Goal: Information Seeking & Learning: Learn about a topic

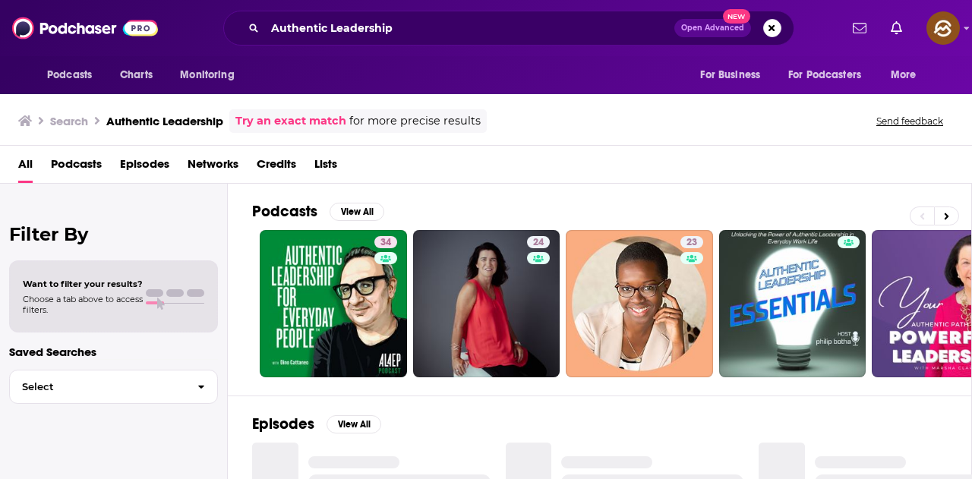
click at [144, 166] on span "Episodes" at bounding box center [144, 167] width 49 height 31
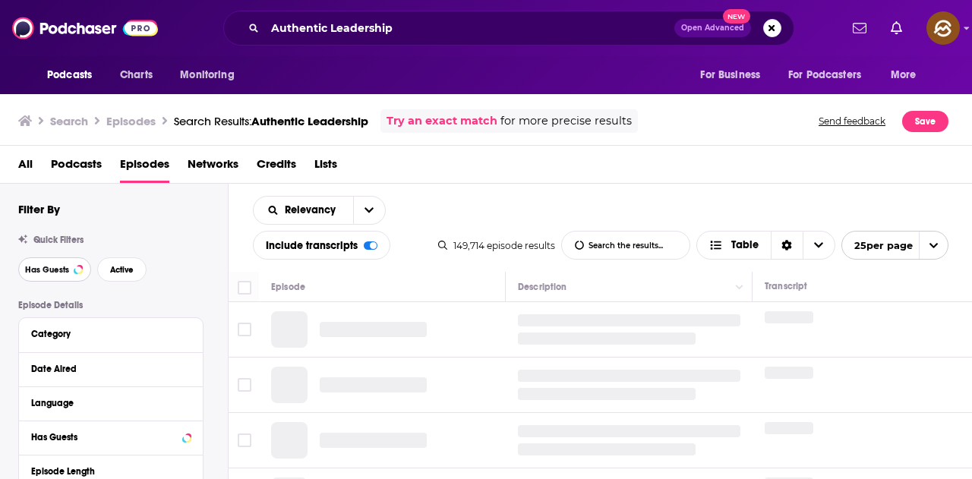
click at [46, 264] on button "Has Guests" at bounding box center [54, 270] width 73 height 24
click at [114, 268] on span "Active" at bounding box center [122, 270] width 24 height 8
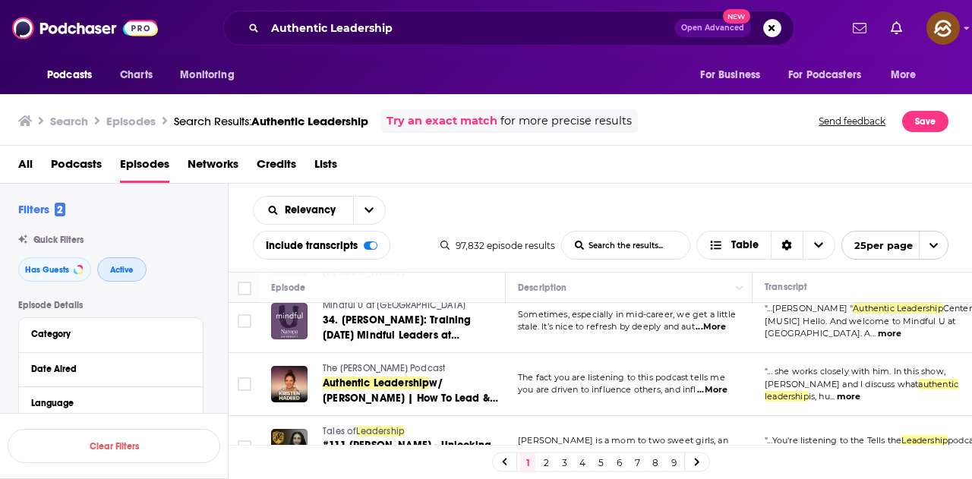
scroll to position [152, 0]
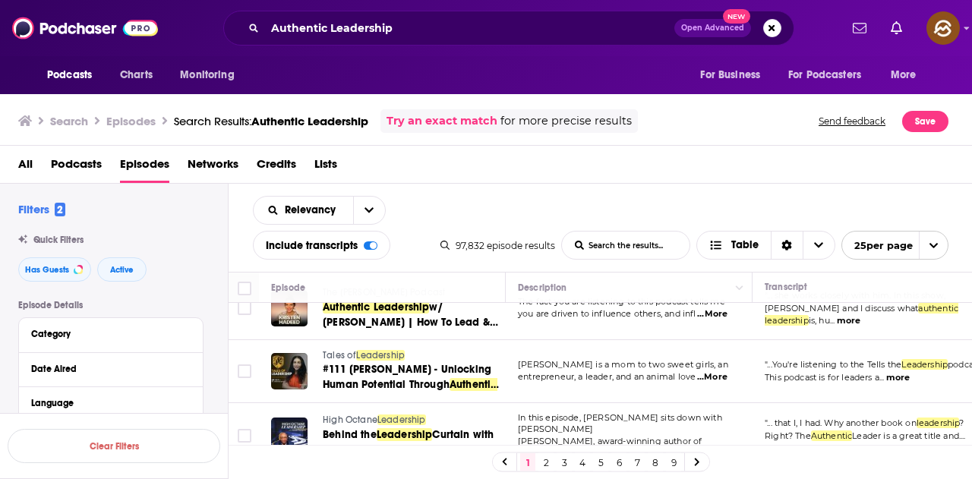
click at [618, 155] on div "All Podcasts Episodes Networks Credits Lists" at bounding box center [489, 167] width 943 height 31
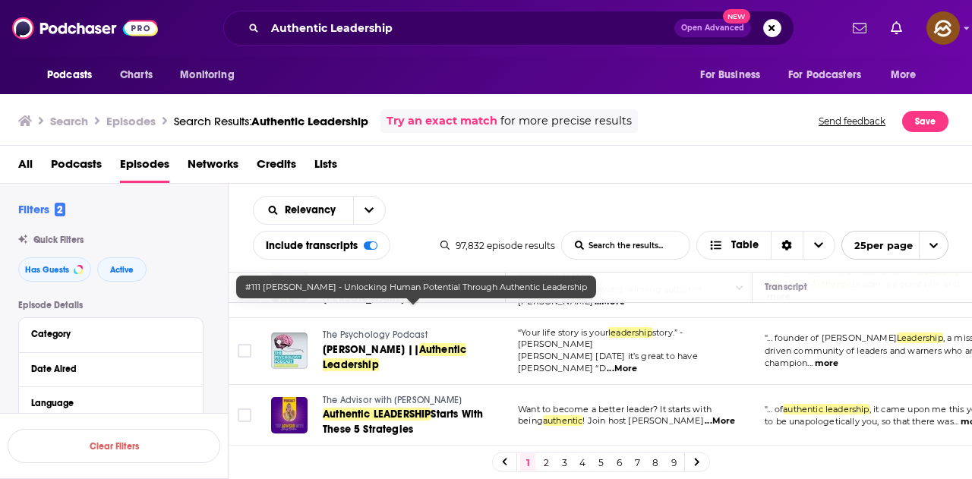
scroll to position [380, 0]
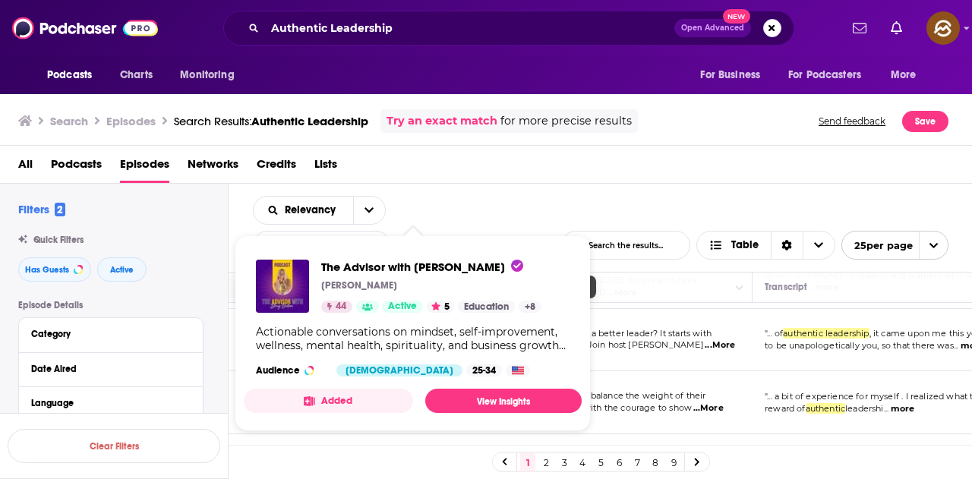
drag, startPoint x: 283, startPoint y: 292, endPoint x: 629, endPoint y: 79, distance: 406.5
click at [629, 79] on div "Podcasts Charts Monitoring For Business For Podcasters More" at bounding box center [486, 75] width 972 height 38
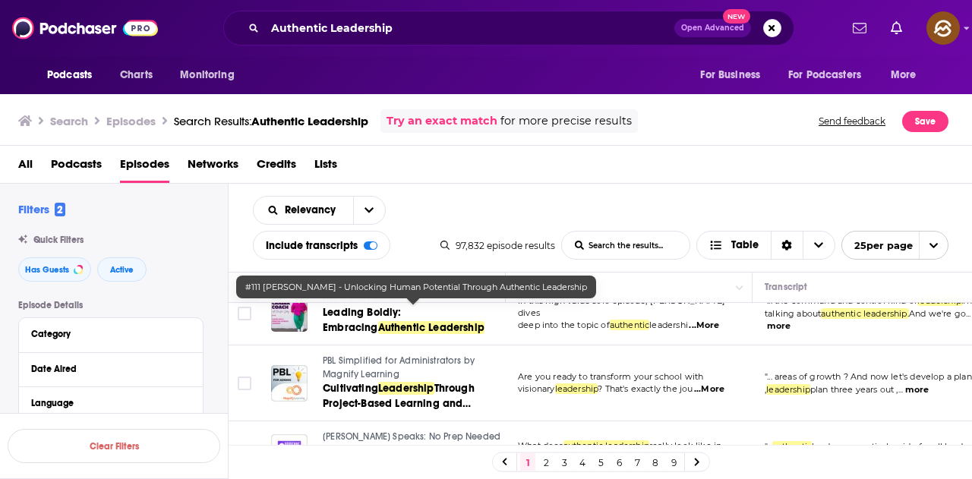
scroll to position [456, 0]
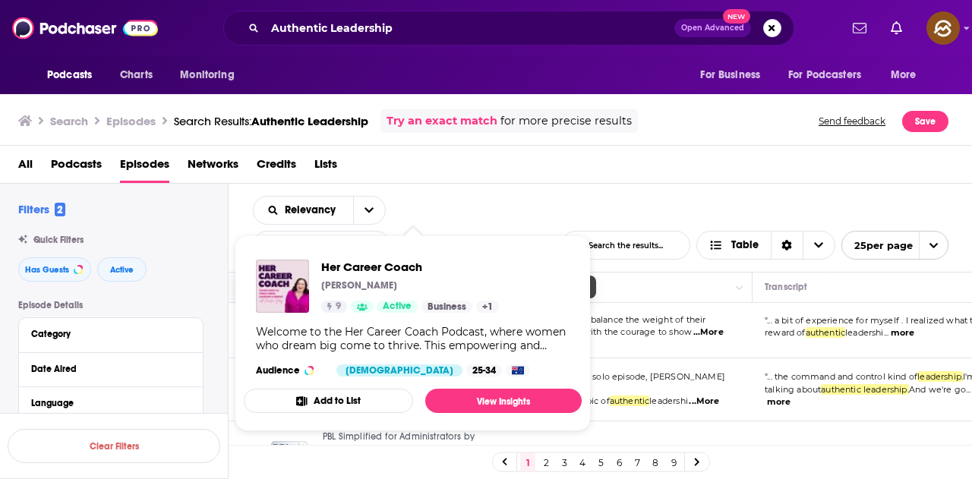
click at [559, 52] on div "Podcasts Charts Monitoring Authentic Leadership Open Advanced New For Business …" at bounding box center [486, 28] width 972 height 56
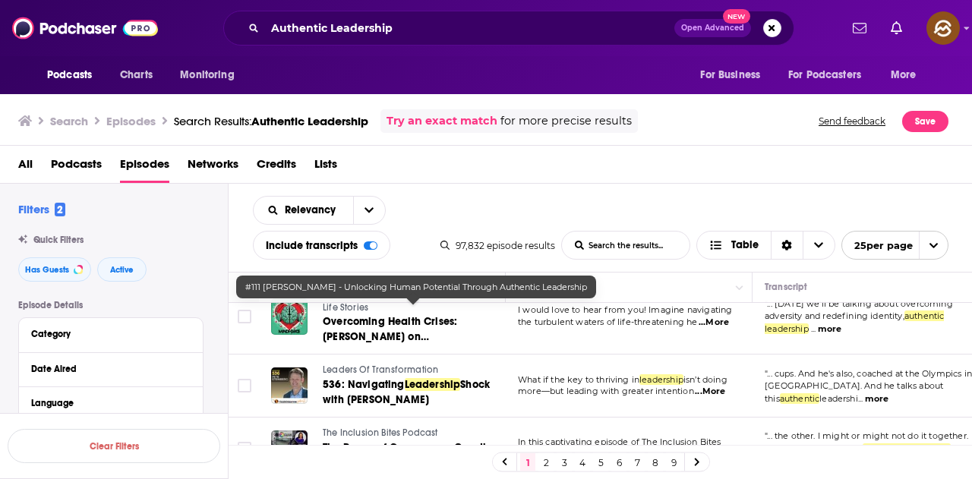
scroll to position [1216, 0]
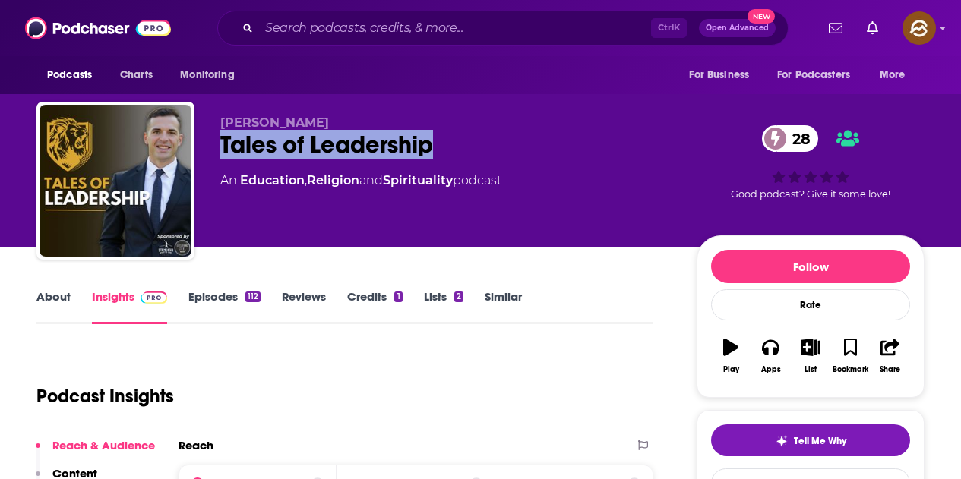
drag, startPoint x: 221, startPoint y: 141, endPoint x: 429, endPoint y: 134, distance: 208.3
click at [429, 134] on div "Tales of Leadership 28" at bounding box center [446, 145] width 452 height 30
click at [778, 349] on icon "button" at bounding box center [770, 347] width 17 height 15
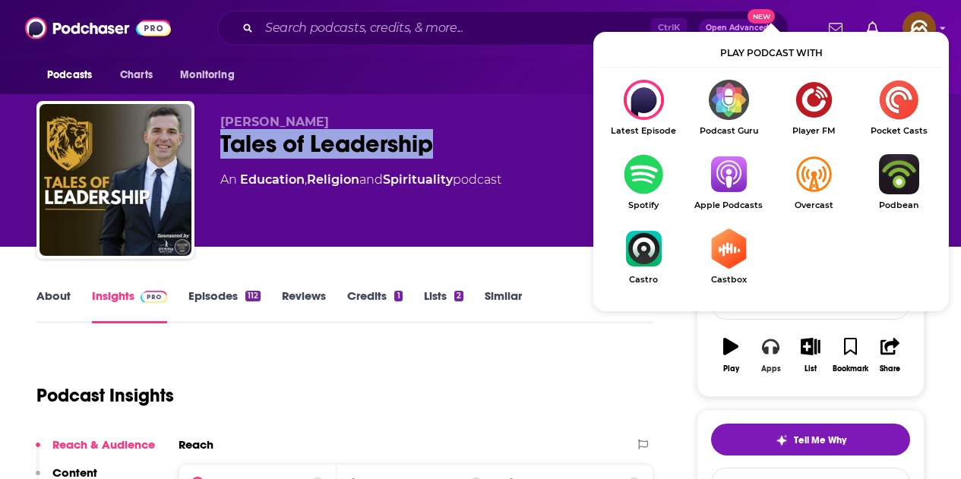
scroll to position [76, 0]
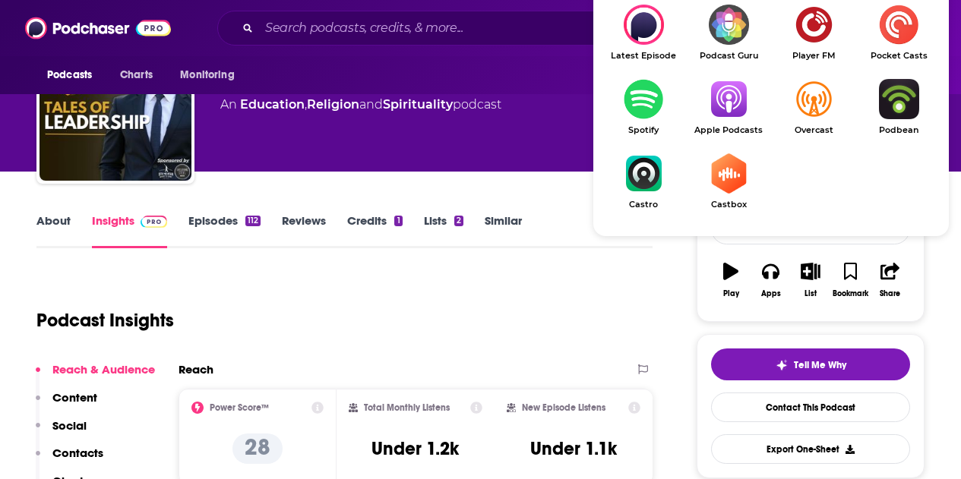
click at [728, 124] on link "Apple Podcasts" at bounding box center [728, 107] width 85 height 56
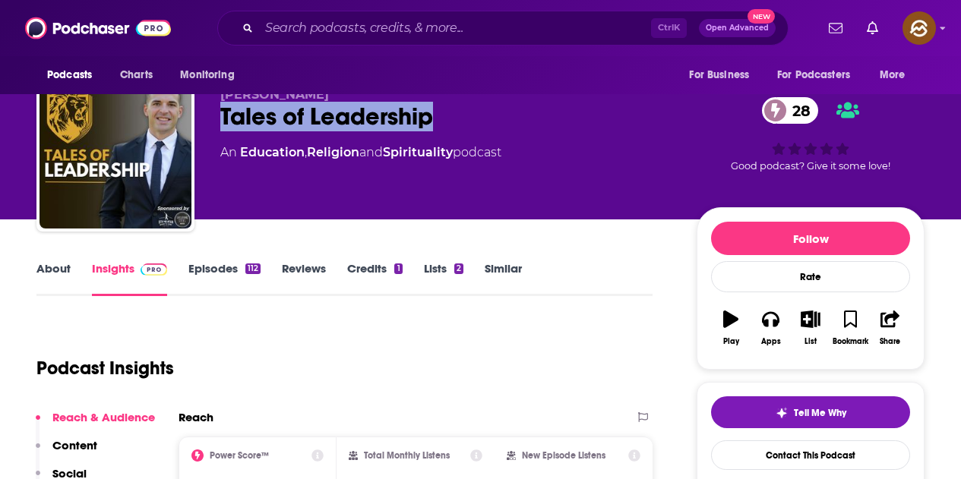
scroll to position [0, 0]
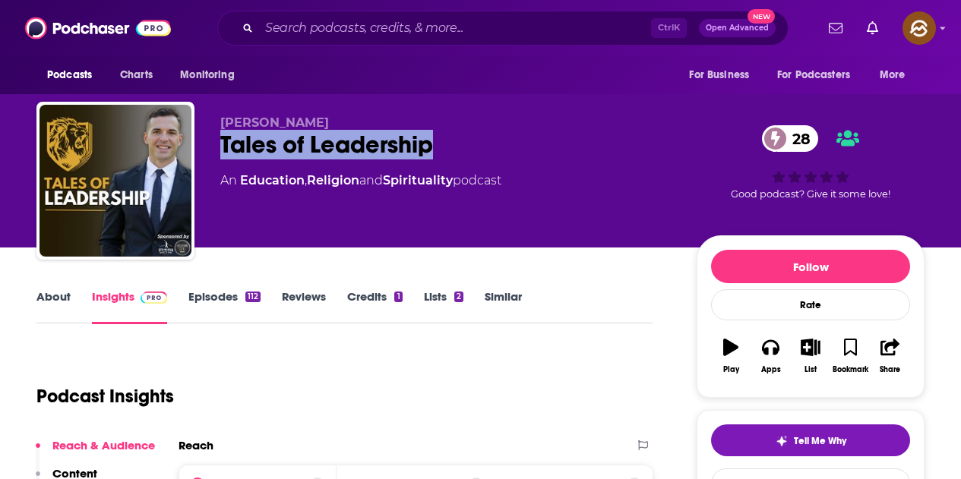
click at [378, 150] on div "Tales of Leadership 28" at bounding box center [446, 145] width 452 height 30
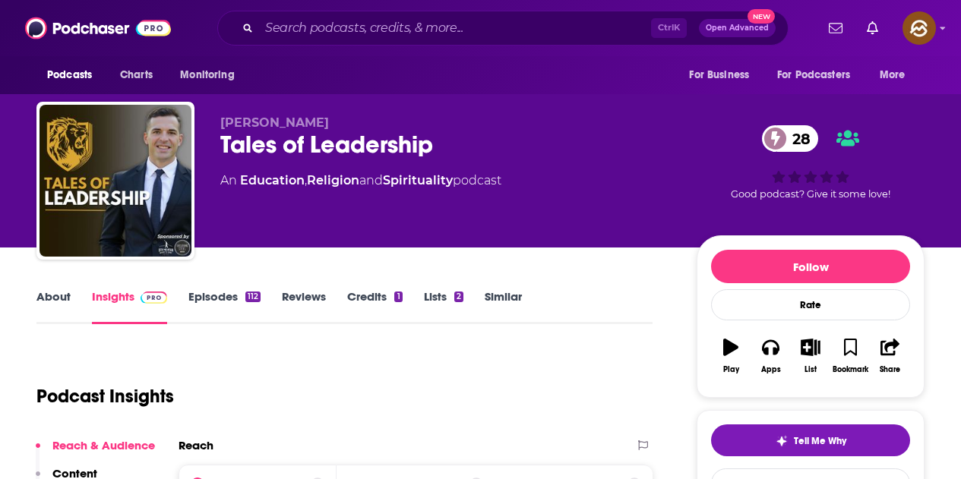
drag, startPoint x: 218, startPoint y: 119, endPoint x: 397, endPoint y: 124, distance: 178.6
click at [397, 124] on div "Joshua K. McMillion Tales of Leadership 28 An Education , Religion and Spiritua…" at bounding box center [480, 184] width 888 height 164
click at [299, 117] on span "Joshua K. McMillion" at bounding box center [274, 122] width 109 height 14
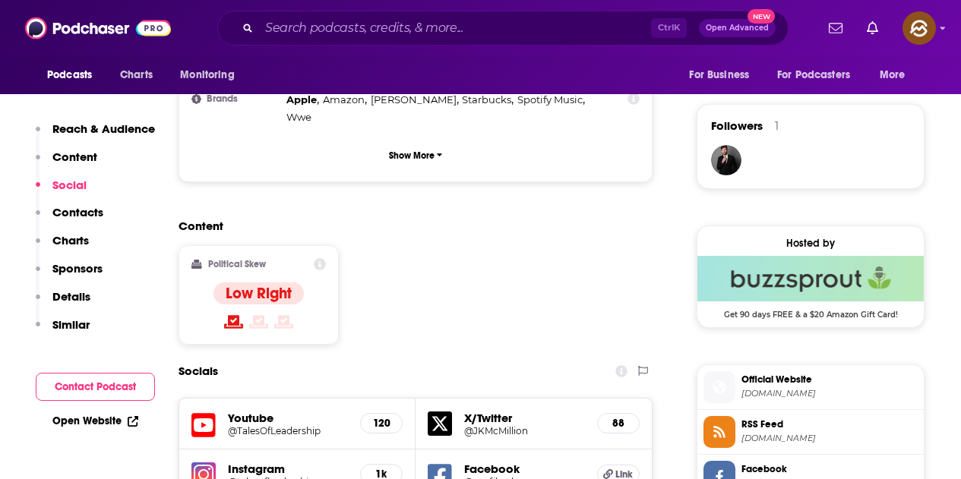
scroll to position [1292, 0]
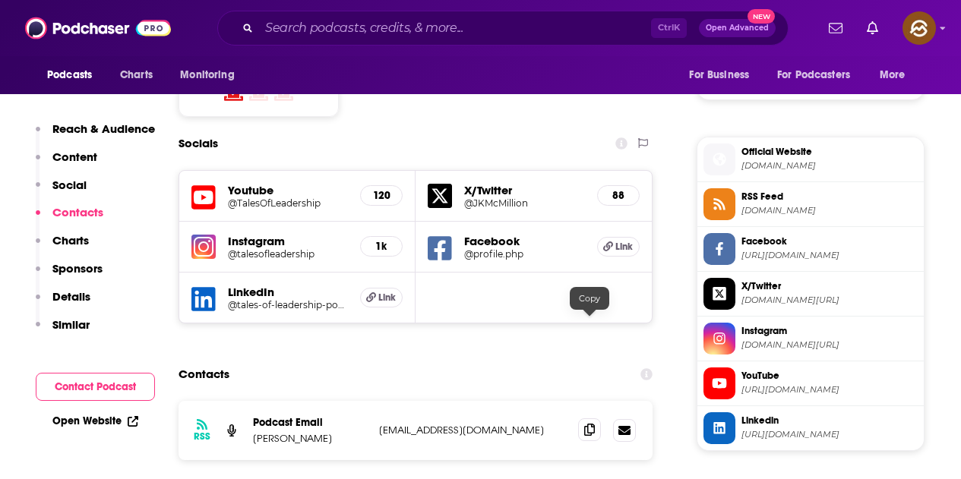
click at [581, 419] on span at bounding box center [589, 430] width 23 height 23
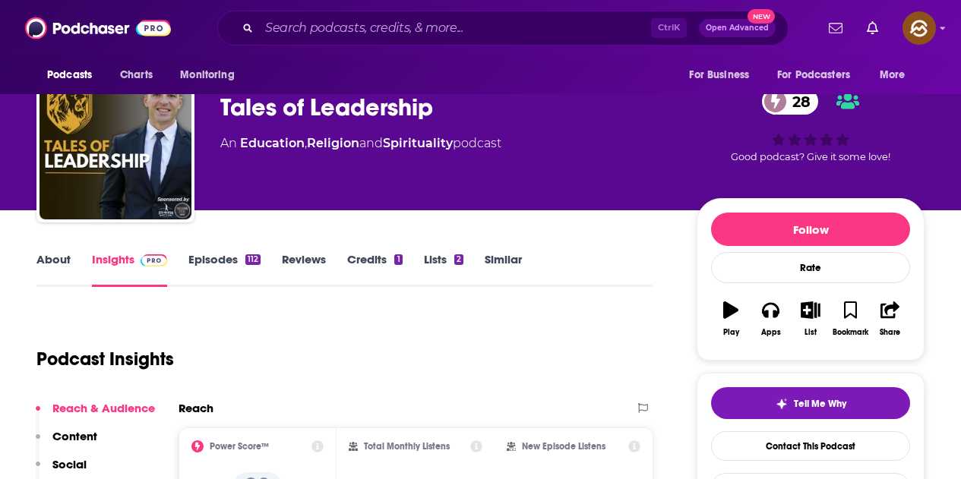
scroll to position [0, 0]
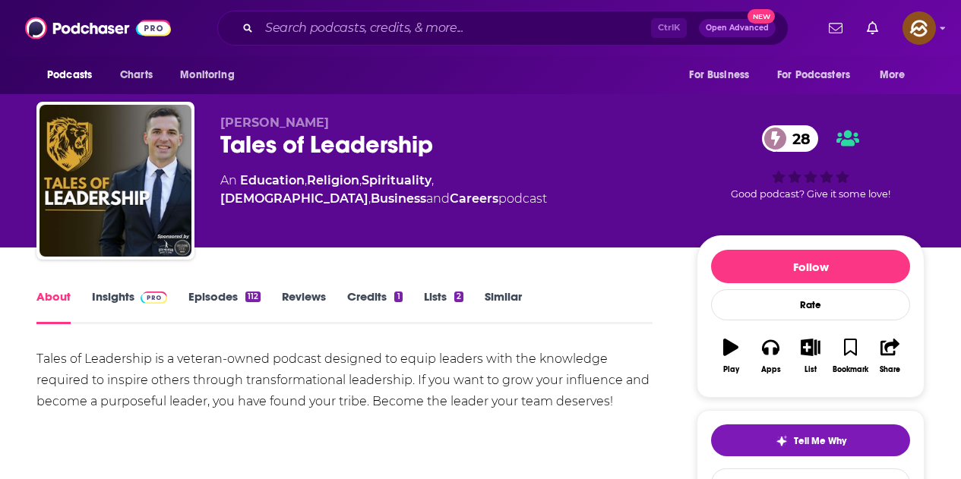
scroll to position [152, 0]
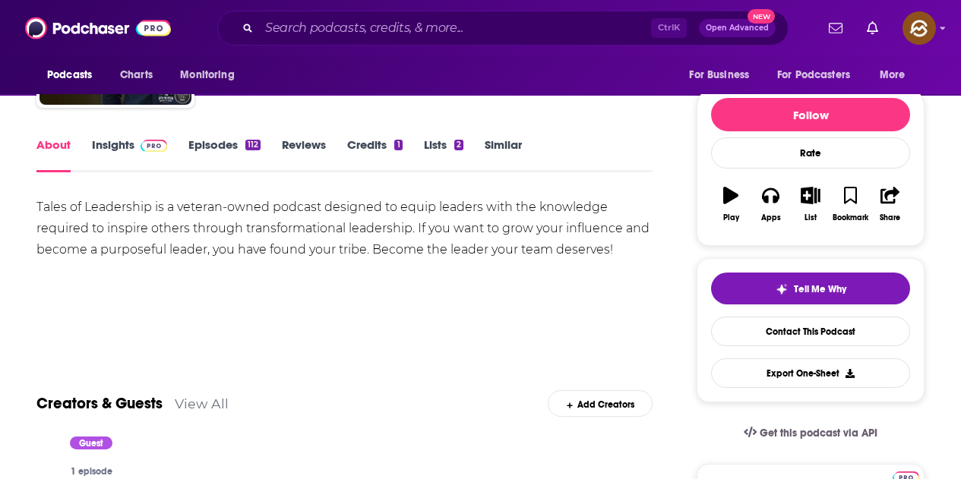
click at [235, 143] on link "Episodes 112" at bounding box center [224, 155] width 72 height 35
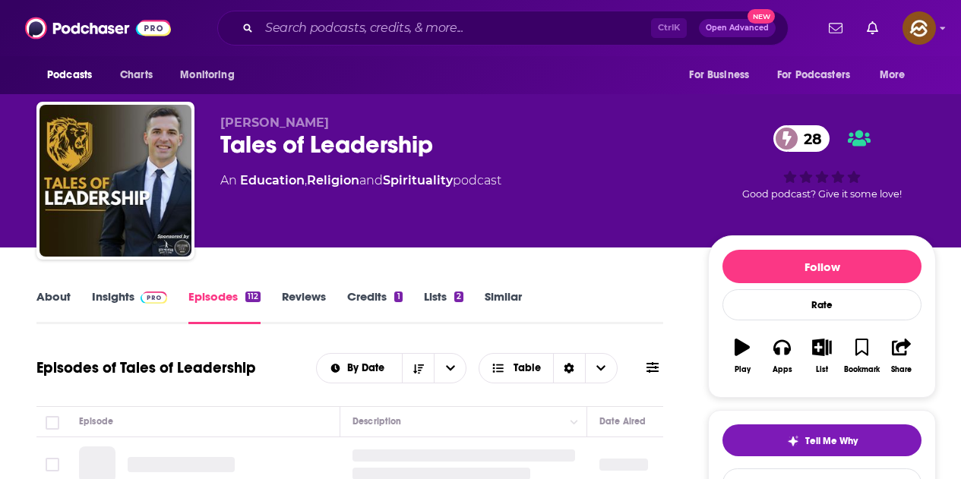
scroll to position [304, 0]
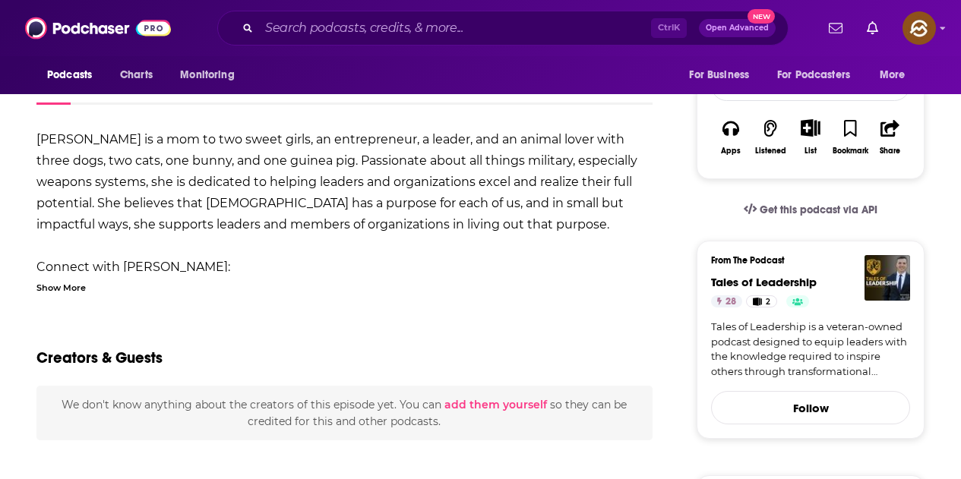
scroll to position [228, 0]
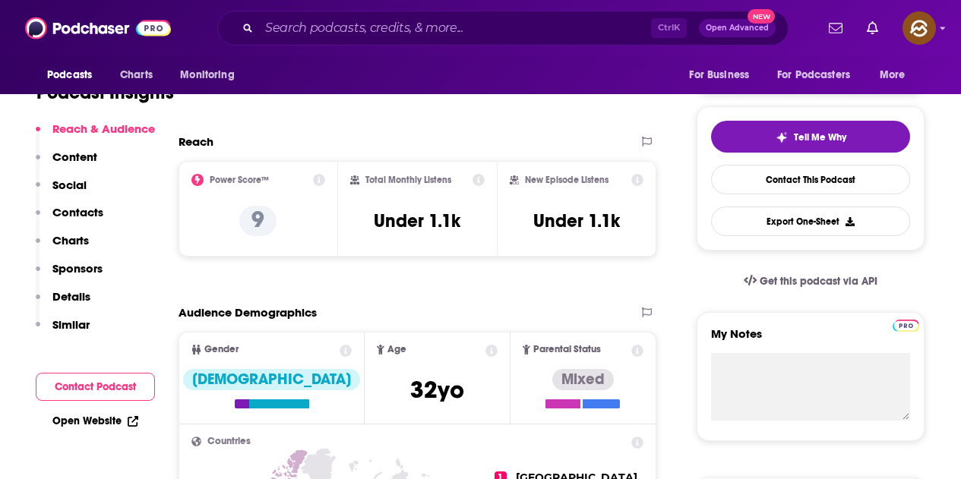
scroll to position [532, 0]
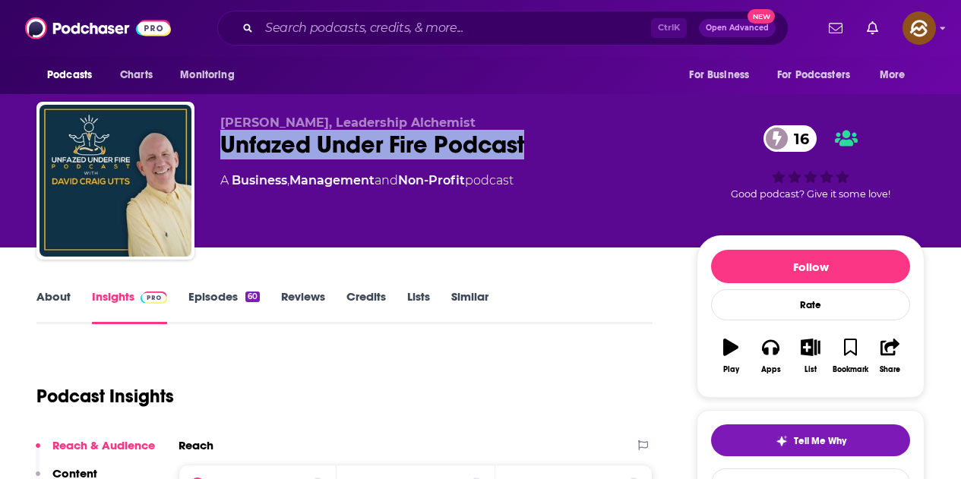
drag, startPoint x: 217, startPoint y: 145, endPoint x: 525, endPoint y: 145, distance: 308.5
click at [525, 145] on div "[PERSON_NAME], Leadership Alchemist Unfazed Under Fire Podcast 16 A Business , …" at bounding box center [480, 184] width 888 height 164
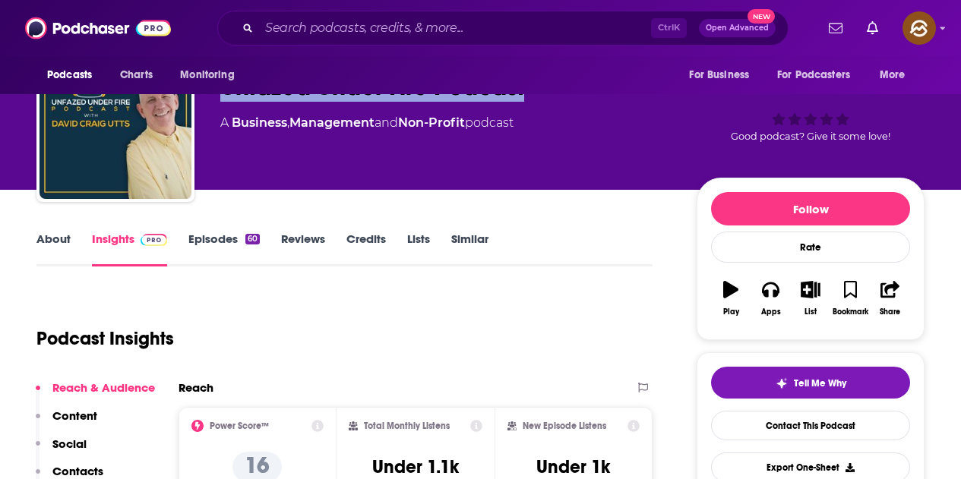
scroll to position [152, 0]
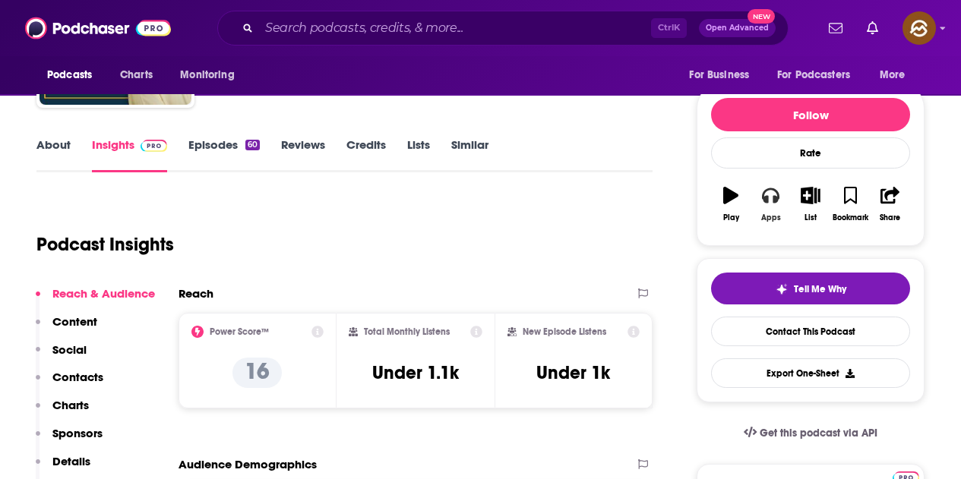
click at [773, 204] on button "Apps" at bounding box center [771, 204] width 40 height 55
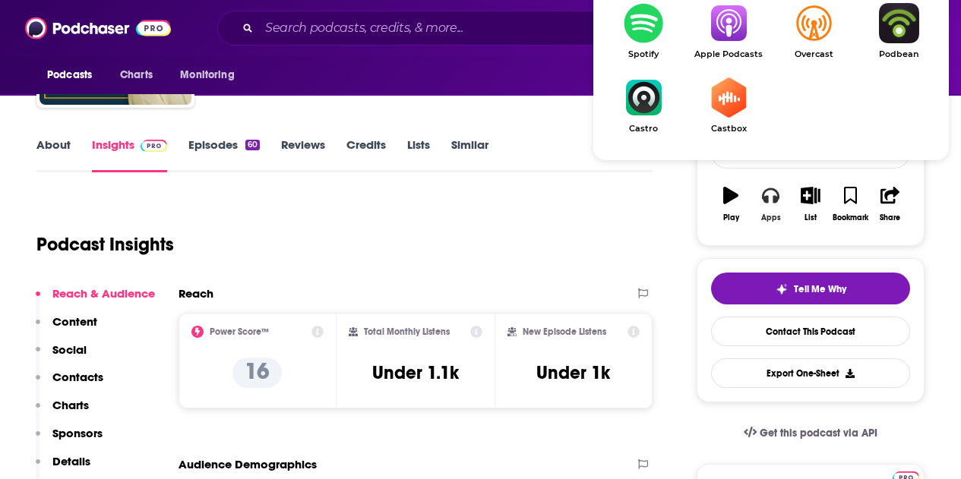
scroll to position [228, 0]
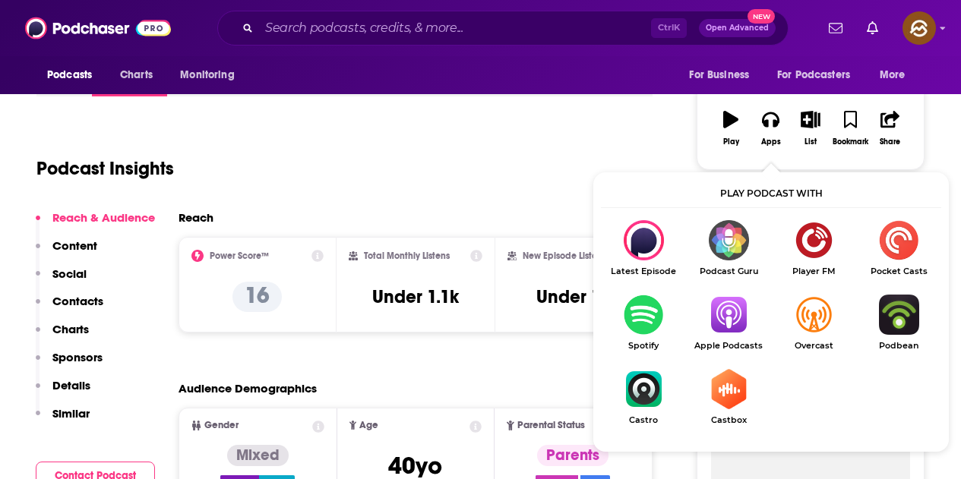
click at [729, 315] on img "Show Listen On dropdown" at bounding box center [728, 315] width 85 height 40
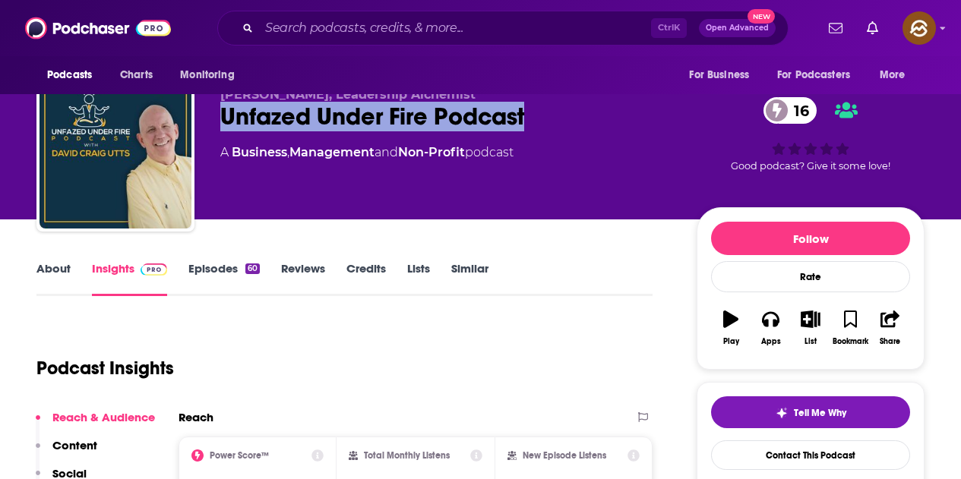
scroll to position [0, 0]
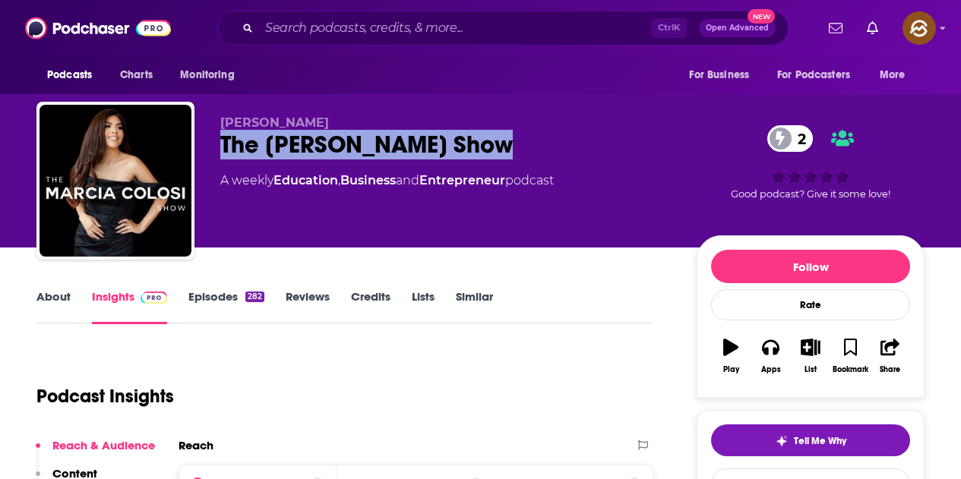
drag, startPoint x: 220, startPoint y: 150, endPoint x: 489, endPoint y: 148, distance: 269.0
click at [489, 148] on div "The [PERSON_NAME] Show 2" at bounding box center [446, 145] width 452 height 30
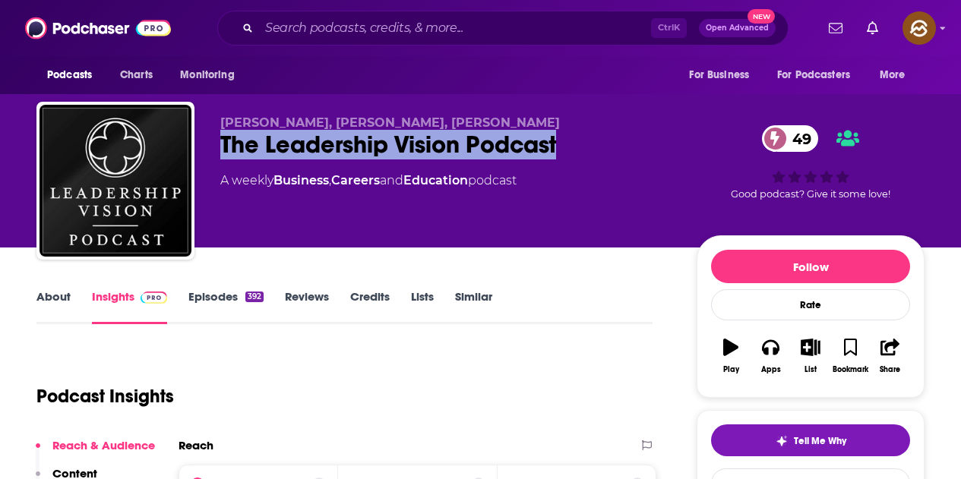
drag, startPoint x: 221, startPoint y: 144, endPoint x: 558, endPoint y: 147, distance: 337.3
click at [558, 147] on div "The Leadership Vision Podcast 49" at bounding box center [446, 145] width 452 height 30
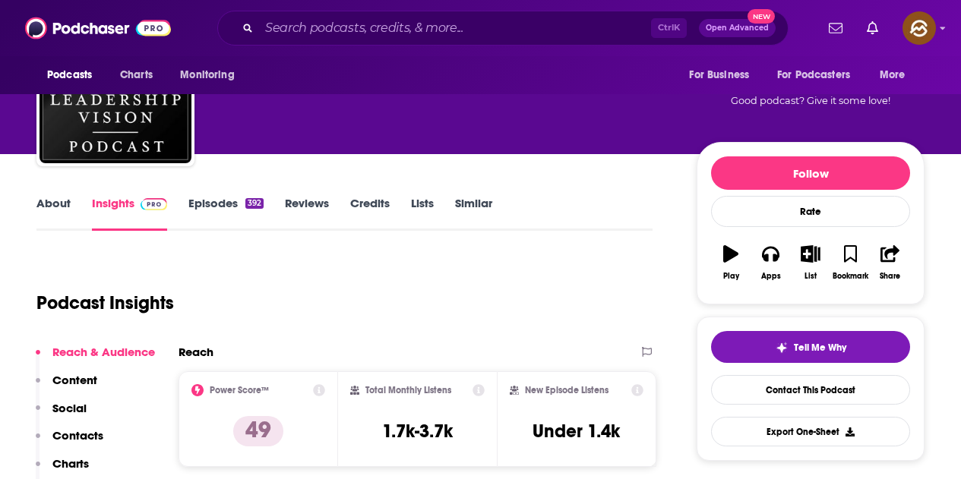
scroll to position [304, 0]
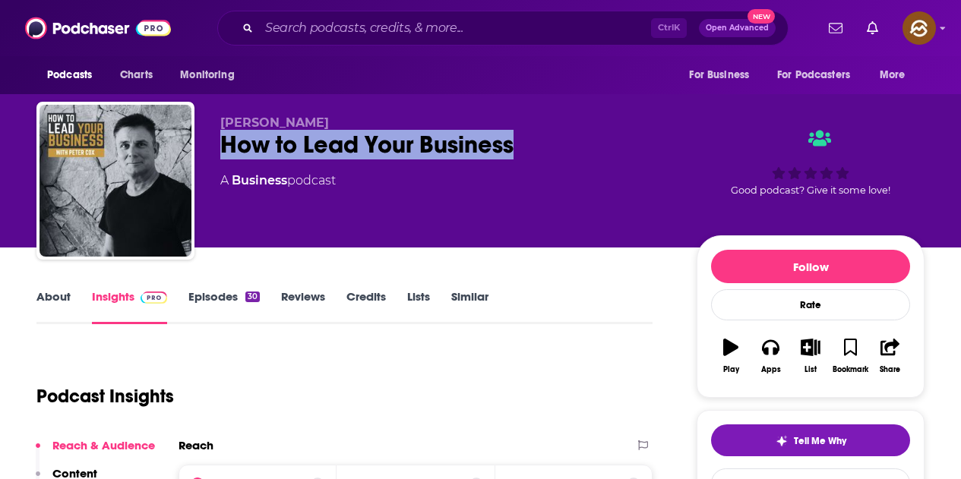
drag, startPoint x: 220, startPoint y: 134, endPoint x: 522, endPoint y: 147, distance: 302.6
click at [522, 147] on div "[PERSON_NAME] How to Lead Your Business A Business podcast Good podcast? Give i…" at bounding box center [480, 184] width 888 height 164
click at [779, 349] on button "Apps" at bounding box center [771, 356] width 40 height 55
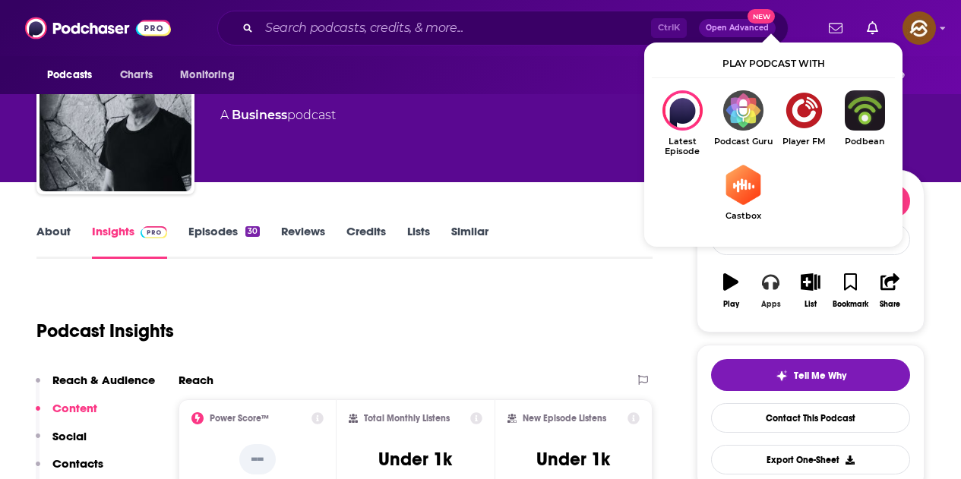
scroll to position [76, 0]
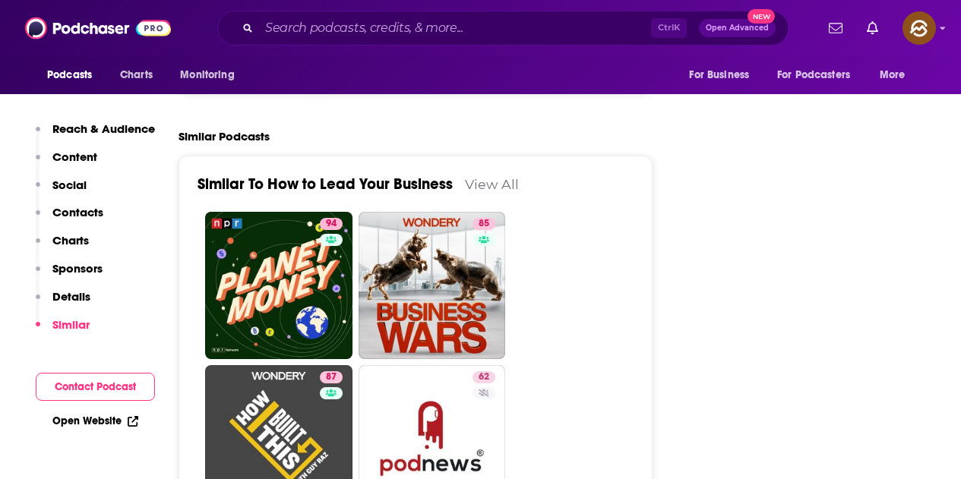
scroll to position [2051, 0]
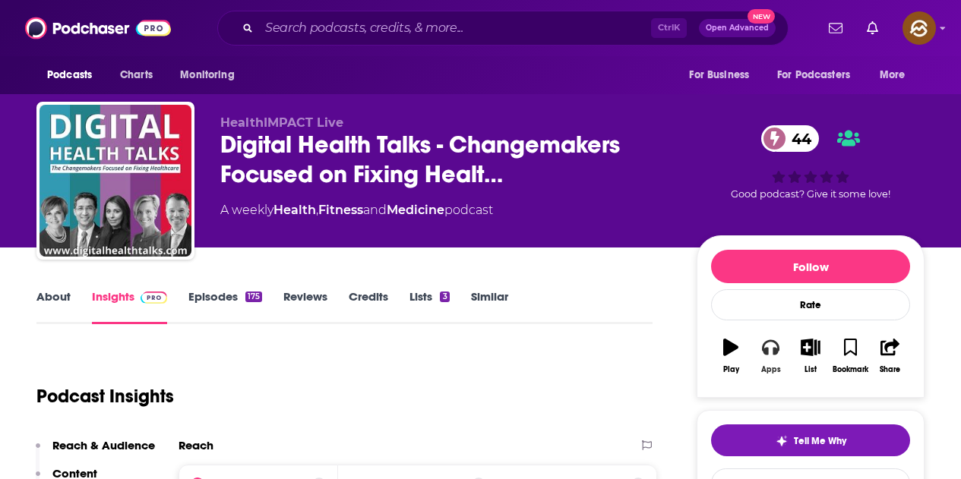
click at [779, 349] on button "Apps" at bounding box center [771, 356] width 40 height 55
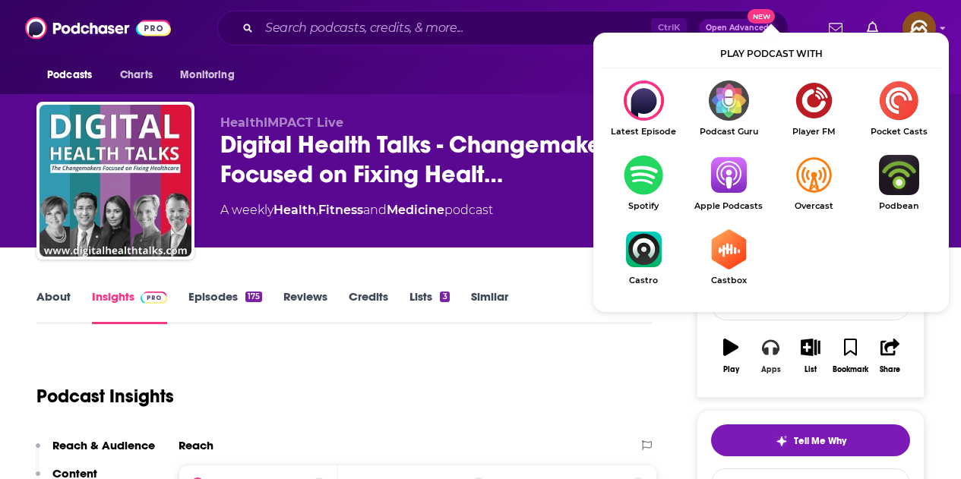
scroll to position [76, 0]
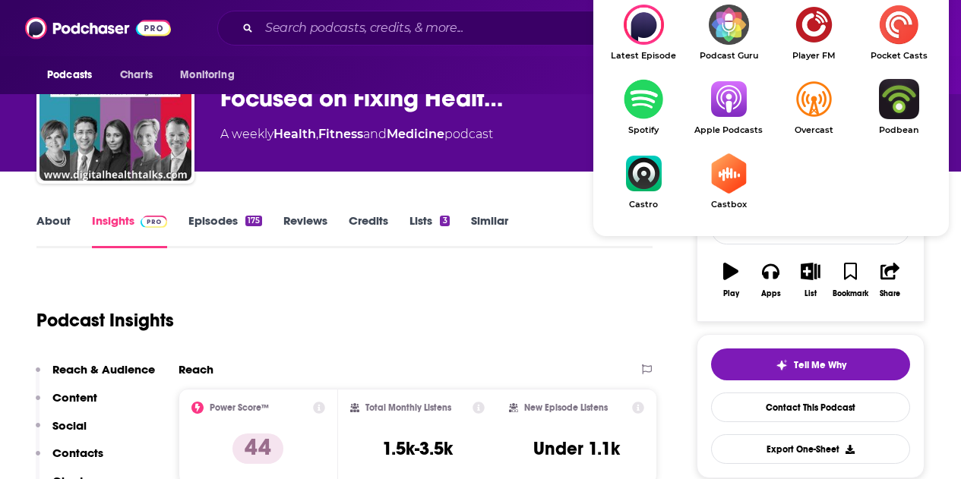
click at [727, 112] on img "Show Listen On dropdown" at bounding box center [728, 99] width 85 height 40
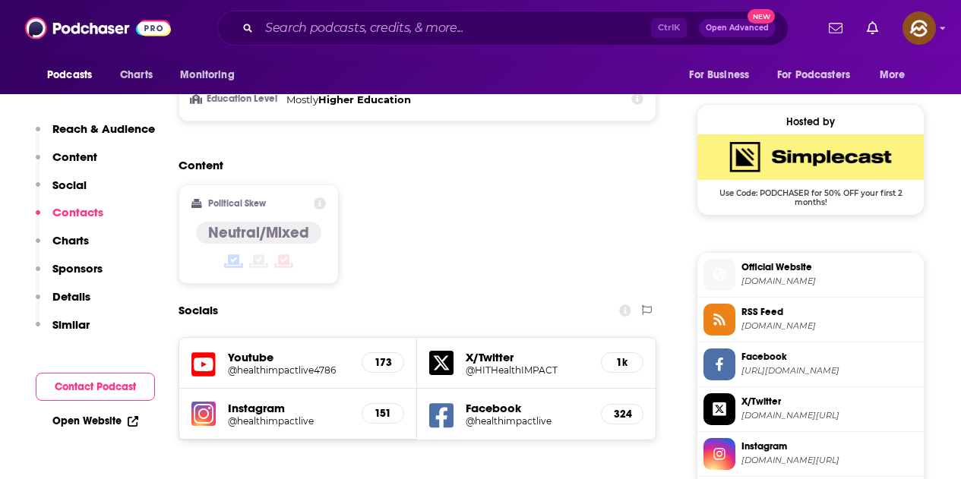
scroll to position [1216, 0]
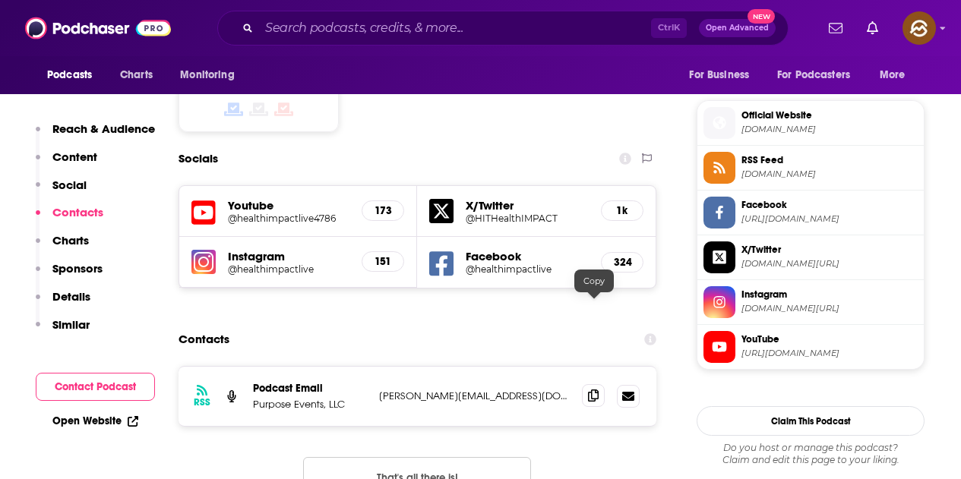
click at [593, 384] on span at bounding box center [593, 395] width 23 height 23
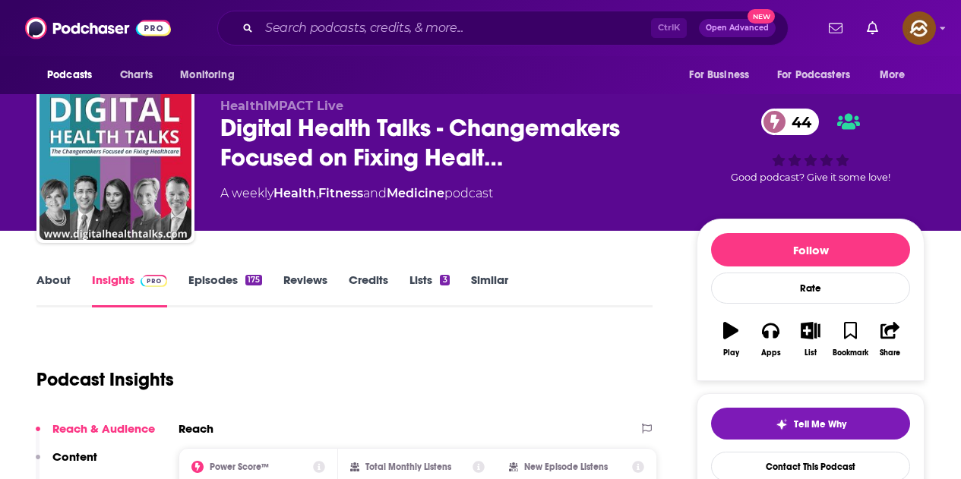
scroll to position [0, 0]
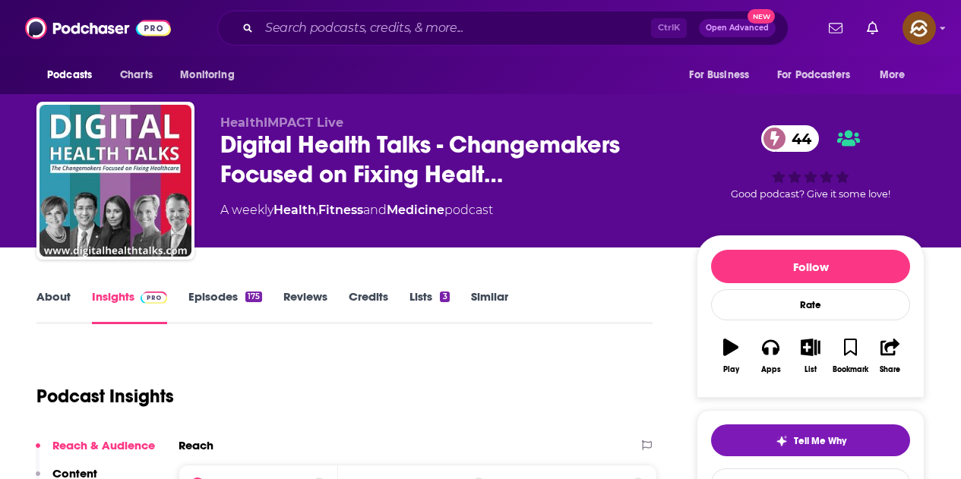
click at [230, 296] on link "Episodes 175" at bounding box center [225, 306] width 74 height 35
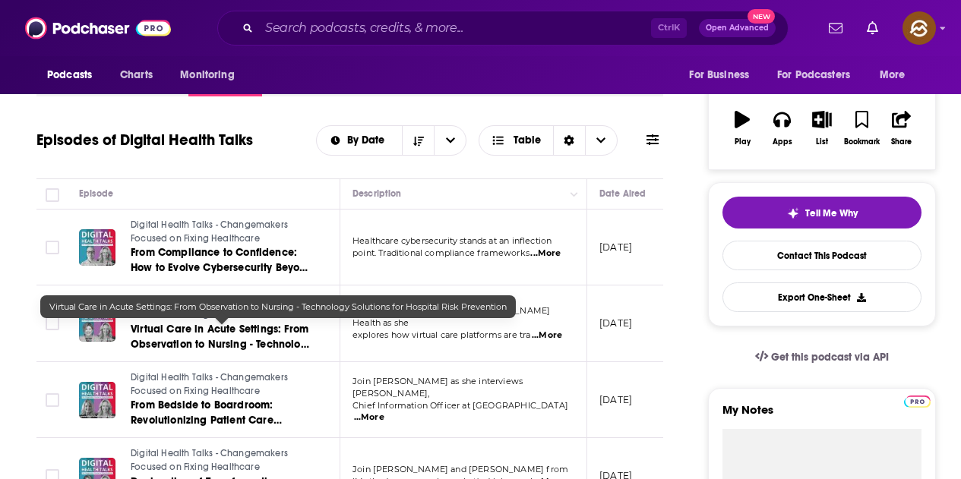
scroll to position [76, 0]
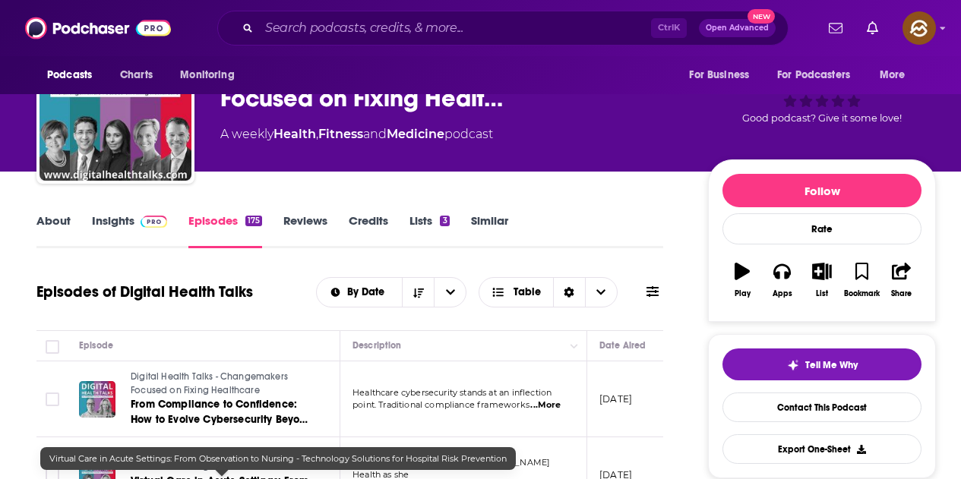
click at [141, 222] on img at bounding box center [154, 222] width 27 height 12
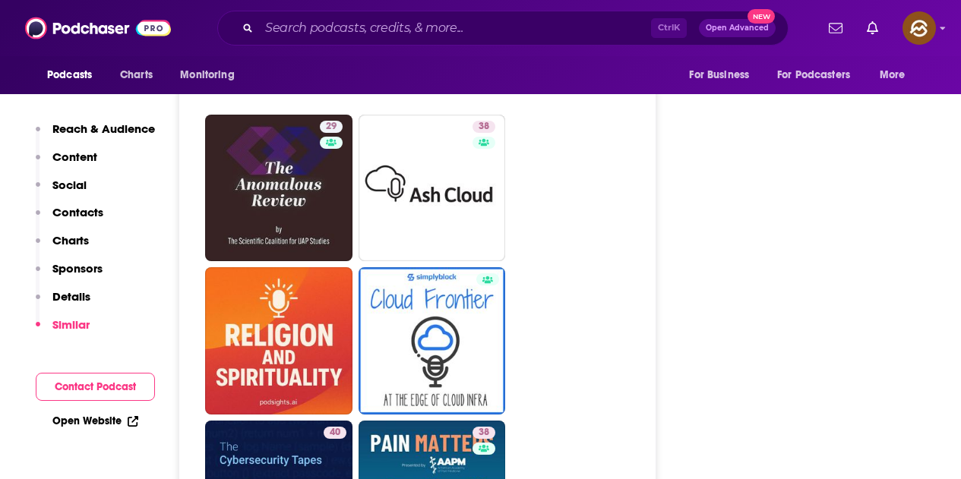
scroll to position [3875, 0]
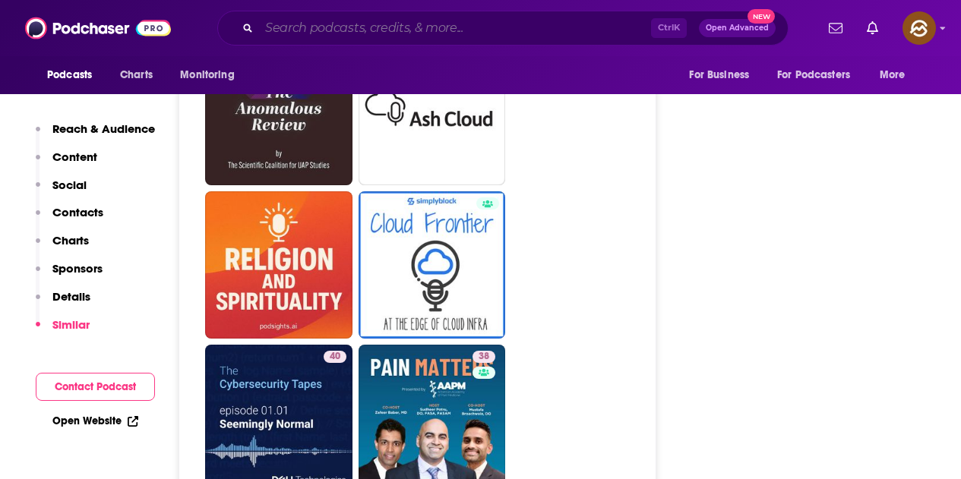
click at [370, 28] on input "Search podcasts, credits, & more..." at bounding box center [455, 28] width 392 height 24
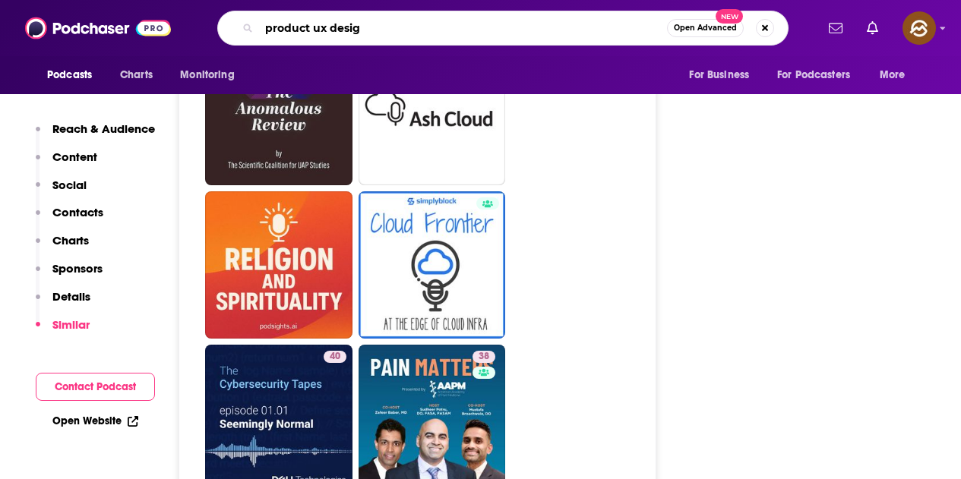
type input "product ux design"
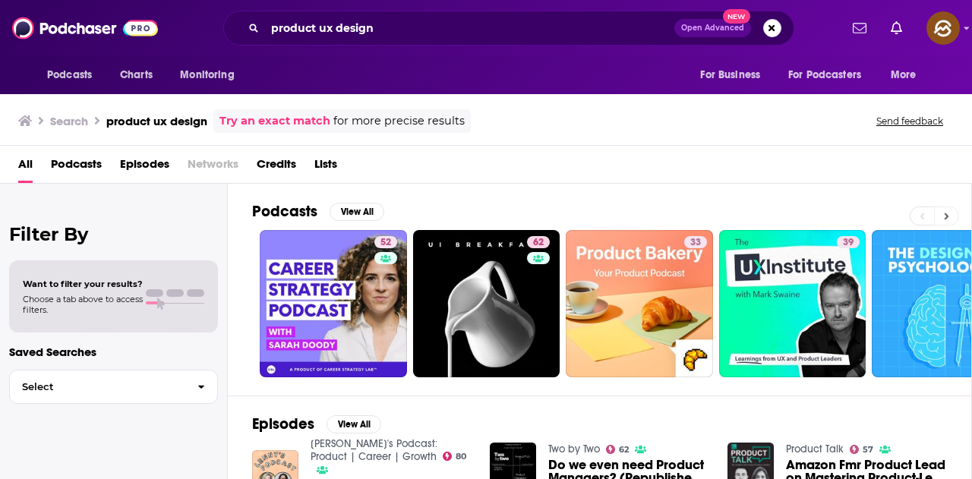
click at [942, 212] on button at bounding box center [946, 216] width 25 height 19
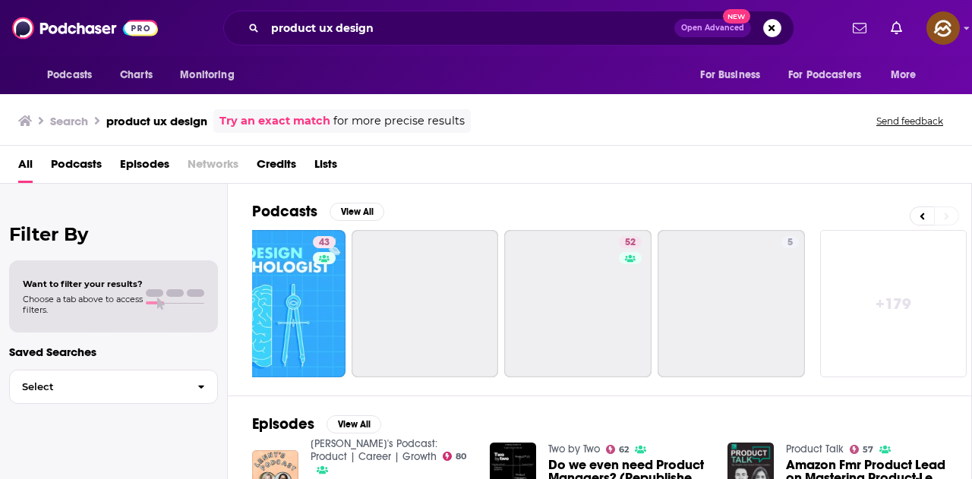
scroll to position [0, 675]
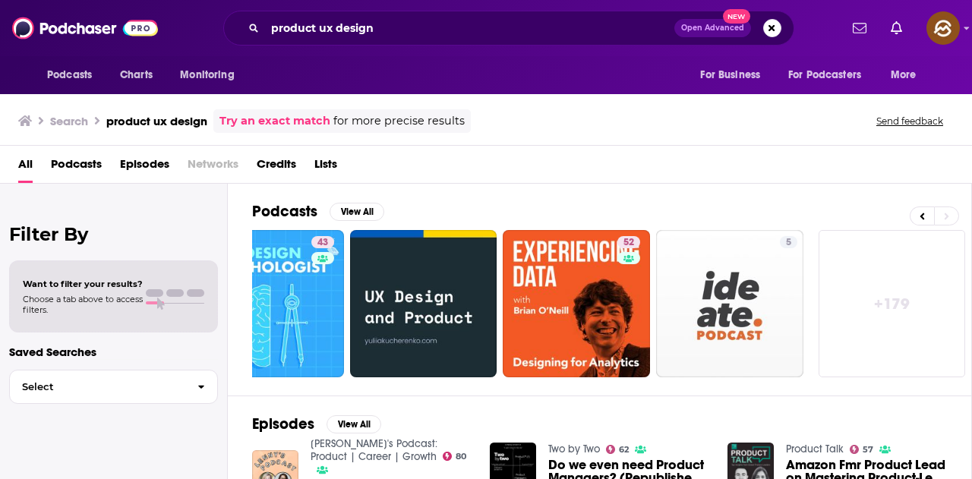
drag, startPoint x: 296, startPoint y: 296, endPoint x: 511, endPoint y: 174, distance: 247.0
click at [511, 174] on div "All Podcasts Episodes Networks Credits Lists" at bounding box center [489, 167] width 942 height 31
click at [361, 207] on button "View All" at bounding box center [357, 212] width 55 height 18
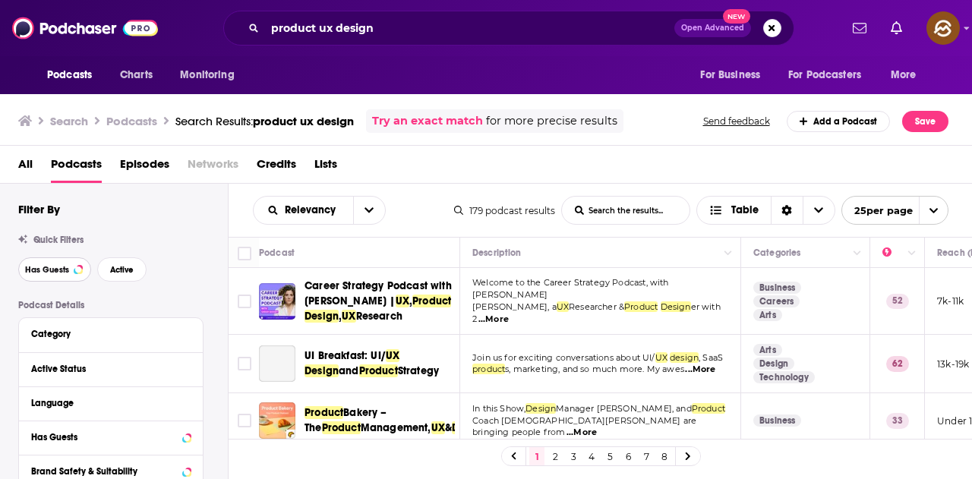
click at [50, 271] on span "Has Guests" at bounding box center [47, 270] width 44 height 8
click at [121, 271] on span "Active" at bounding box center [122, 270] width 24 height 8
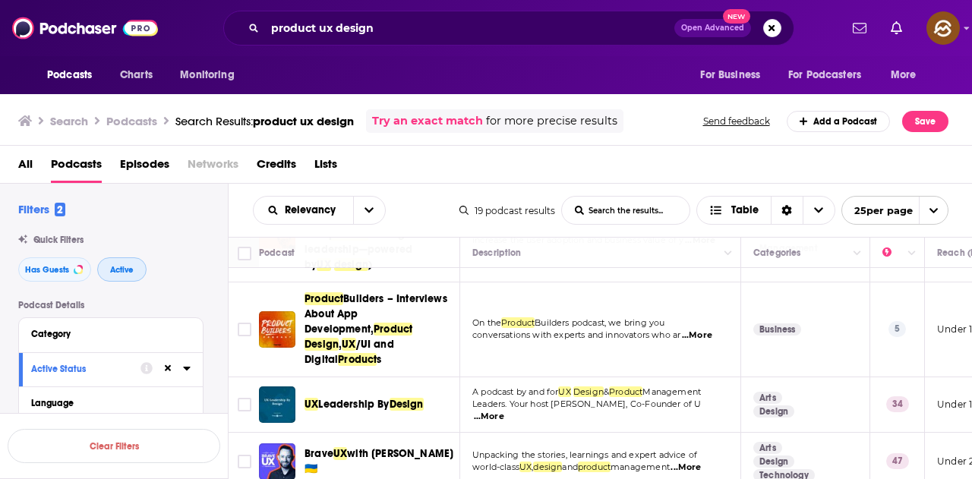
scroll to position [304, 0]
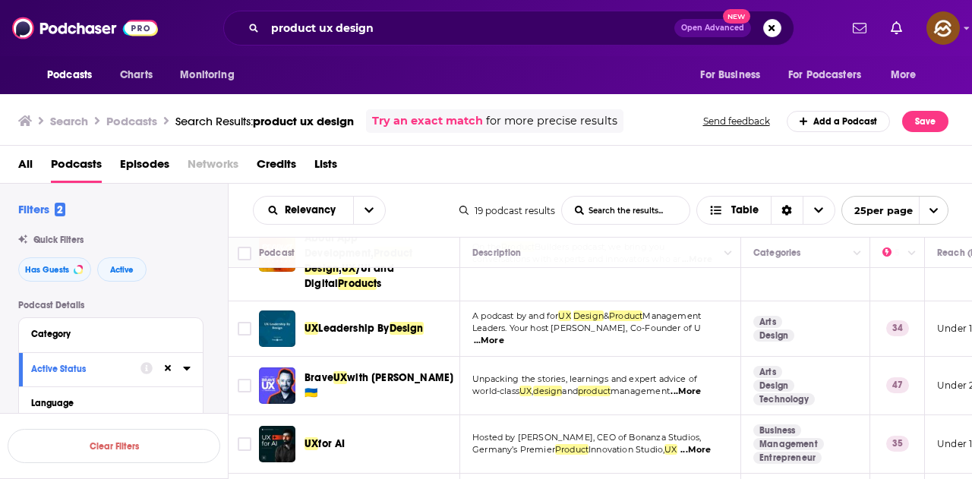
click at [649, 156] on div "All Podcasts Episodes Networks Credits Lists" at bounding box center [489, 167] width 943 height 31
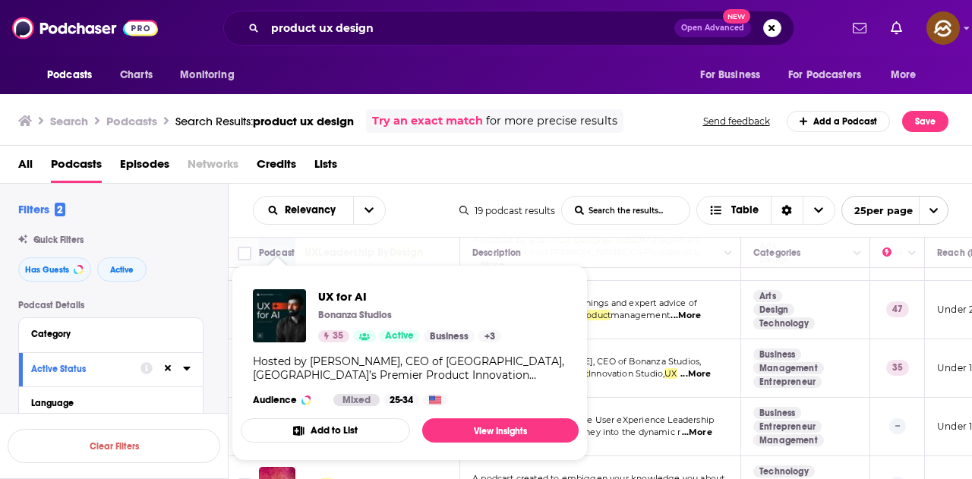
drag, startPoint x: 280, startPoint y: 315, endPoint x: 653, endPoint y: 67, distance: 448.8
click at [653, 67] on div "Podcasts Charts Monitoring For Business For Podcasters More" at bounding box center [486, 75] width 972 height 38
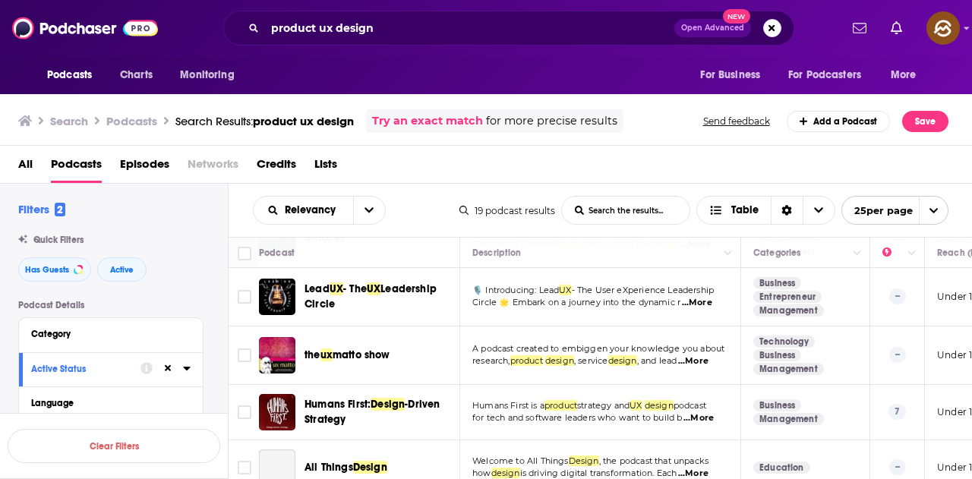
scroll to position [532, 0]
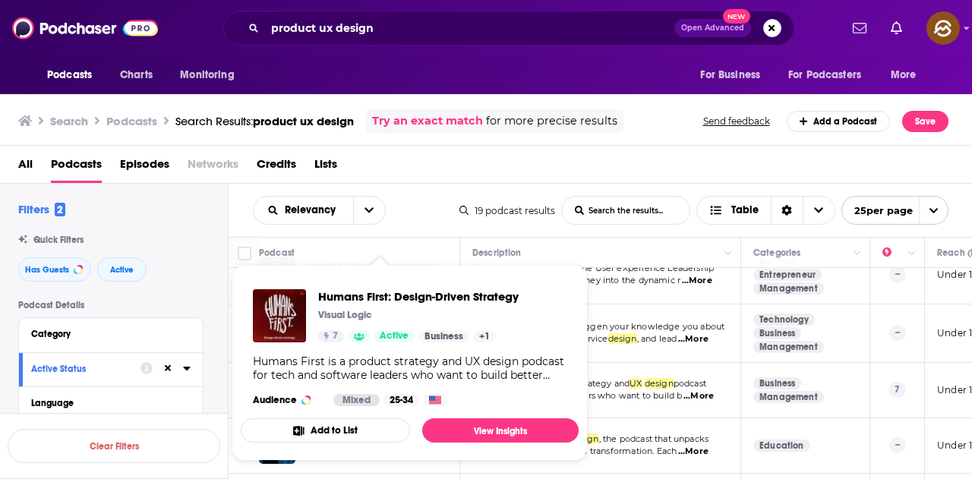
click at [607, 87] on div "Podcasts Charts Monitoring For Business For Podcasters More" at bounding box center [486, 75] width 972 height 38
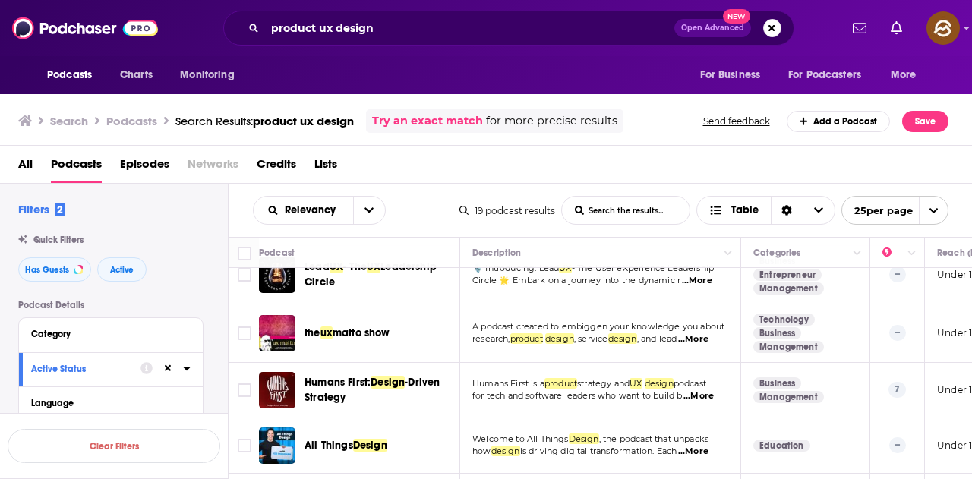
scroll to position [608, 0]
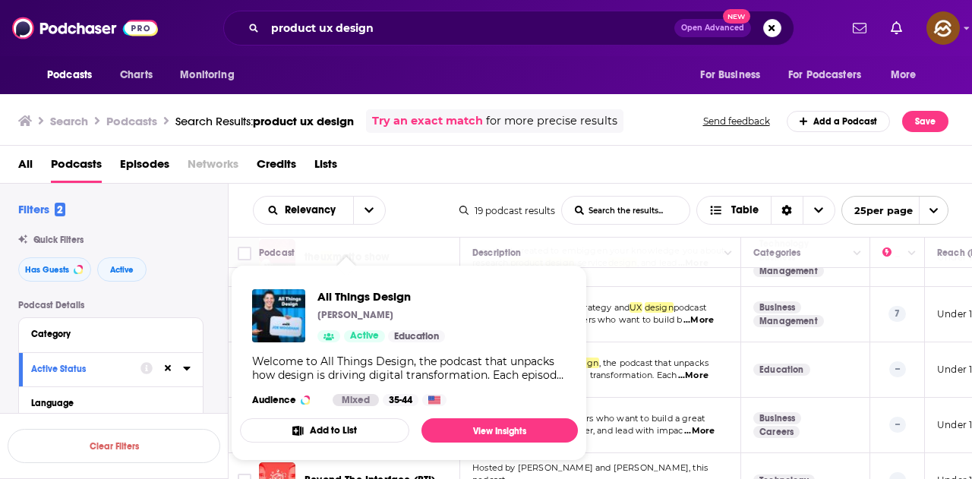
click at [543, 148] on div "All Podcasts Episodes Networks Credits Lists" at bounding box center [486, 165] width 973 height 38
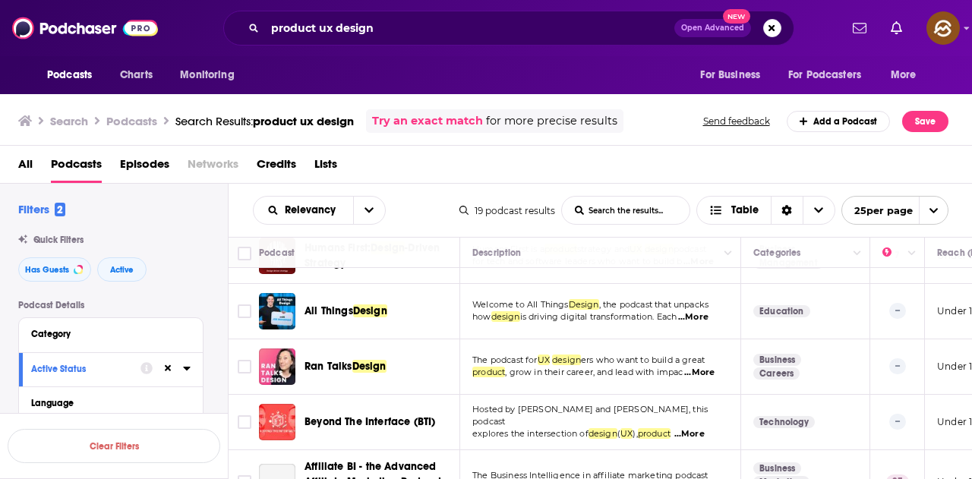
scroll to position [684, 0]
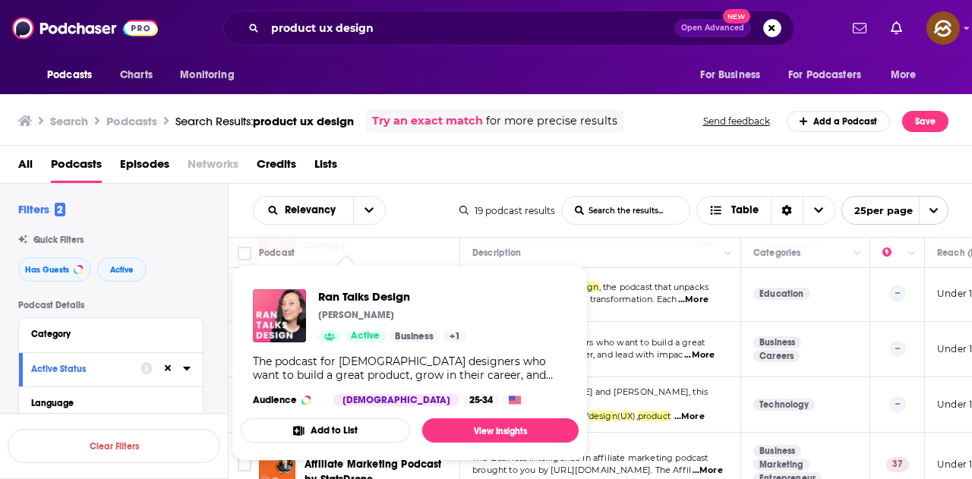
click at [596, 138] on div "Search Podcasts Search Results: product ux design Try an exact match for more p…" at bounding box center [486, 118] width 973 height 55
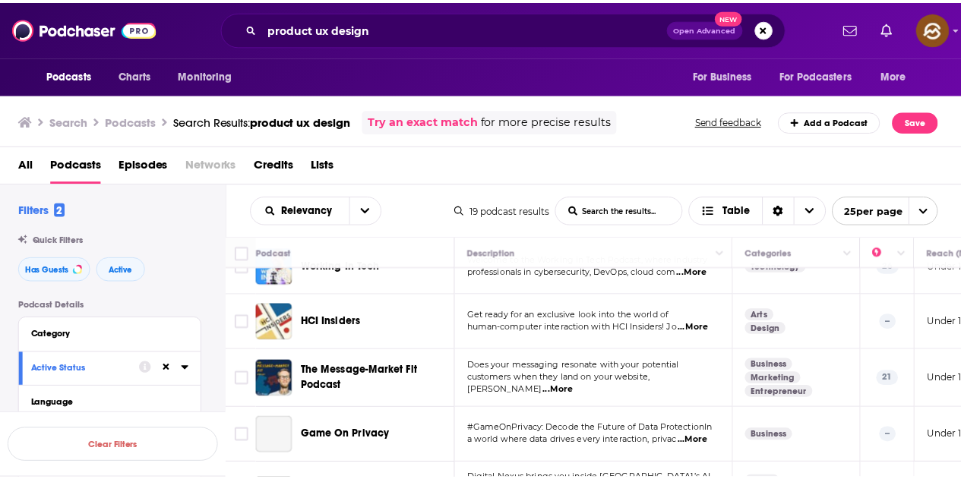
scroll to position [972, 0]
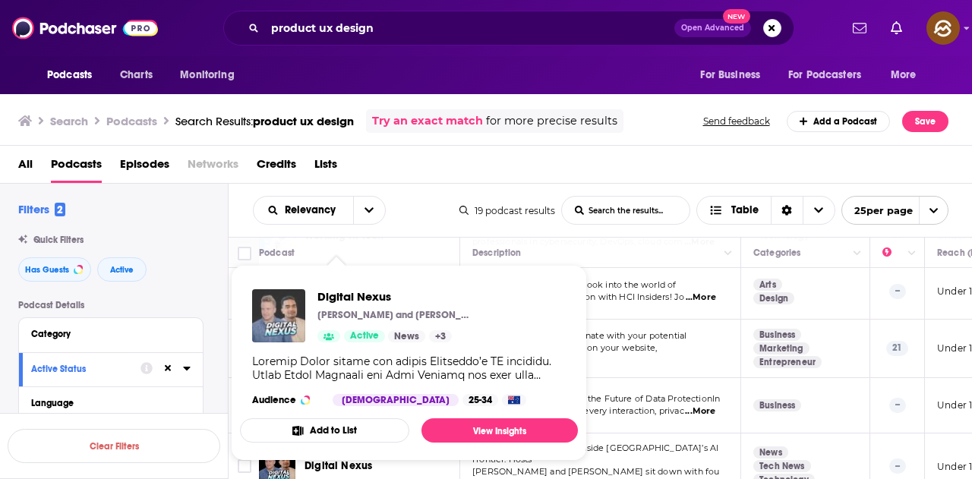
click at [300, 312] on img "Digital Nexus" at bounding box center [278, 315] width 53 height 53
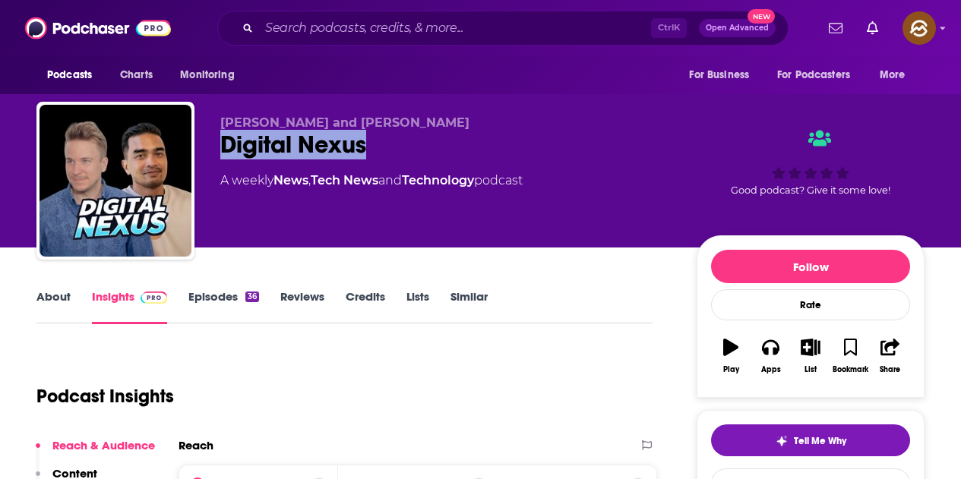
drag, startPoint x: 223, startPoint y: 147, endPoint x: 386, endPoint y: 147, distance: 163.3
click at [386, 147] on div "Digital Nexus" at bounding box center [446, 145] width 452 height 30
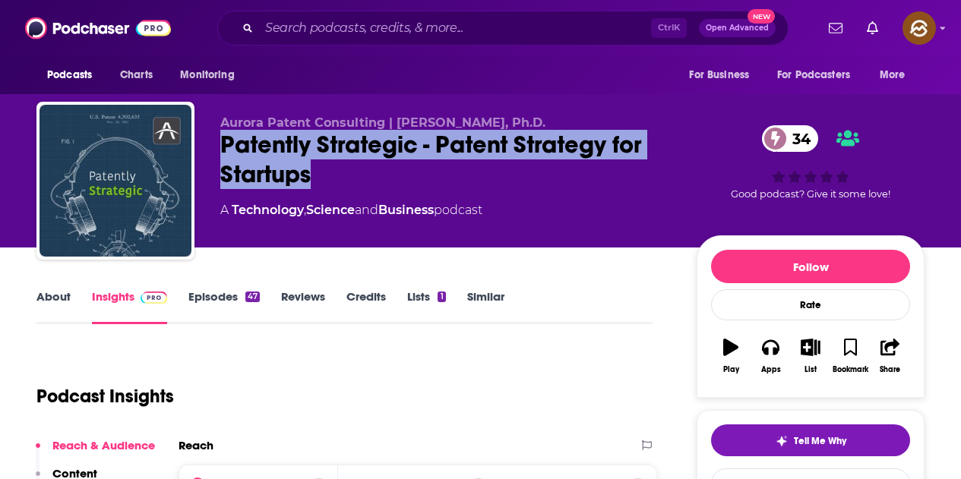
drag, startPoint x: 215, startPoint y: 145, endPoint x: 314, endPoint y: 164, distance: 100.6
click at [314, 164] on div "Aurora Patent Consulting | [PERSON_NAME], Ph.D. ​​Patently Strategic - Patent S…" at bounding box center [480, 184] width 888 height 164
click at [773, 356] on icon "button" at bounding box center [770, 347] width 17 height 17
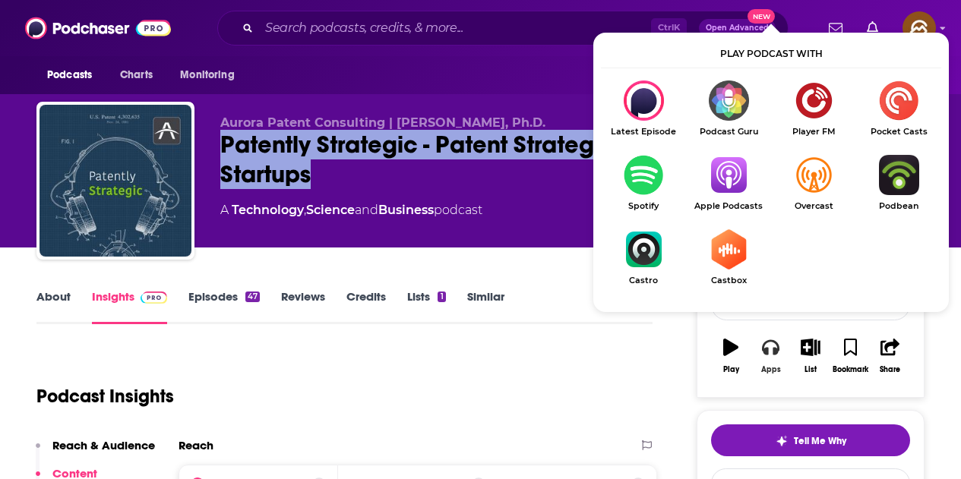
scroll to position [76, 0]
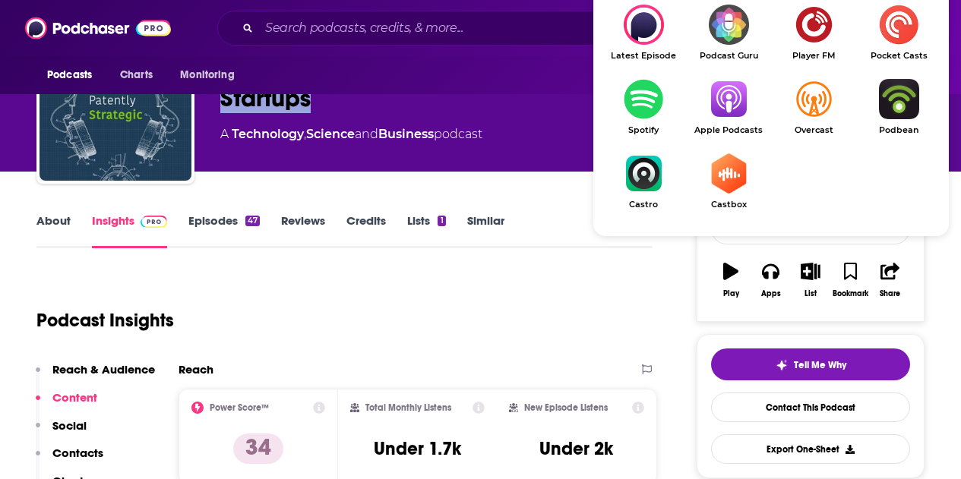
click at [724, 93] on img "Show Listen On dropdown" at bounding box center [728, 99] width 85 height 40
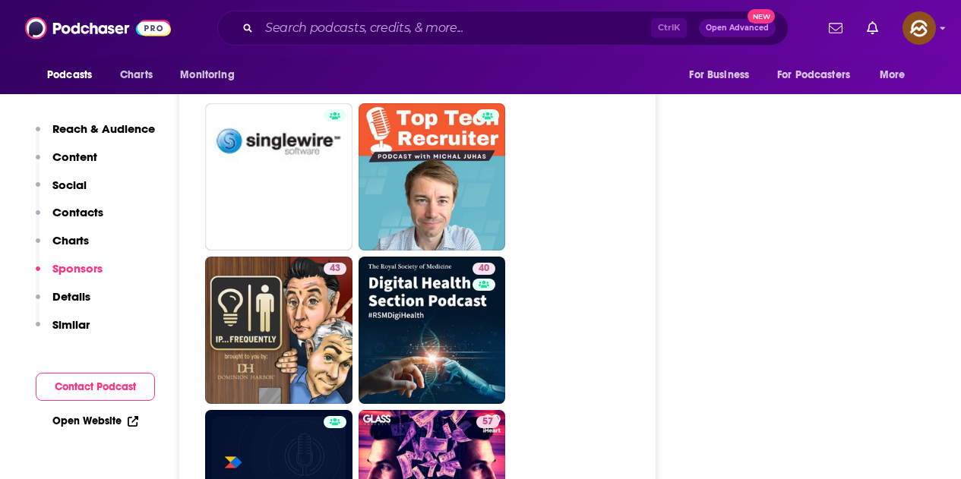
scroll to position [2887, 0]
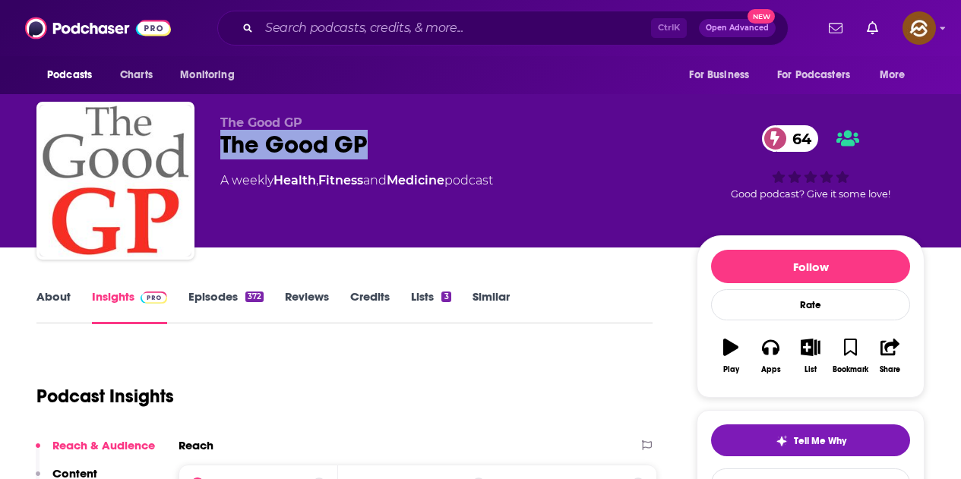
drag, startPoint x: 218, startPoint y: 144, endPoint x: 389, endPoint y: 141, distance: 171.0
click at [389, 141] on div "The Good GP The Good GP 64 A weekly Health , Fitness and Medicine podcast 64 Go…" at bounding box center [480, 184] width 888 height 164
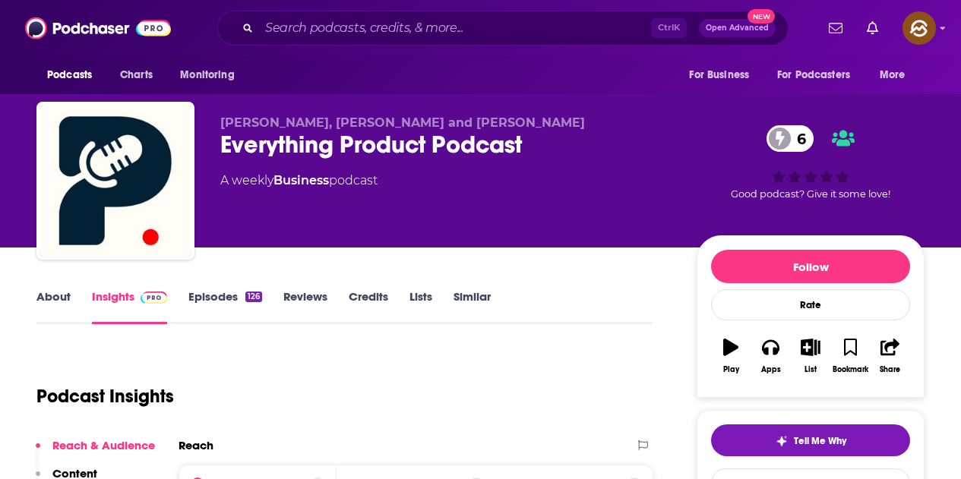
drag, startPoint x: 222, startPoint y: 138, endPoint x: 217, endPoint y: 147, distance: 10.9
click at [217, 147] on div "[PERSON_NAME], [PERSON_NAME] and [PERSON_NAME] Everything Product Podcast 6 A w…" at bounding box center [480, 184] width 888 height 164
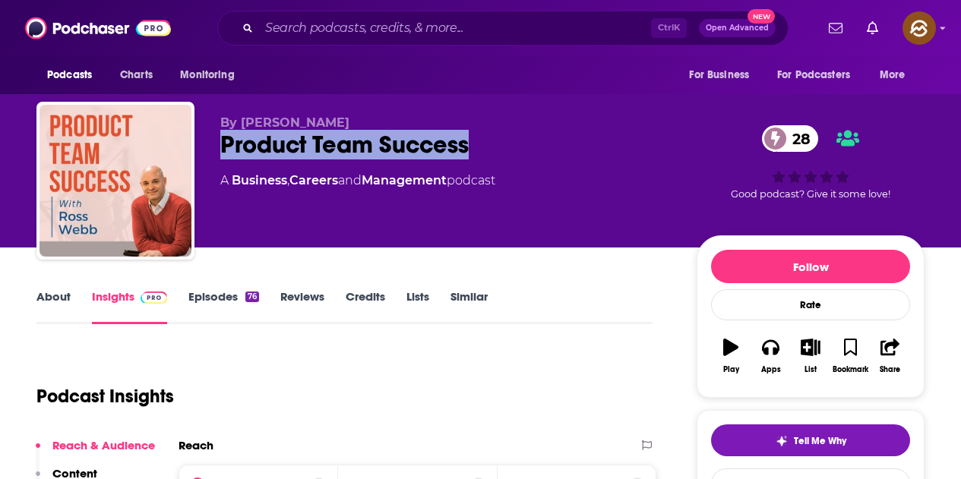
drag, startPoint x: 224, startPoint y: 153, endPoint x: 470, endPoint y: 150, distance: 246.2
click at [470, 150] on div "Product Team Success 28" at bounding box center [446, 145] width 452 height 30
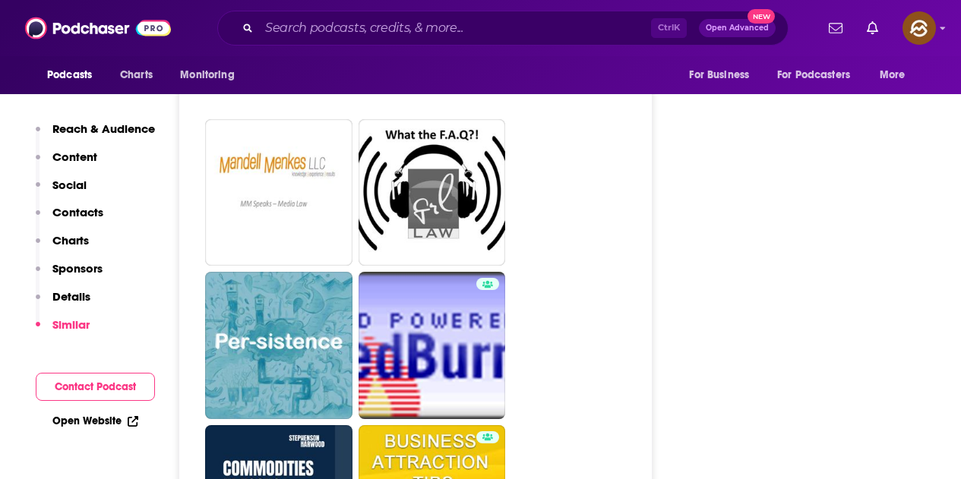
scroll to position [3267, 0]
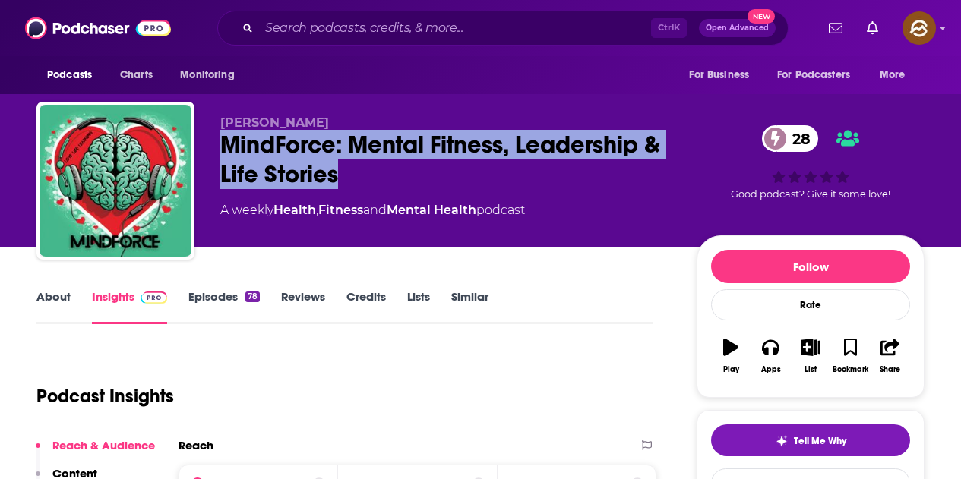
drag, startPoint x: 220, startPoint y: 147, endPoint x: 362, endPoint y: 163, distance: 142.2
click at [362, 163] on div "MindForce: Mental Fitness, Leadership & Life Stories 28" at bounding box center [446, 159] width 452 height 59
click at [760, 356] on button "Apps" at bounding box center [771, 356] width 40 height 55
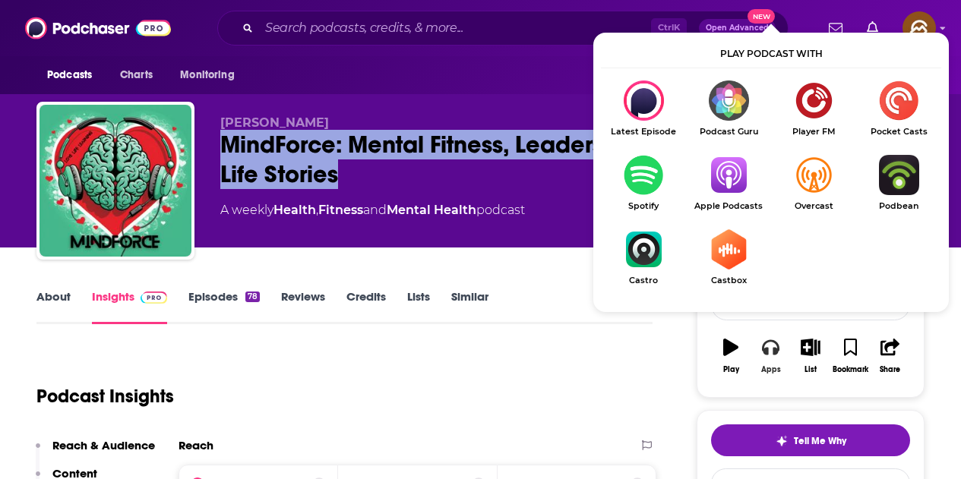
scroll to position [76, 0]
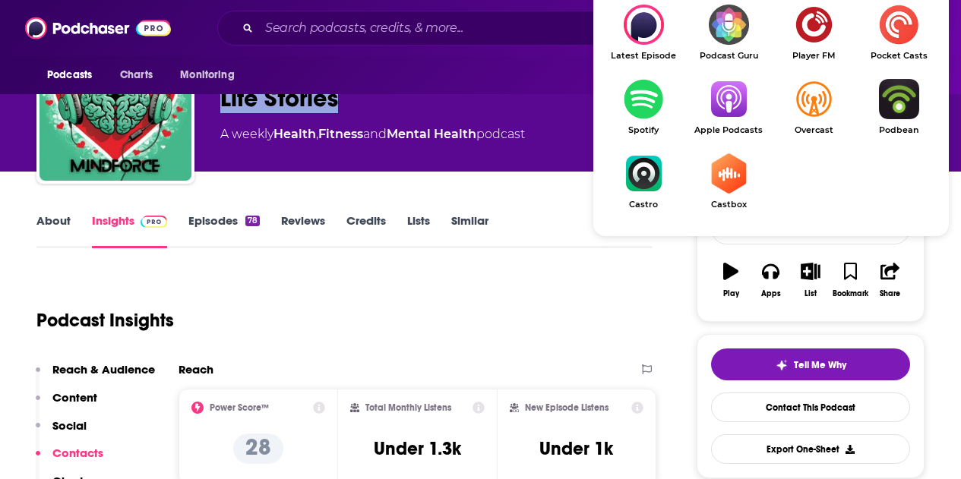
click at [731, 100] on img "Show Listen On dropdown" at bounding box center [728, 99] width 85 height 40
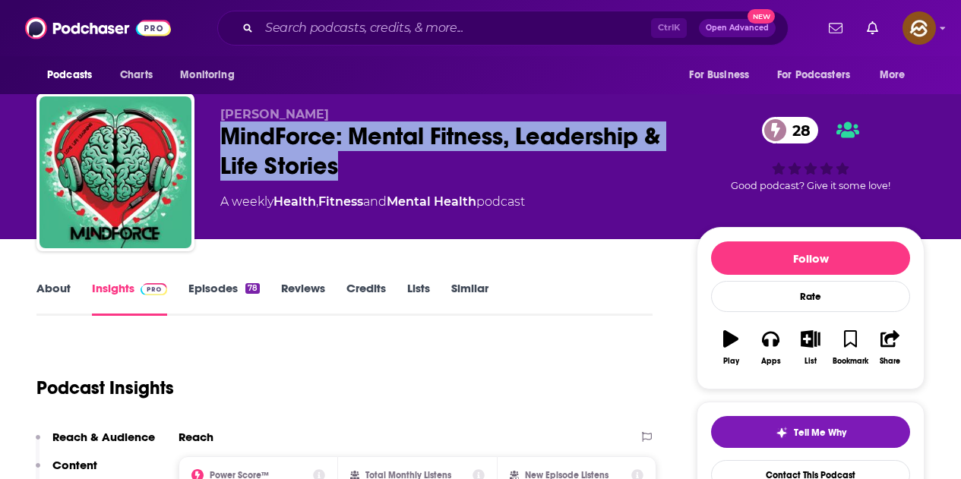
scroll to position [0, 0]
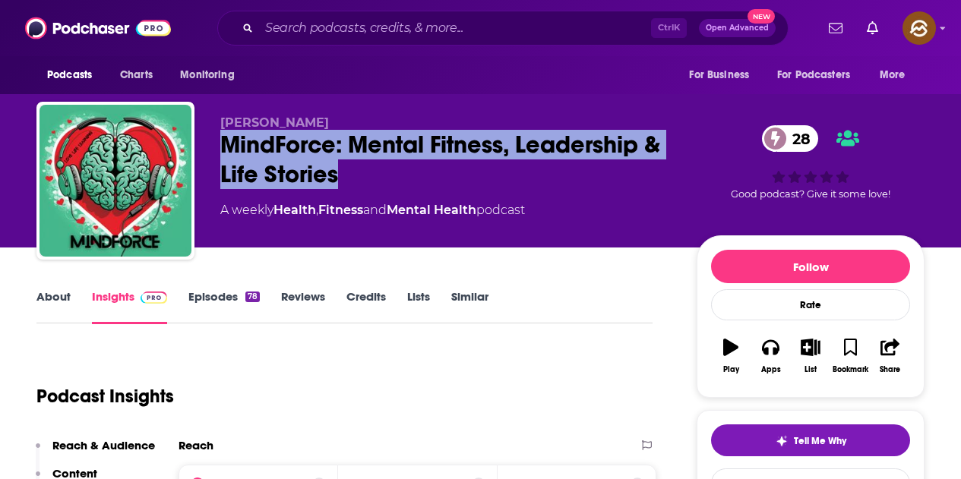
drag, startPoint x: 217, startPoint y: 121, endPoint x: 334, endPoint y: 120, distance: 117.8
click at [334, 120] on div "Nathaniel Scheer MindForce: Mental Fitness, Leadership & Life Stories 28 A week…" at bounding box center [480, 184] width 888 height 164
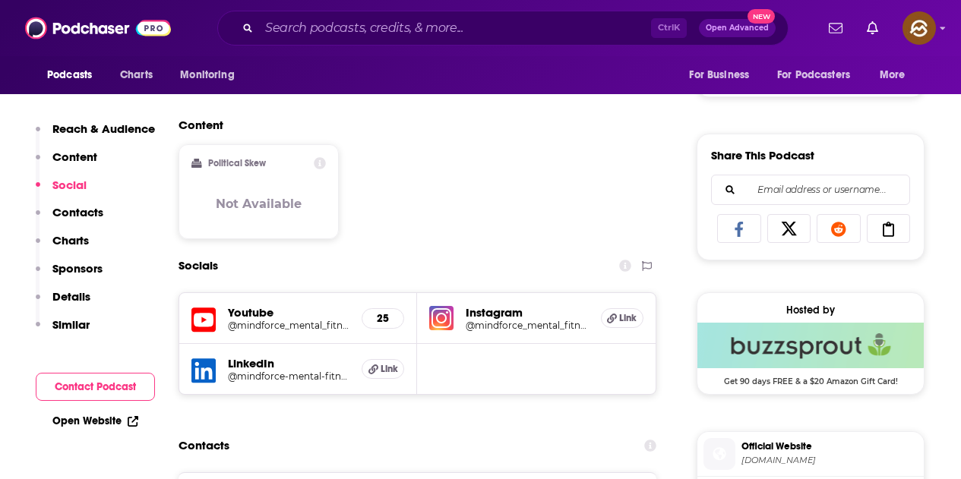
scroll to position [988, 0]
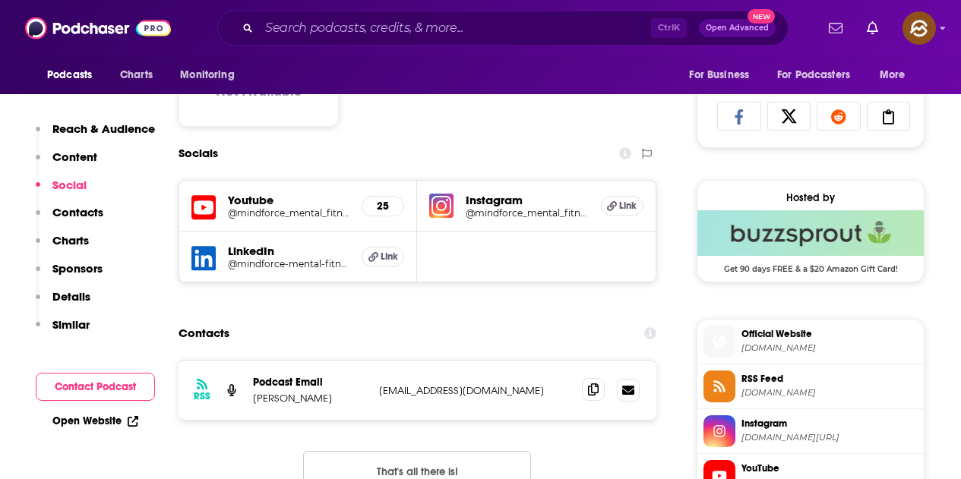
click at [587, 390] on span at bounding box center [593, 389] width 23 height 23
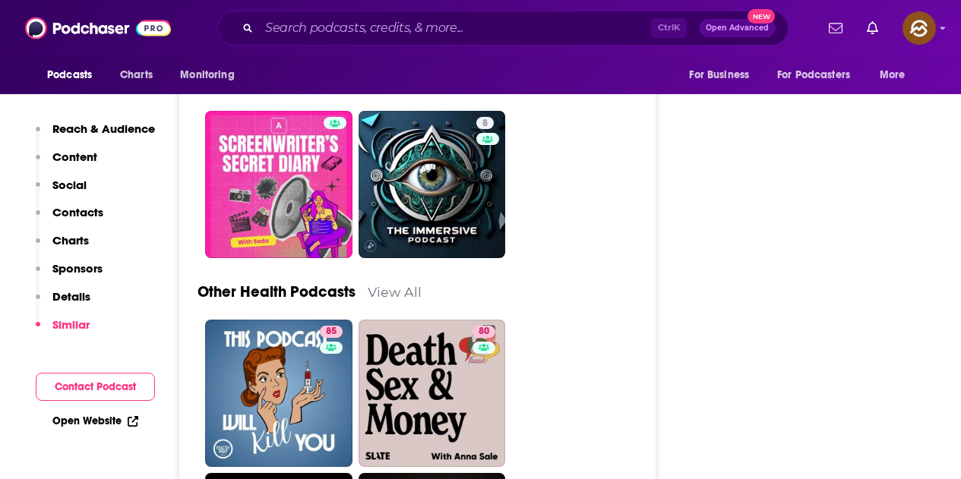
scroll to position [3799, 0]
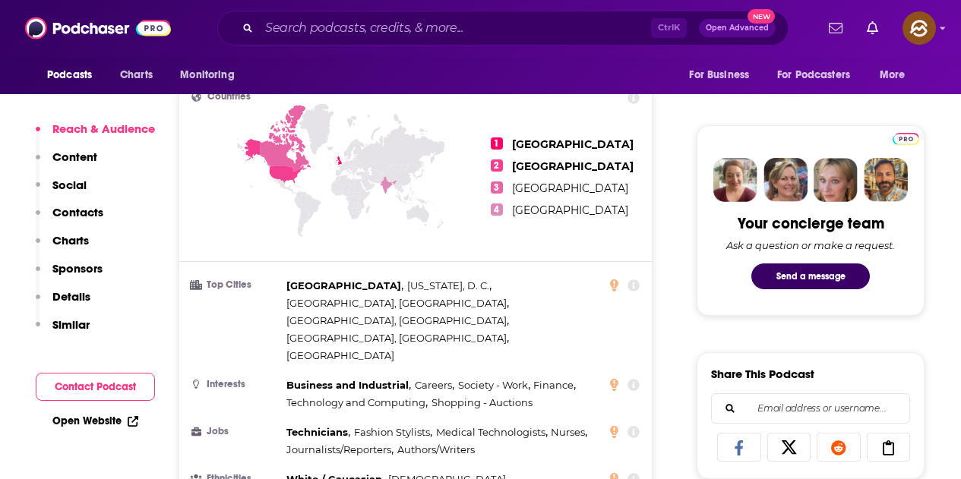
scroll to position [684, 0]
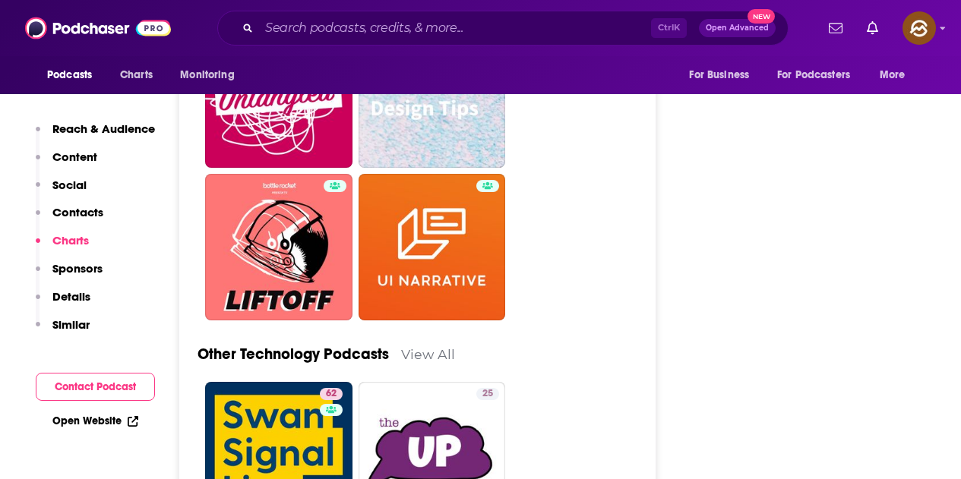
scroll to position [4179, 0]
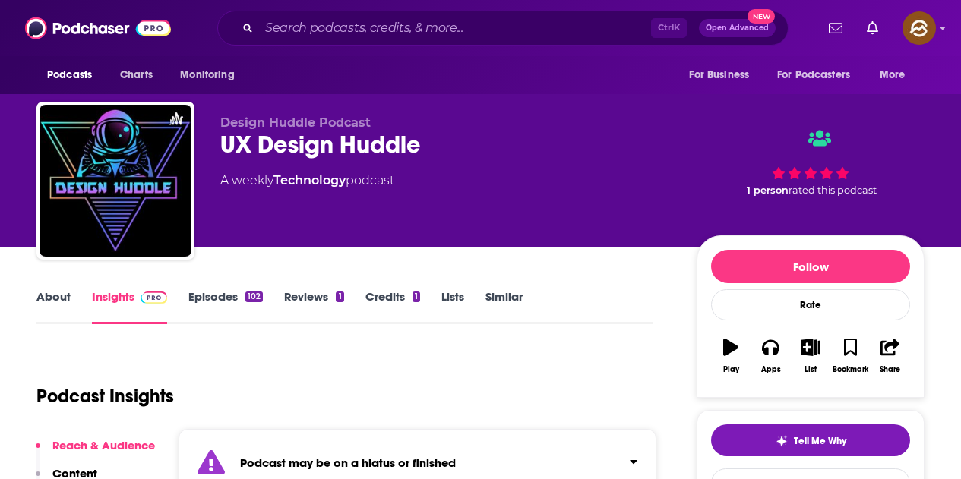
scroll to position [228, 0]
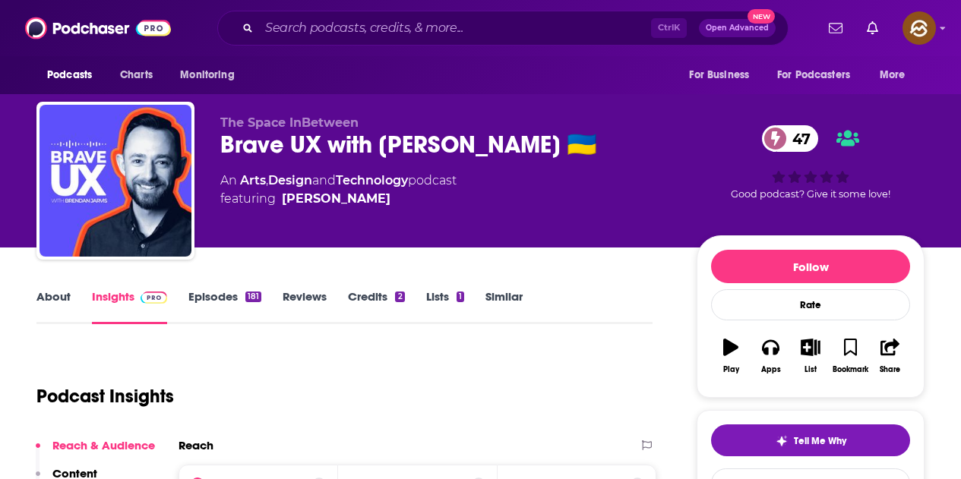
drag, startPoint x: 221, startPoint y: 139, endPoint x: 596, endPoint y: 155, distance: 375.6
click at [596, 155] on div "Brave UX with Brendan Jarvis 🇺🇦 47" at bounding box center [446, 145] width 452 height 30
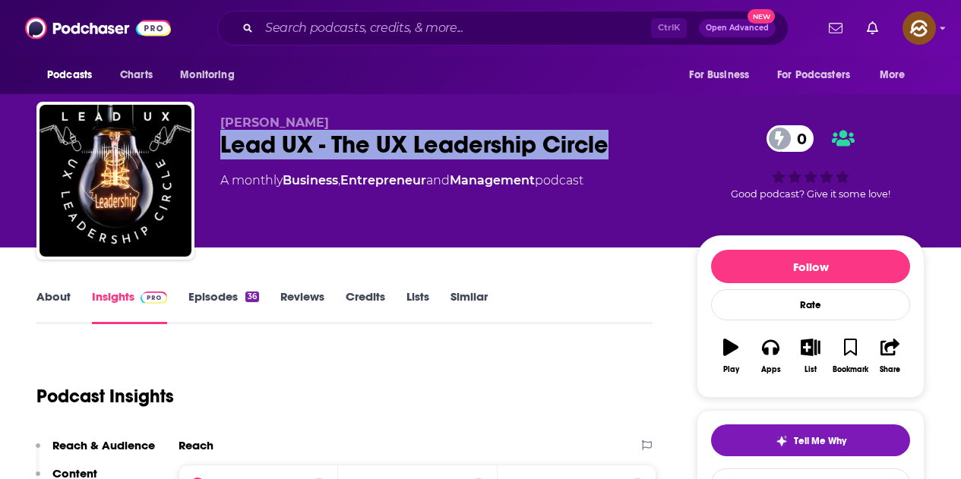
drag, startPoint x: 221, startPoint y: 141, endPoint x: 620, endPoint y: 148, distance: 398.9
click at [620, 148] on div "Lead UX - The UX Leadership Circle 0" at bounding box center [446, 145] width 452 height 30
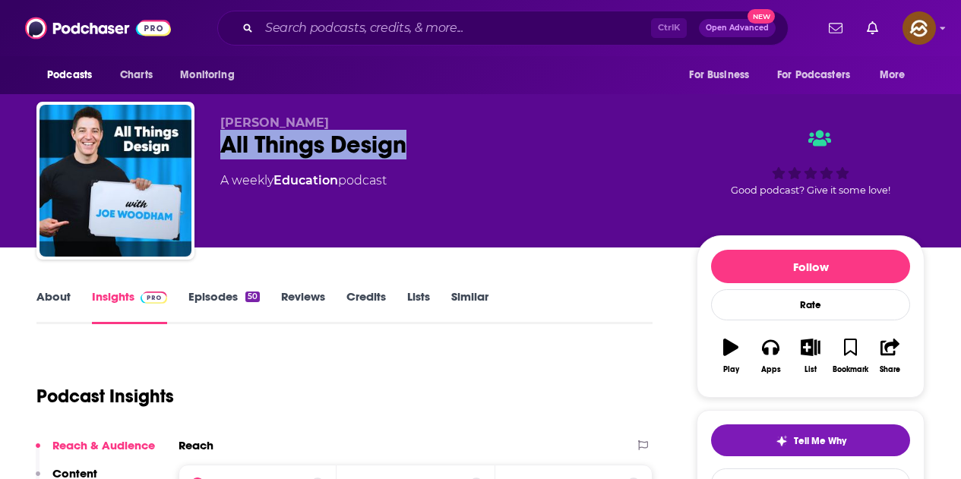
click at [433, 144] on div "Joe Woodham All Things Design A weekly Education podcast Good podcast? Give it …" at bounding box center [480, 184] width 888 height 164
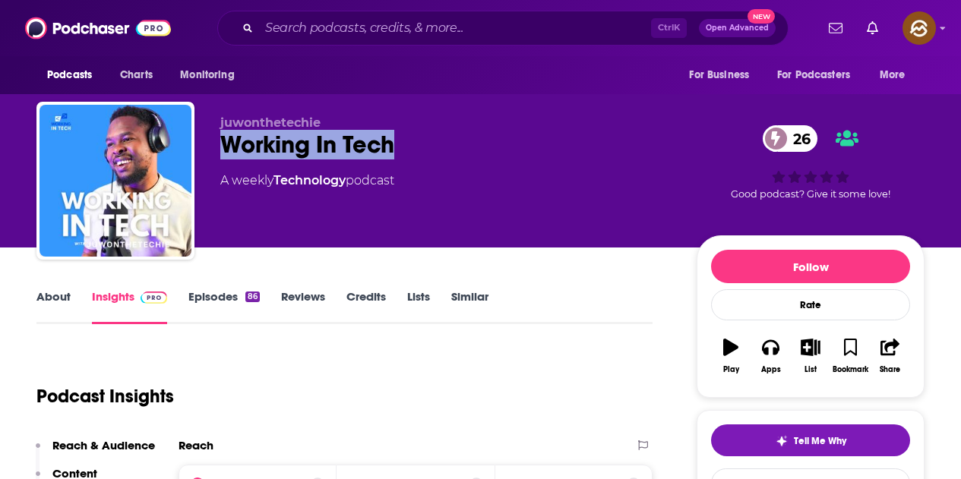
drag, startPoint x: 229, startPoint y: 144, endPoint x: 409, endPoint y: 130, distance: 179.8
click at [409, 130] on div "Working In Tech 26" at bounding box center [446, 145] width 452 height 30
click at [774, 372] on div "Apps" at bounding box center [771, 369] width 20 height 9
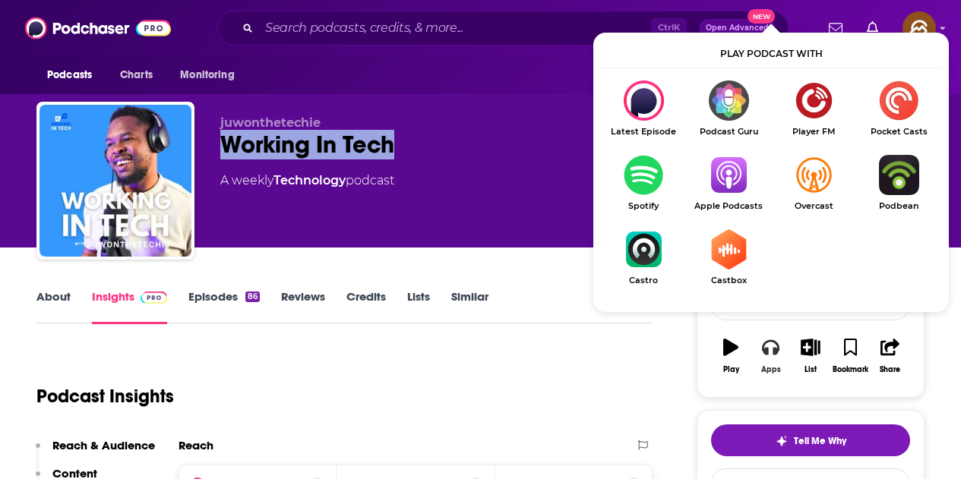
scroll to position [76, 0]
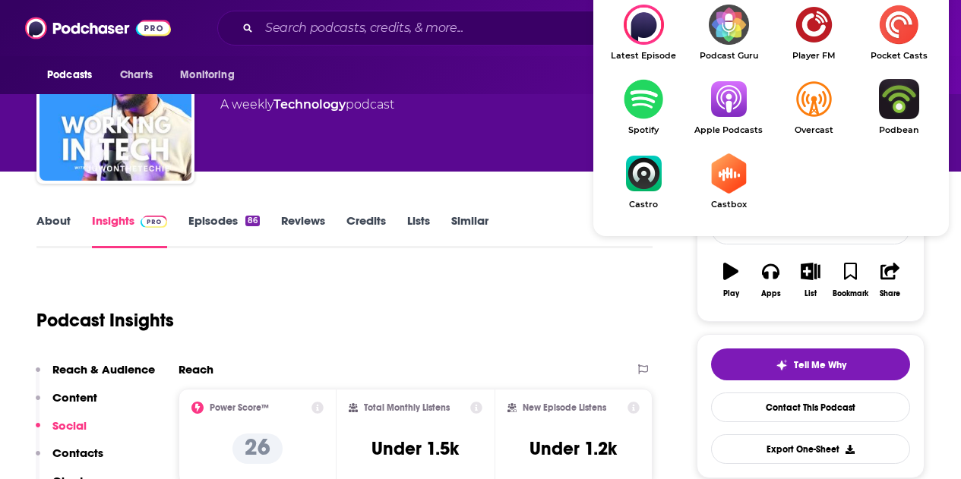
click at [745, 100] on img "Show Listen On dropdown" at bounding box center [728, 99] width 85 height 40
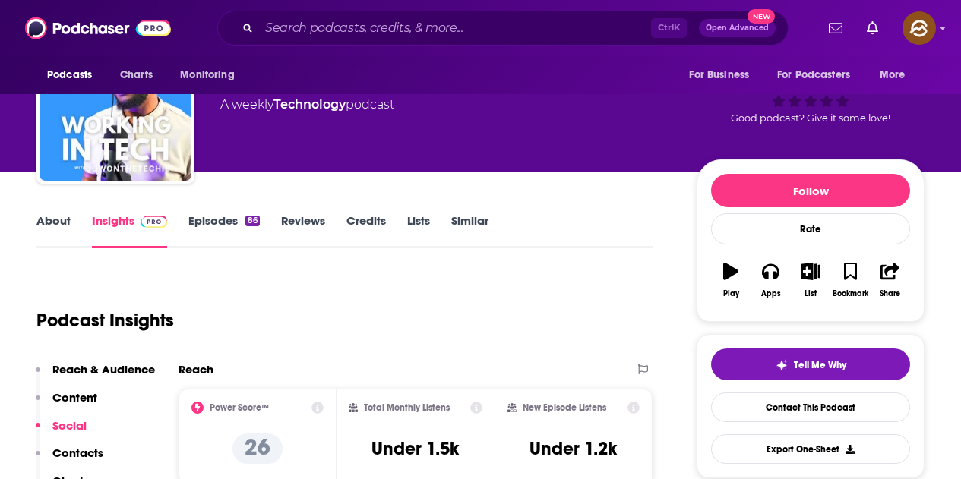
scroll to position [0, 0]
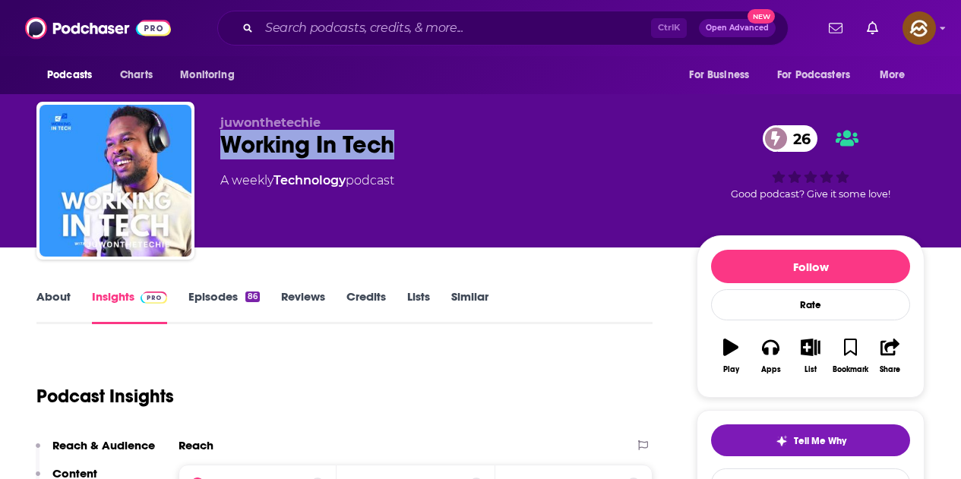
click at [378, 221] on div "juwonthetechie Working In Tech 26 A weekly Technology podcast" at bounding box center [446, 176] width 452 height 122
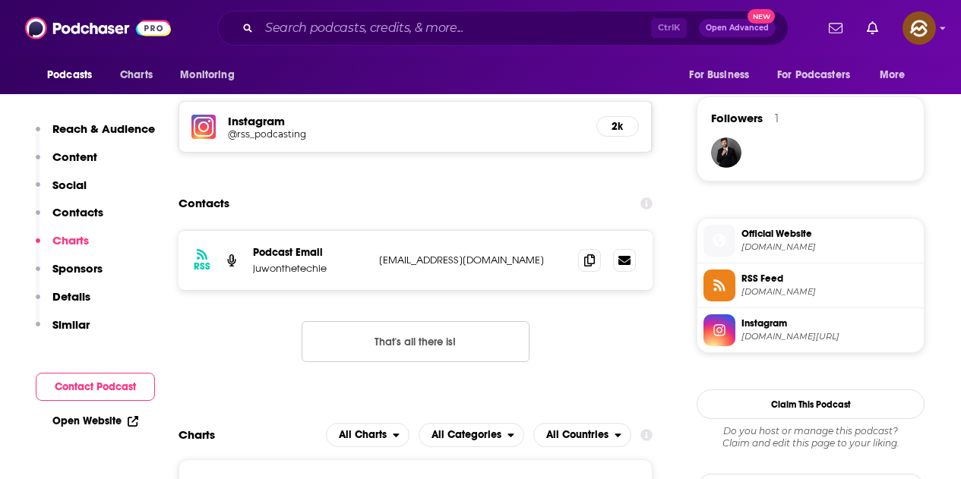
scroll to position [1064, 0]
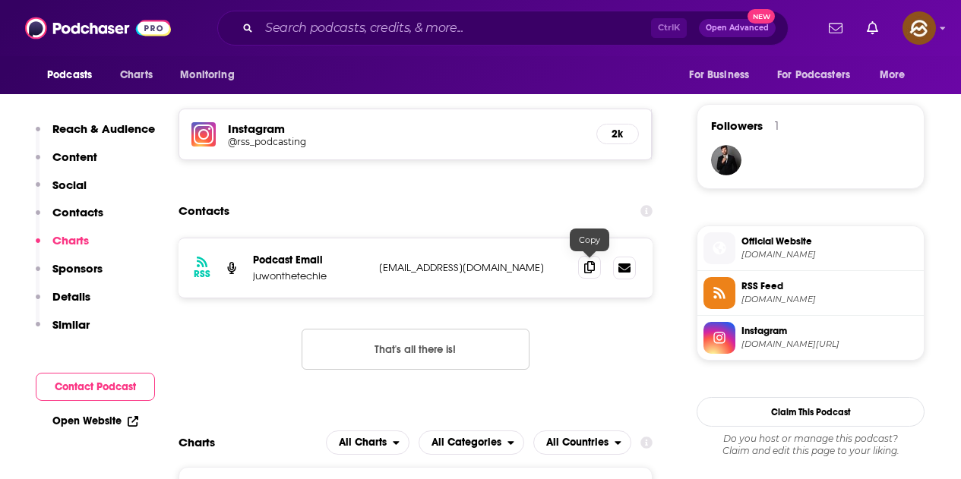
click at [590, 270] on icon at bounding box center [589, 267] width 11 height 12
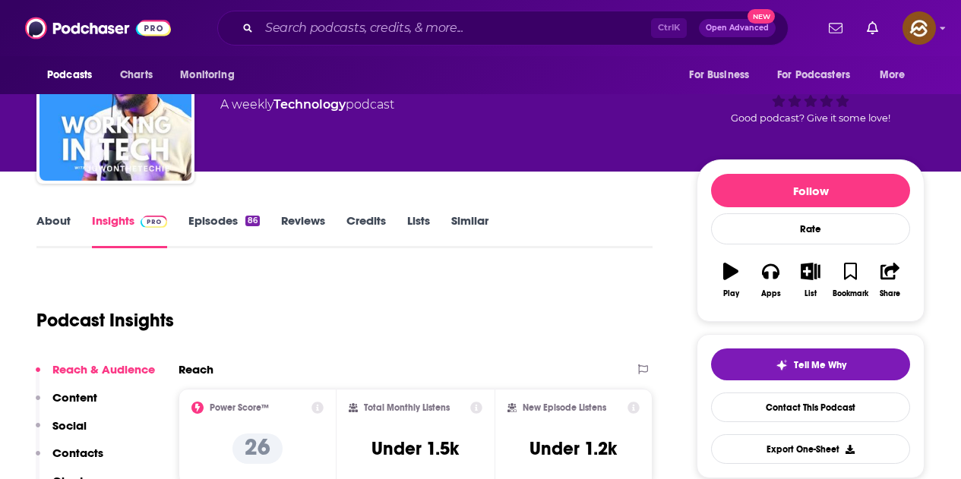
scroll to position [0, 0]
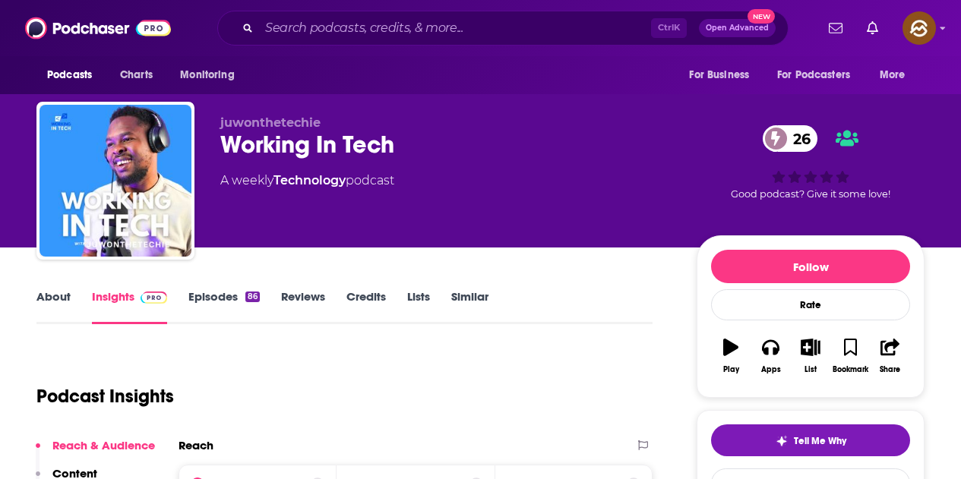
click at [229, 299] on link "Episodes 86" at bounding box center [223, 306] width 71 height 35
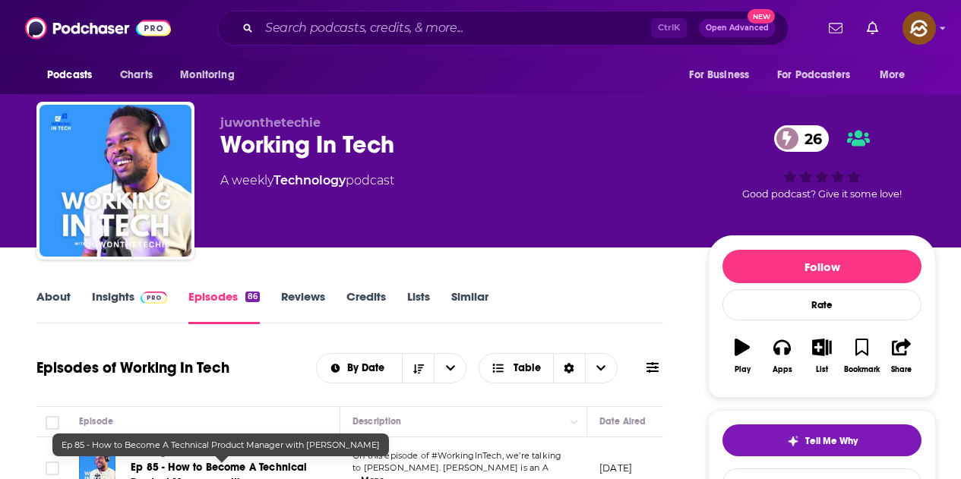
click at [142, 289] on div "About Insights Episodes 86 Reviews Credits Lists Similar" at bounding box center [349, 305] width 627 height 37
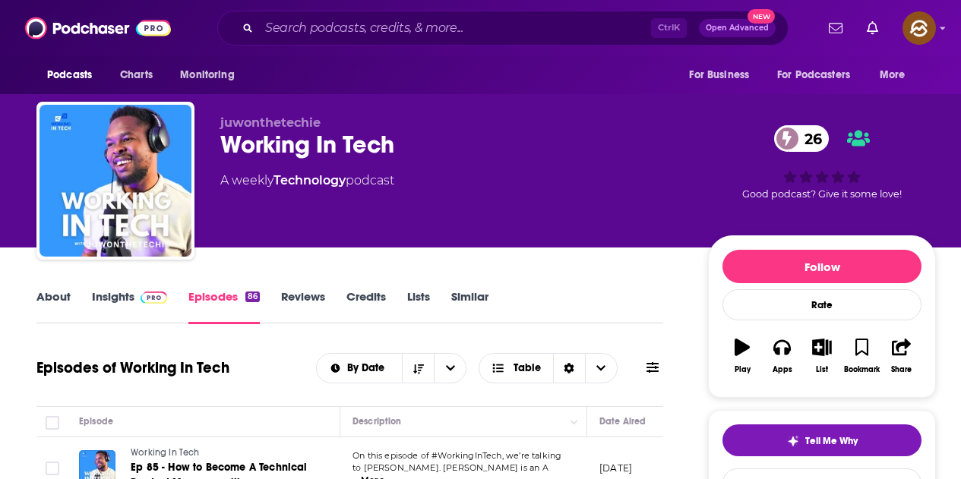
click at [136, 292] on span at bounding box center [150, 296] width 33 height 14
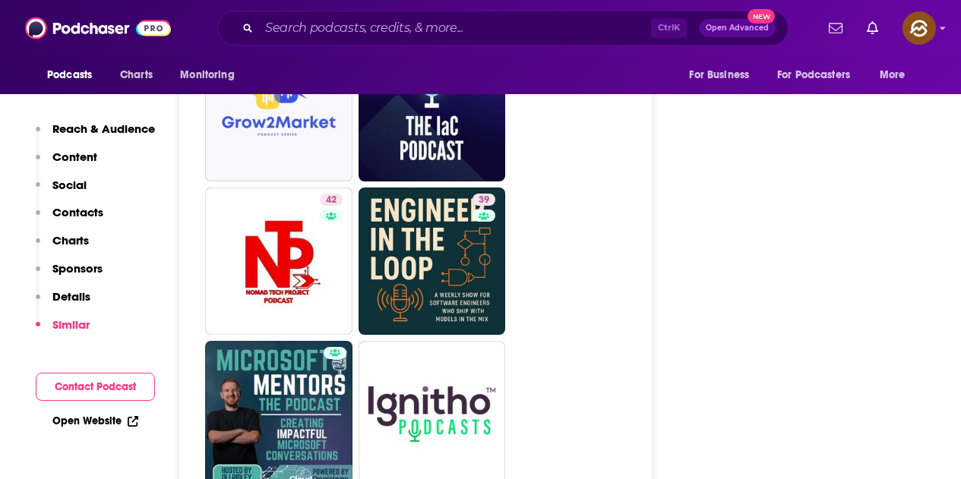
scroll to position [3267, 0]
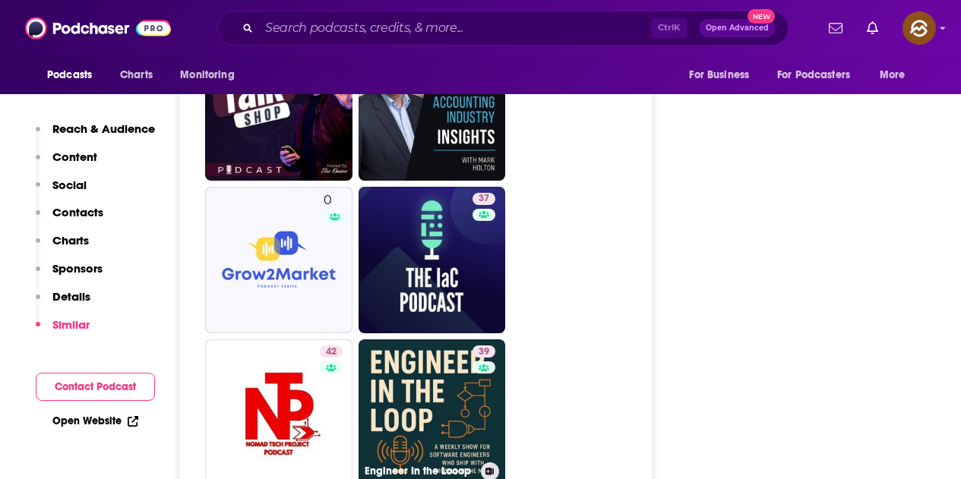
drag, startPoint x: 446, startPoint y: 384, endPoint x: 704, endPoint y: 386, distance: 258.3
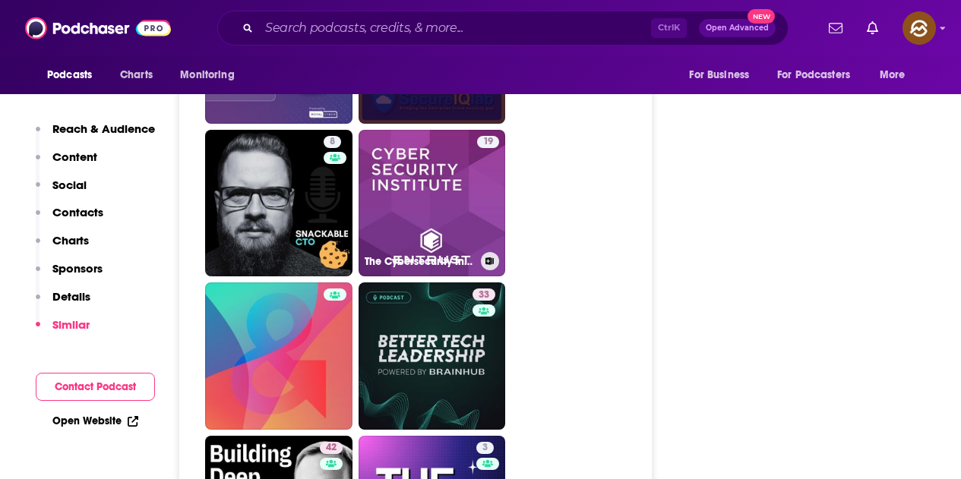
scroll to position [2051, 0]
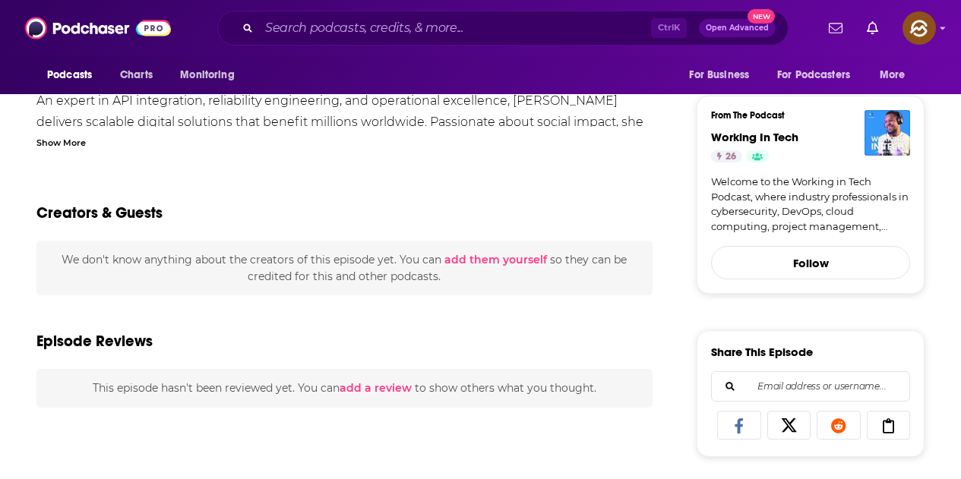
scroll to position [380, 0]
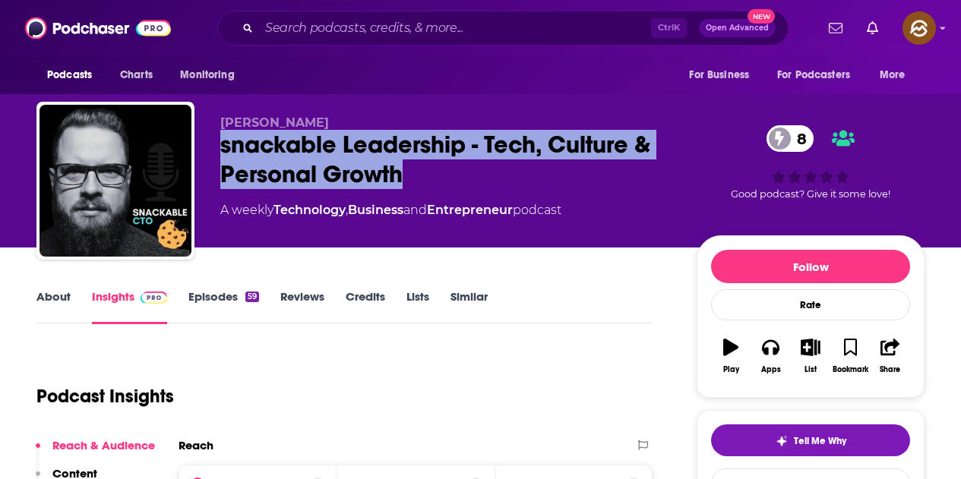
drag, startPoint x: 219, startPoint y: 149, endPoint x: 400, endPoint y: 172, distance: 182.2
click at [400, 172] on div "Adrian Stanek snackable Leadership - Tech, Culture & Personal Growth 8 A weekly…" at bounding box center [480, 184] width 888 height 164
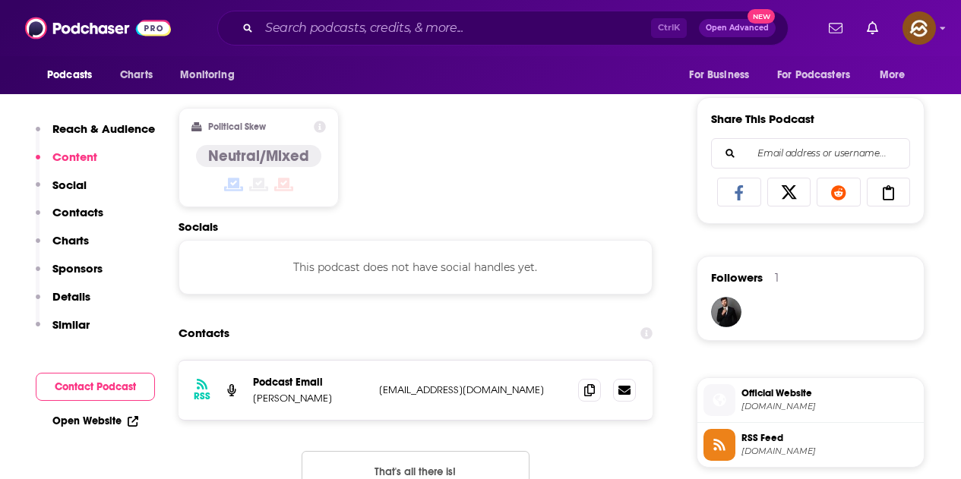
scroll to position [988, 0]
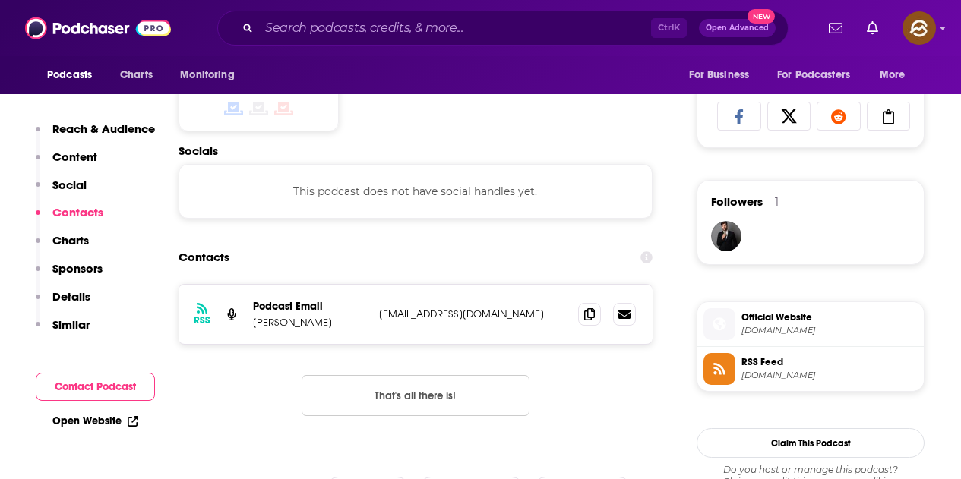
click at [601, 316] on div at bounding box center [607, 314] width 58 height 23
click at [589, 313] on icon at bounding box center [589, 314] width 11 height 12
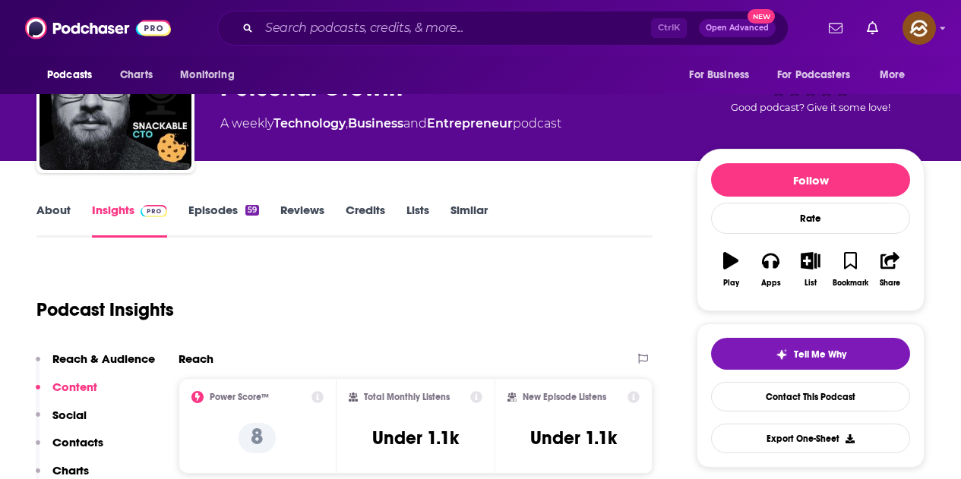
scroll to position [0, 0]
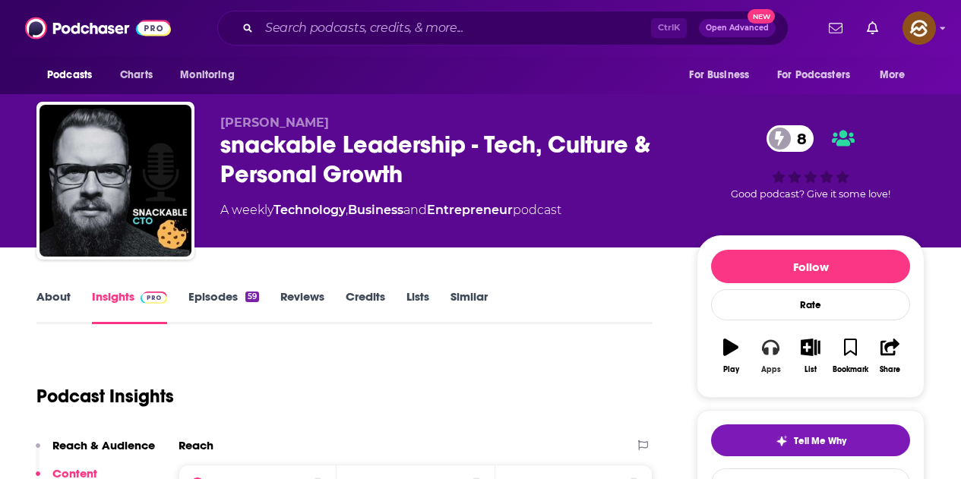
click at [771, 364] on button "Apps" at bounding box center [771, 356] width 40 height 55
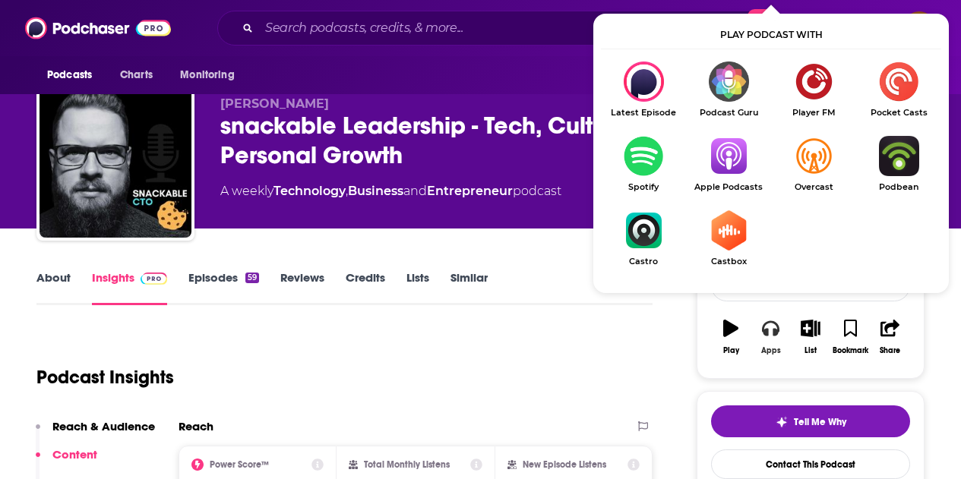
scroll to position [76, 0]
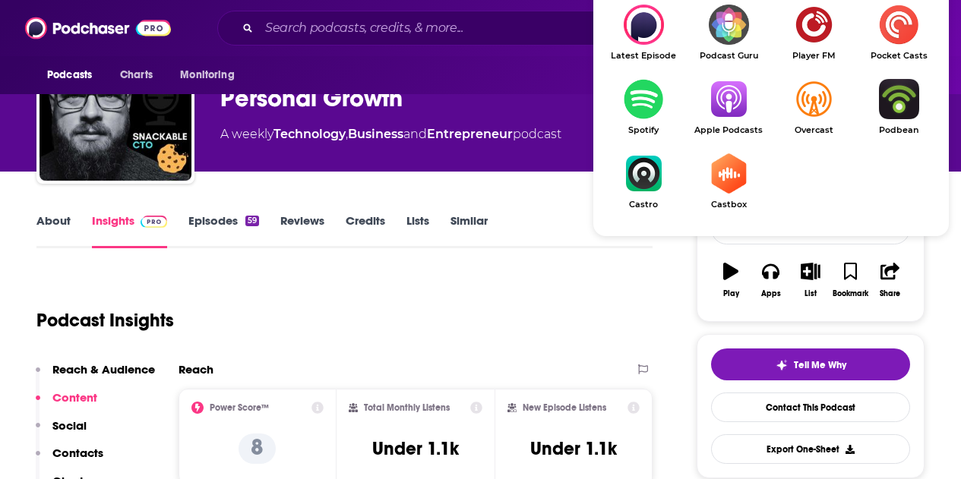
click at [732, 109] on img "Show Listen On dropdown" at bounding box center [728, 99] width 85 height 40
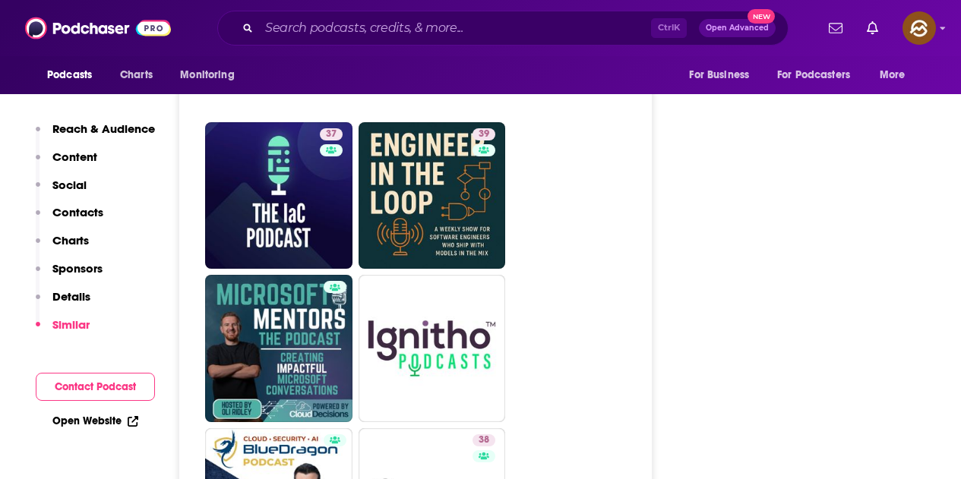
scroll to position [3647, 0]
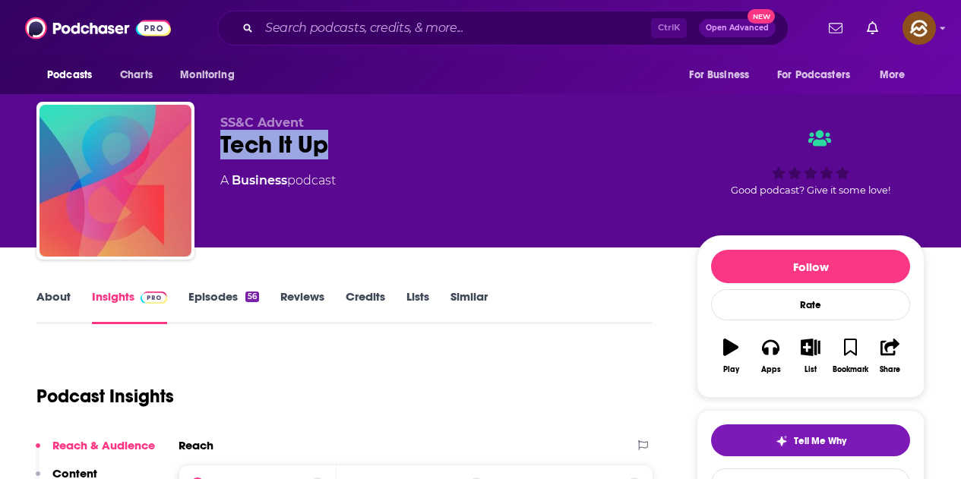
drag, startPoint x: 223, startPoint y: 151, endPoint x: 337, endPoint y: 160, distance: 115.1
click at [337, 160] on div "SS&C Advent Tech It Up A Business podcast" at bounding box center [446, 176] width 452 height 122
click at [779, 345] on icon "button" at bounding box center [770, 347] width 17 height 17
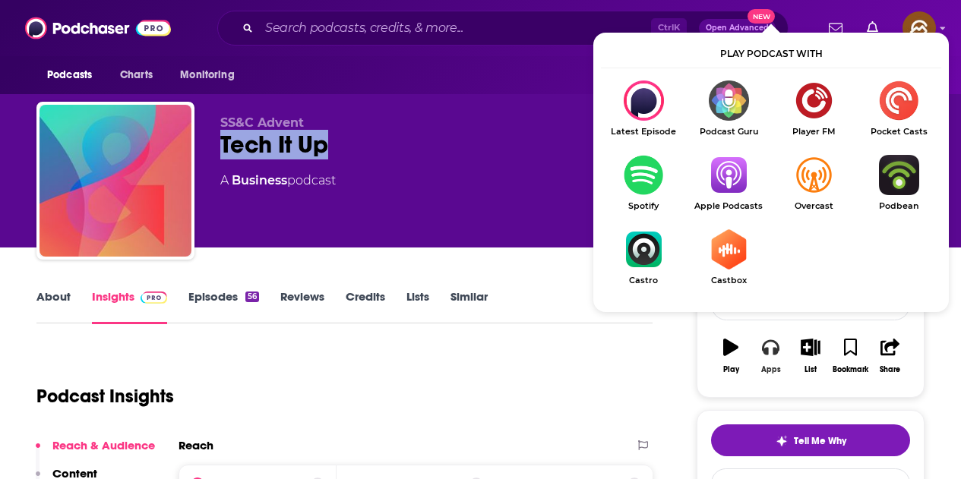
scroll to position [76, 0]
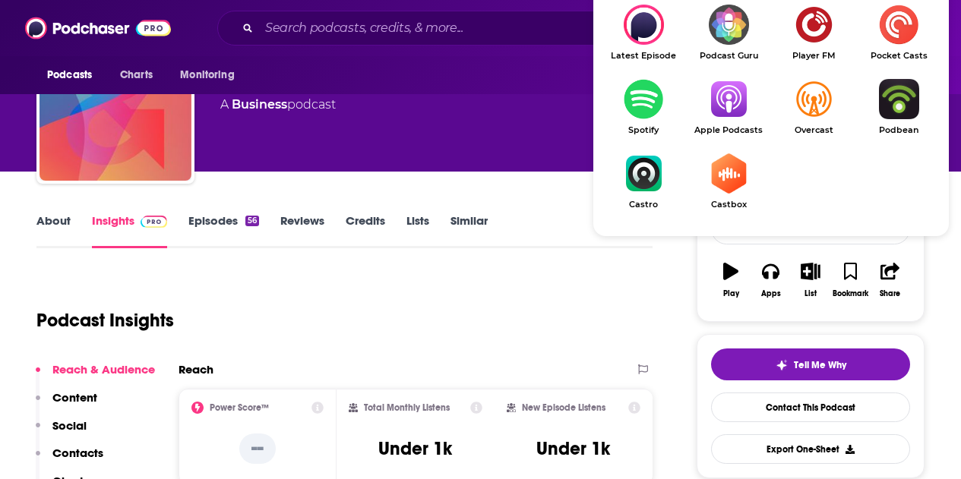
click at [729, 110] on img "Show Listen On dropdown" at bounding box center [728, 99] width 85 height 40
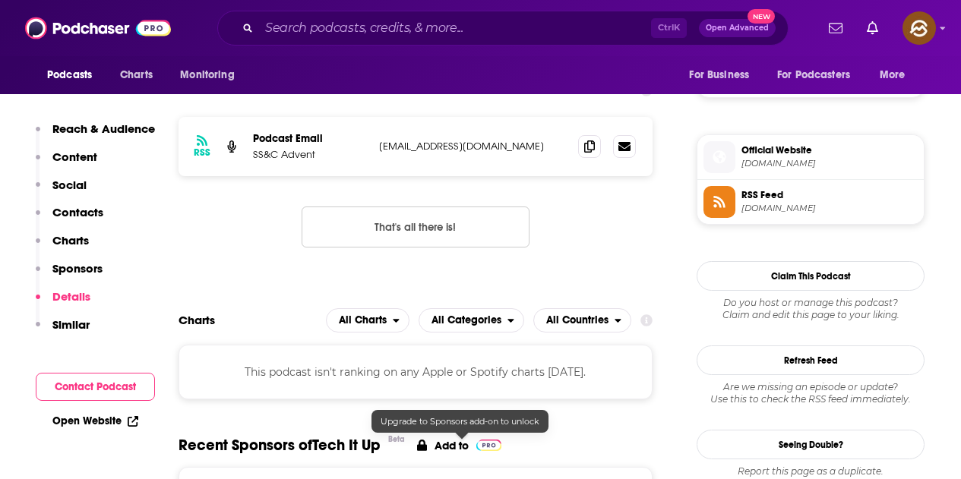
scroll to position [1064, 0]
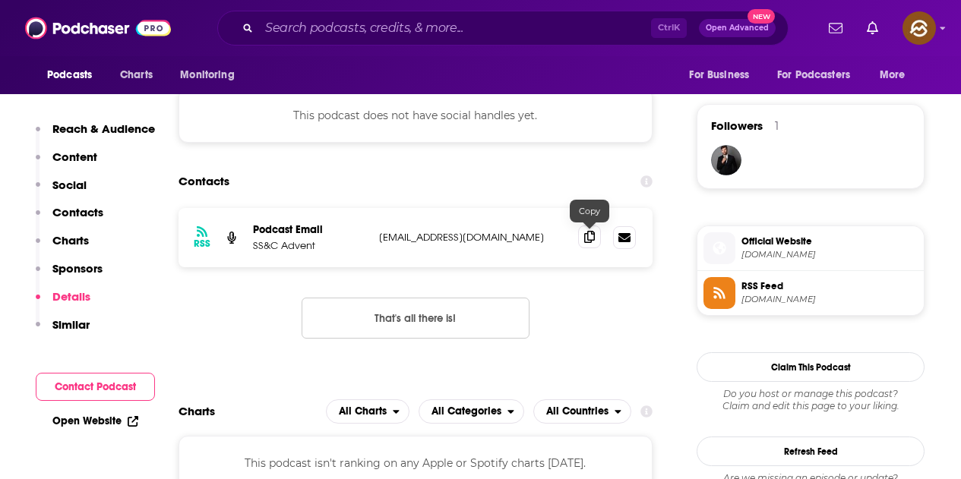
click at [585, 240] on icon at bounding box center [589, 237] width 11 height 12
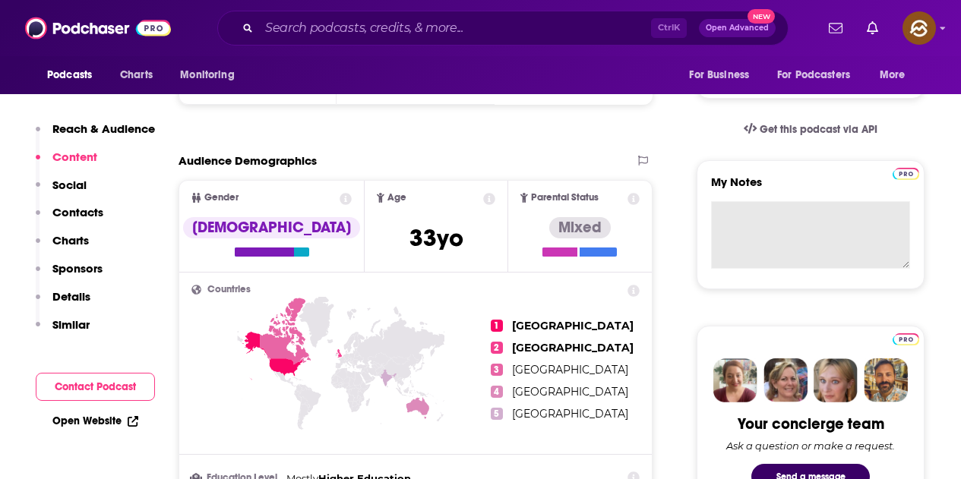
scroll to position [152, 0]
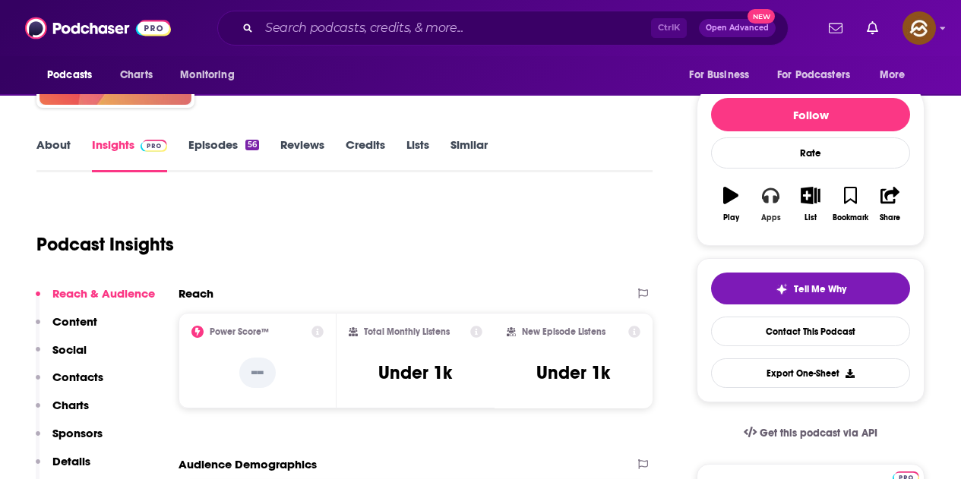
click at [775, 205] on button "Apps" at bounding box center [771, 204] width 40 height 55
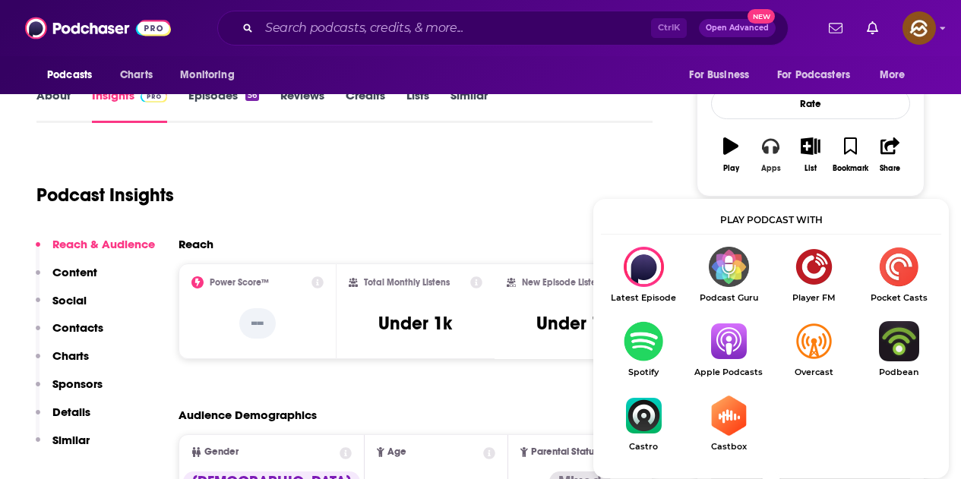
scroll to position [228, 0]
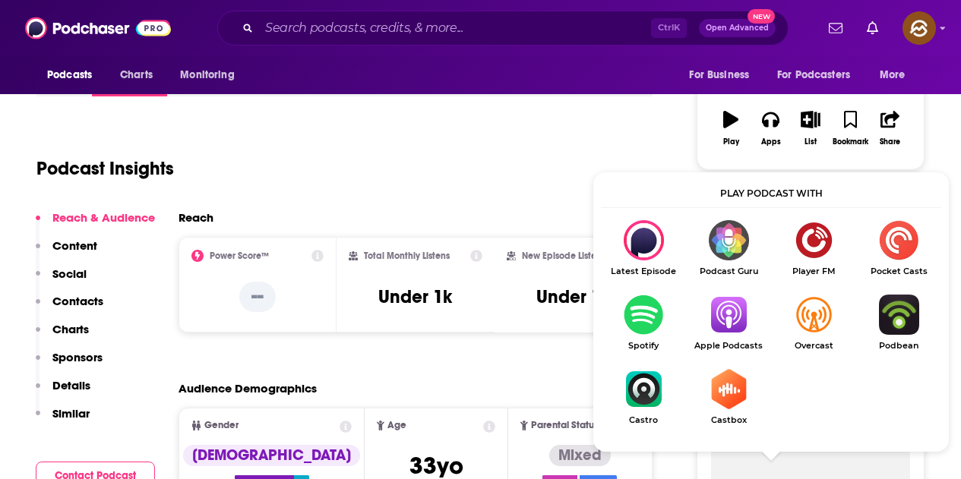
click at [731, 315] on img "Show Listen On dropdown" at bounding box center [728, 315] width 85 height 40
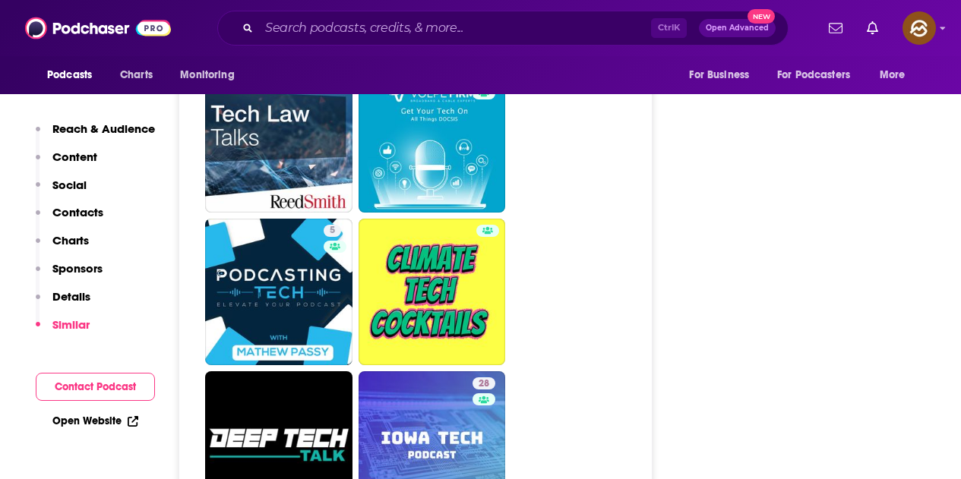
scroll to position [3039, 0]
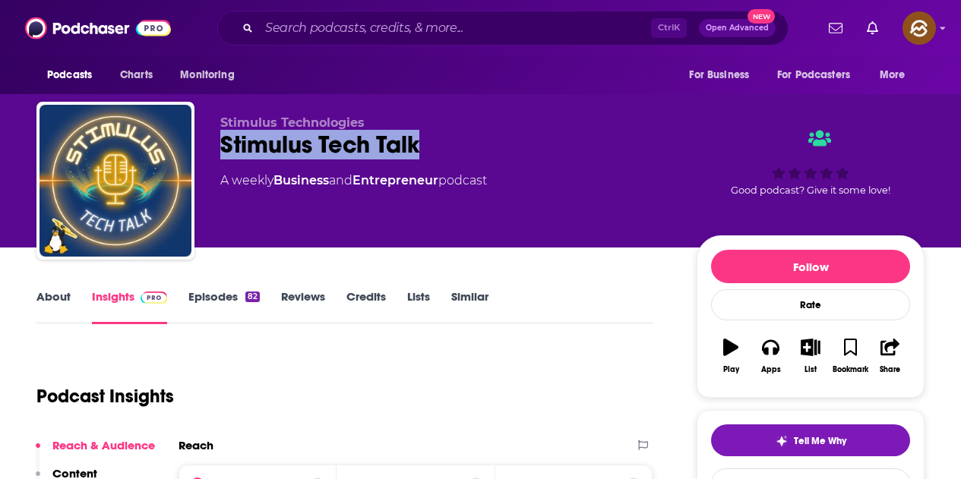
drag, startPoint x: 223, startPoint y: 146, endPoint x: 423, endPoint y: 146, distance: 200.6
click at [423, 146] on div "Stimulus Tech Talk" at bounding box center [446, 145] width 452 height 30
click at [765, 340] on icon "button" at bounding box center [770, 347] width 17 height 17
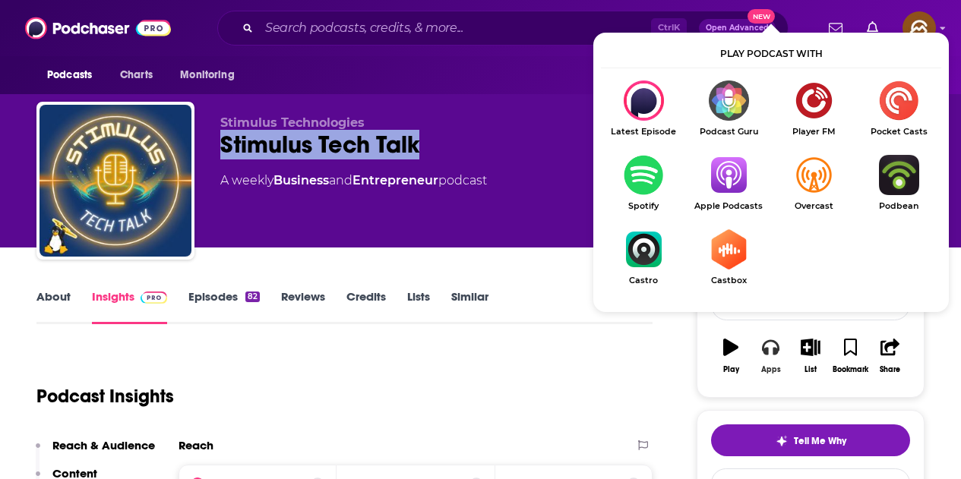
scroll to position [76, 0]
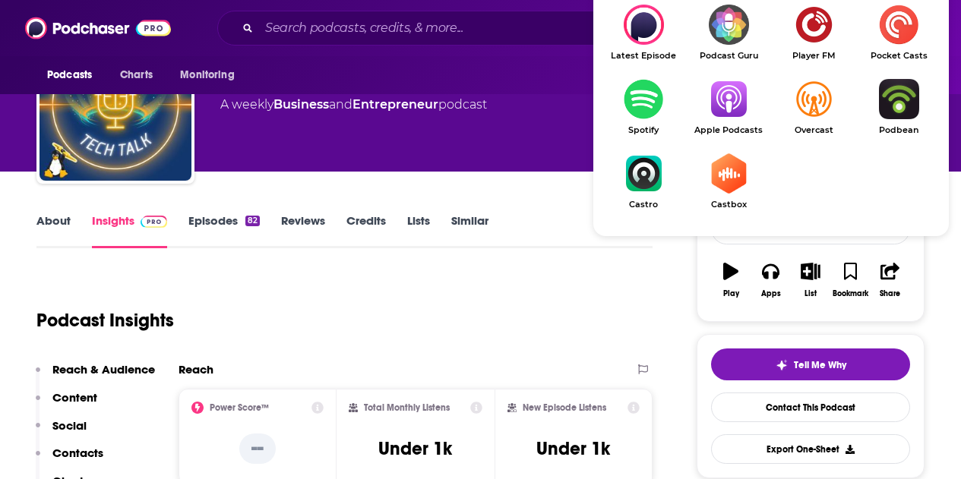
click at [727, 120] on link "Apple Podcasts" at bounding box center [728, 107] width 85 height 56
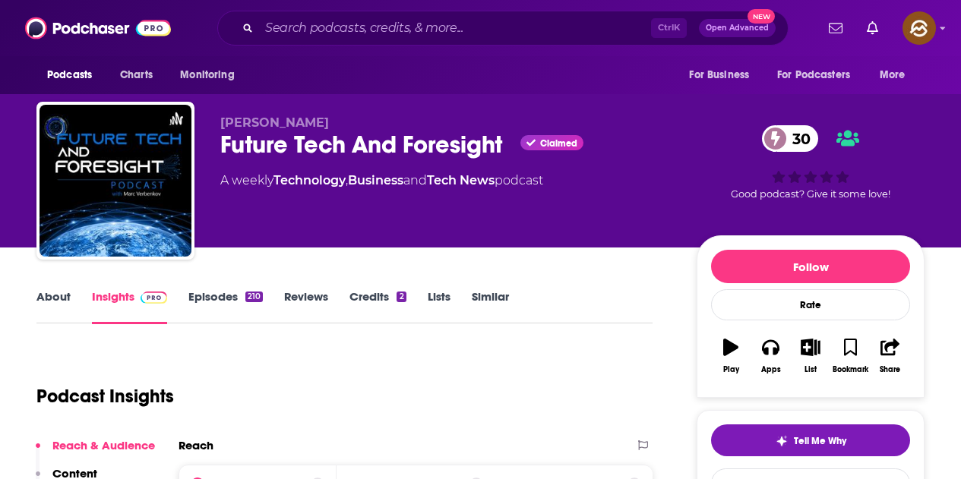
click at [501, 144] on div "Marc Verbenkov Future Tech And Foresight Claimed 30 A weekly Technology , Busin…" at bounding box center [480, 184] width 888 height 164
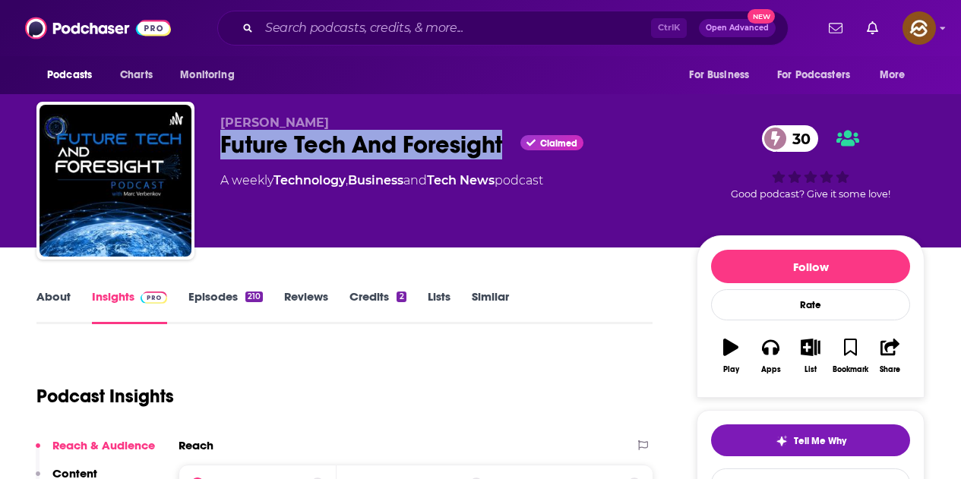
scroll to position [228, 0]
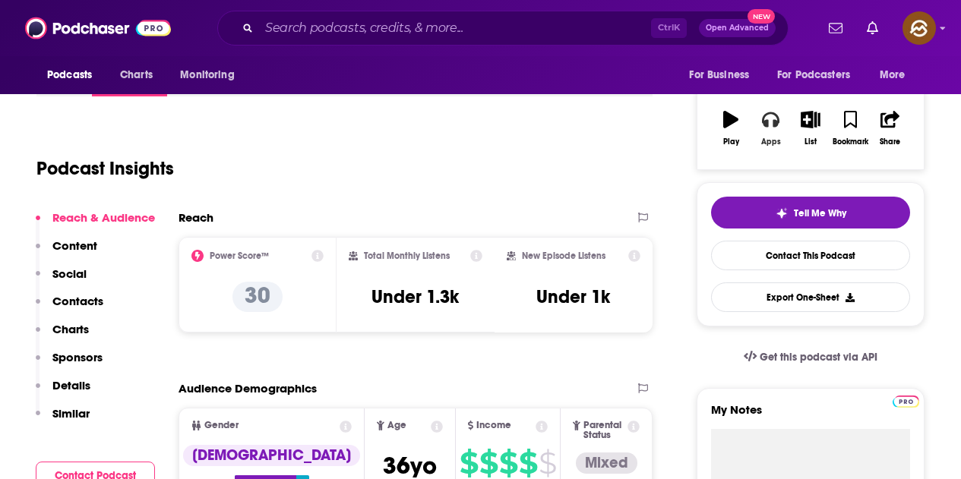
click at [783, 130] on button "Apps" at bounding box center [771, 128] width 40 height 55
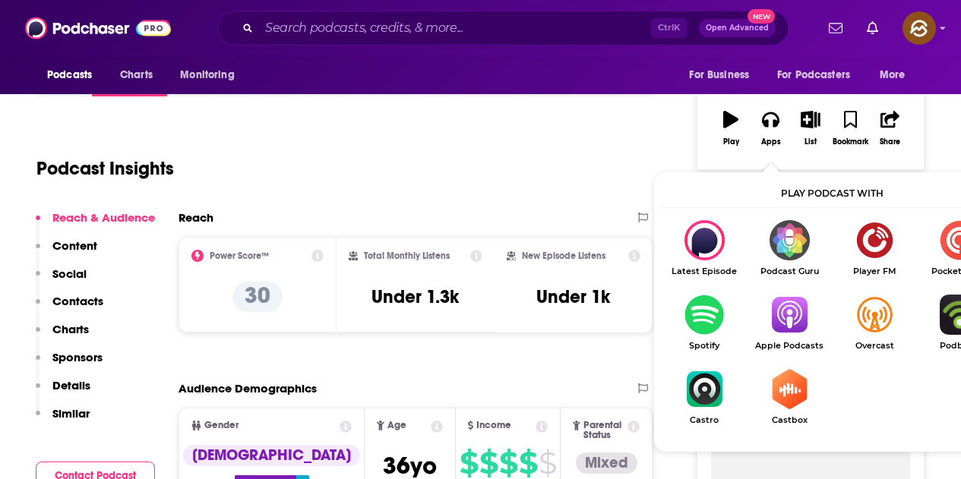
click at [792, 315] on img "Show Listen On dropdown" at bounding box center [789, 315] width 85 height 40
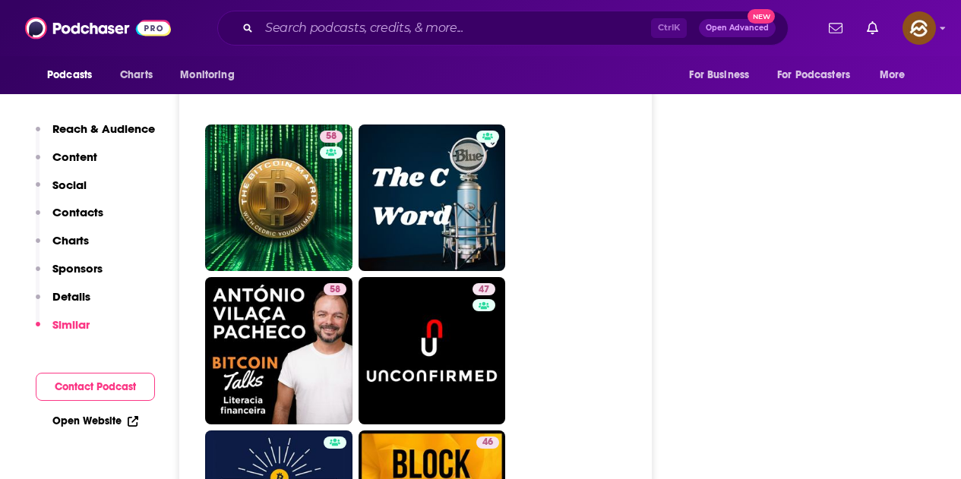
scroll to position [5014, 0]
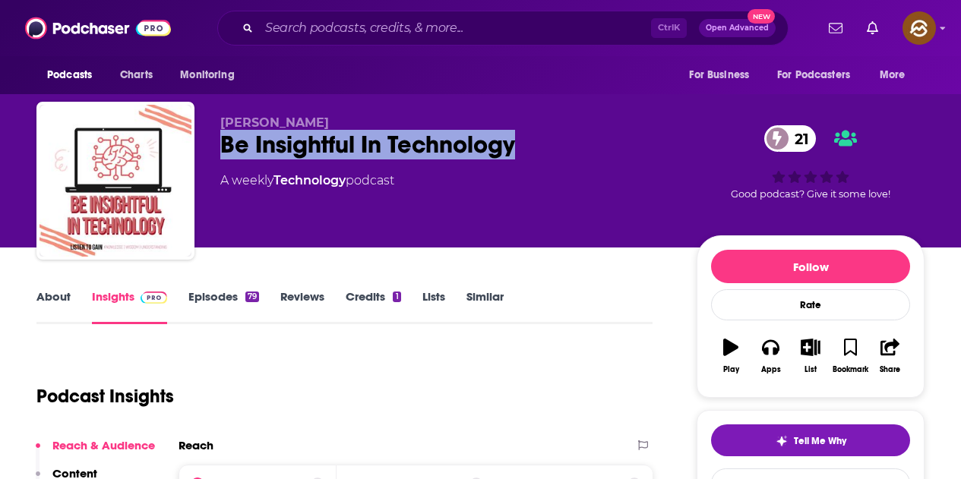
drag, startPoint x: 214, startPoint y: 146, endPoint x: 542, endPoint y: 163, distance: 327.9
click at [542, 163] on div "[PERSON_NAME] Be Insightful In Technology 21 A weekly Technology podcast 21 Goo…" at bounding box center [480, 184] width 888 height 164
click at [780, 365] on button "Apps" at bounding box center [771, 356] width 40 height 55
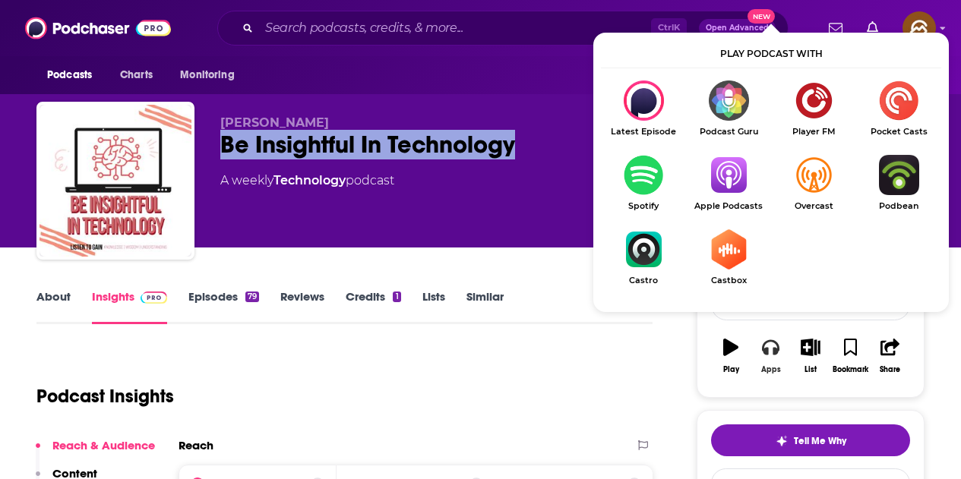
scroll to position [152, 0]
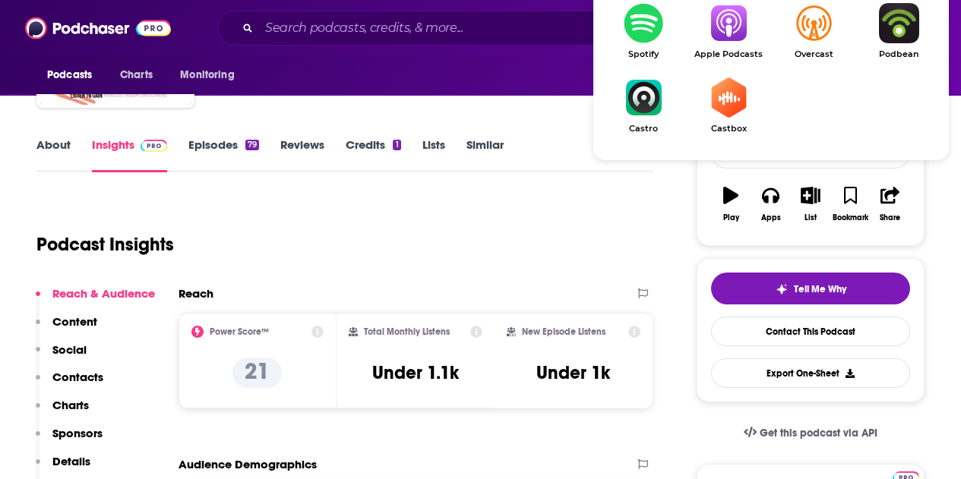
click at [716, 46] on link "Apple Podcasts" at bounding box center [728, 31] width 85 height 56
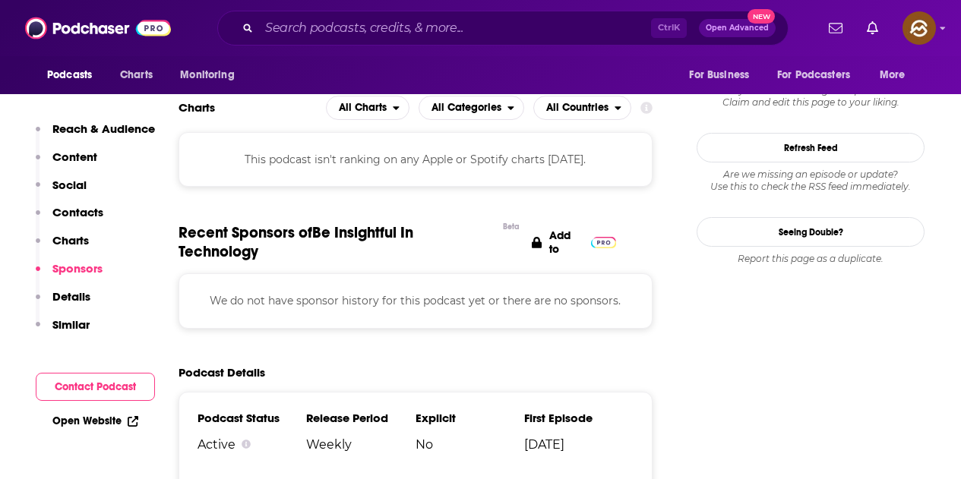
scroll to position [1519, 0]
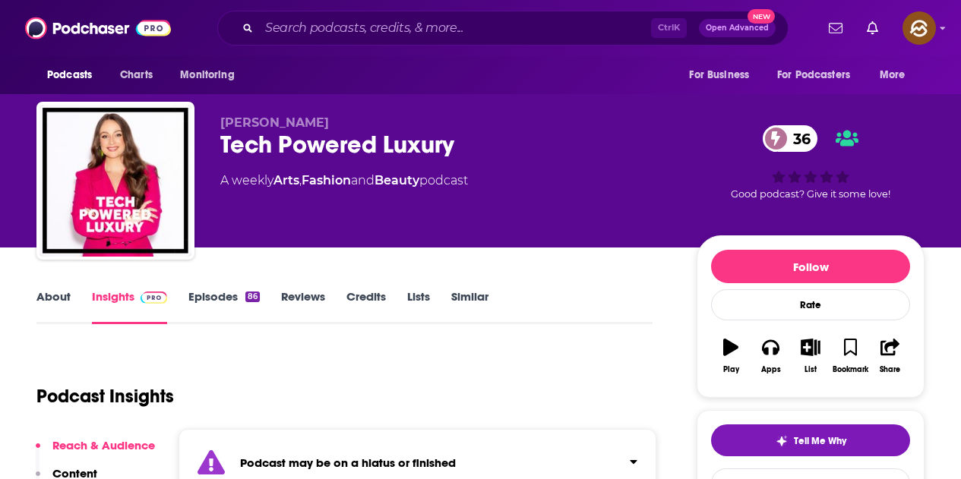
scroll to position [152, 0]
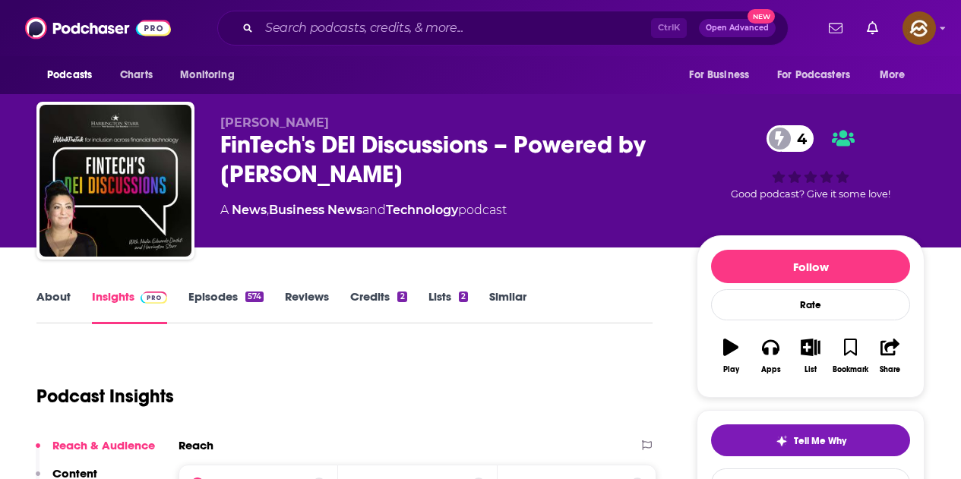
drag, startPoint x: 221, startPoint y: 144, endPoint x: 428, endPoint y: 171, distance: 208.4
click at [428, 171] on div "FinTech's DEI Discussions – Powered by Harrington Starr 4" at bounding box center [446, 159] width 452 height 59
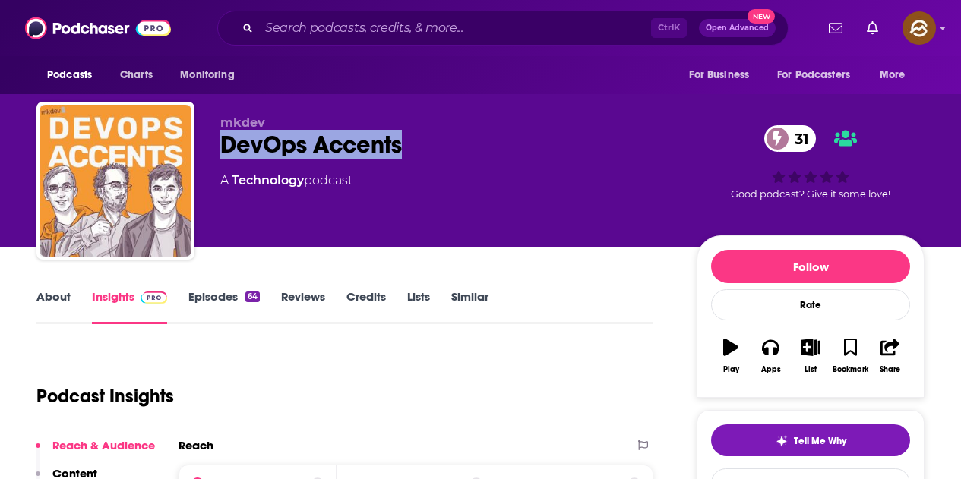
drag, startPoint x: 219, startPoint y: 138, endPoint x: 401, endPoint y: 140, distance: 182.3
click at [401, 140] on div "mkdev DevOps Accents 31 A Technology podcast 31 Good podcast? Give it some love!" at bounding box center [480, 184] width 888 height 164
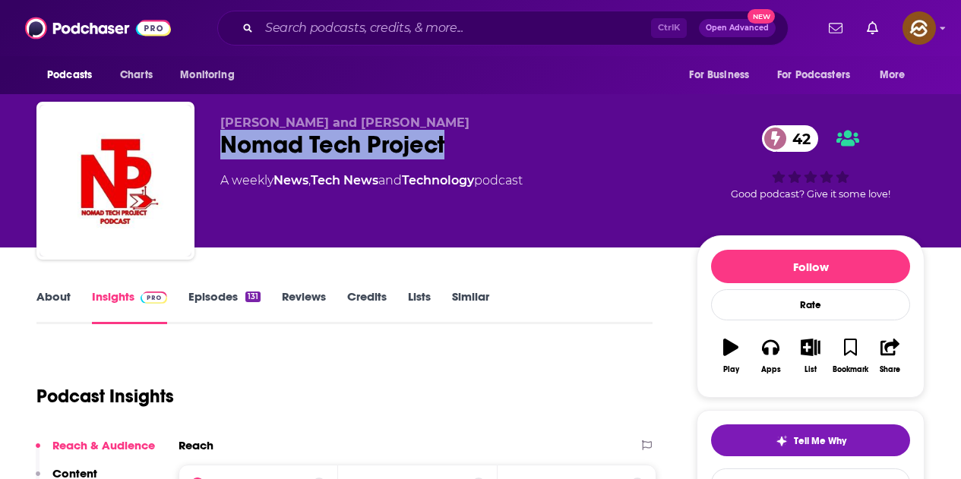
drag, startPoint x: 221, startPoint y: 149, endPoint x: 448, endPoint y: 147, distance: 227.2
click at [448, 147] on div "Nomad Tech Project 42" at bounding box center [446, 145] width 452 height 30
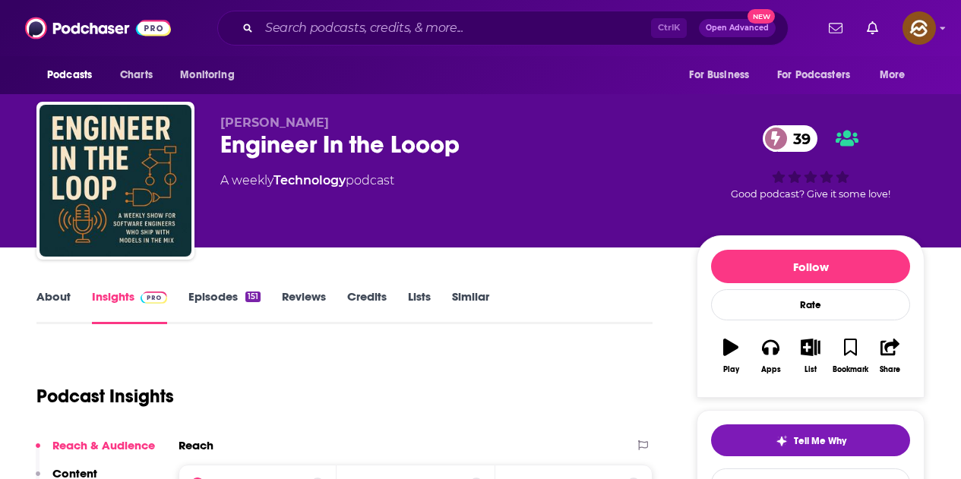
drag, startPoint x: 220, startPoint y: 144, endPoint x: 526, endPoint y: 151, distance: 307.0
click at [526, 151] on div "[PERSON_NAME] Engineer In the Looop 39 A weekly Technology podcast 39 Good podc…" at bounding box center [480, 184] width 888 height 164
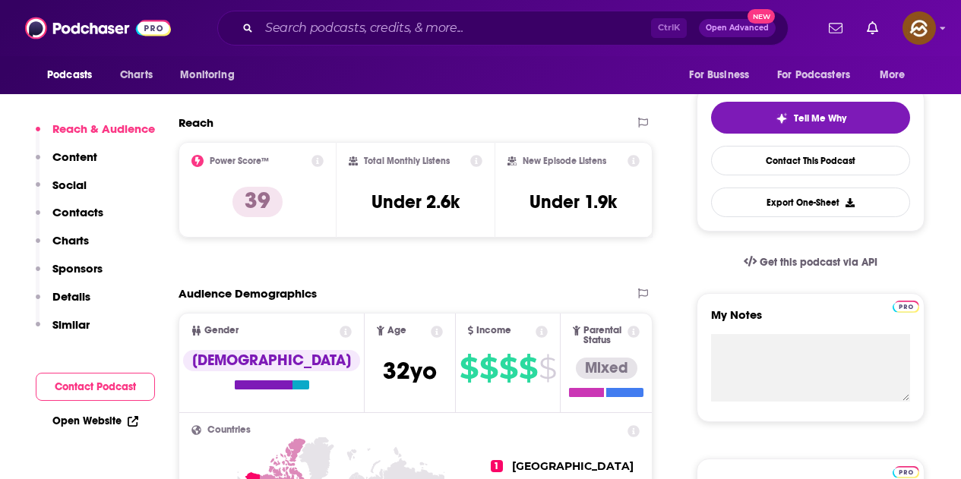
scroll to position [608, 0]
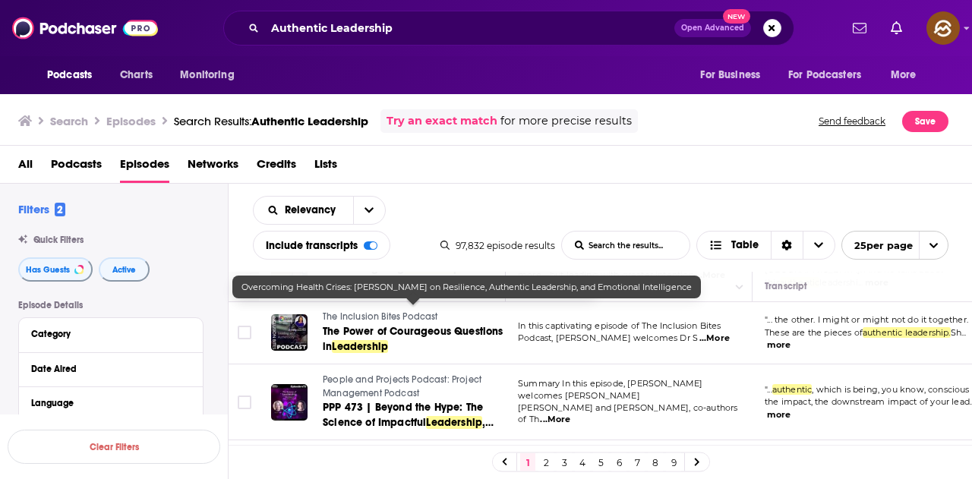
scroll to position [1465, 0]
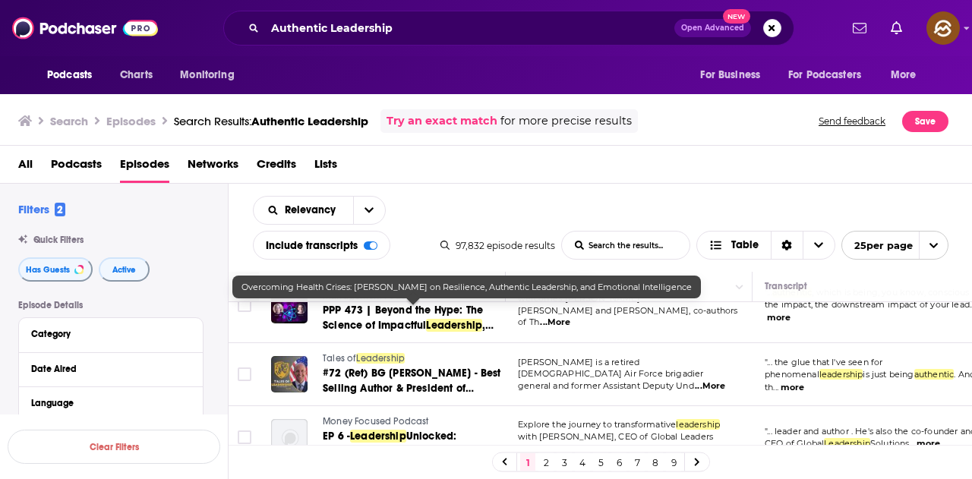
click at [546, 460] on link "2" at bounding box center [546, 463] width 15 height 18
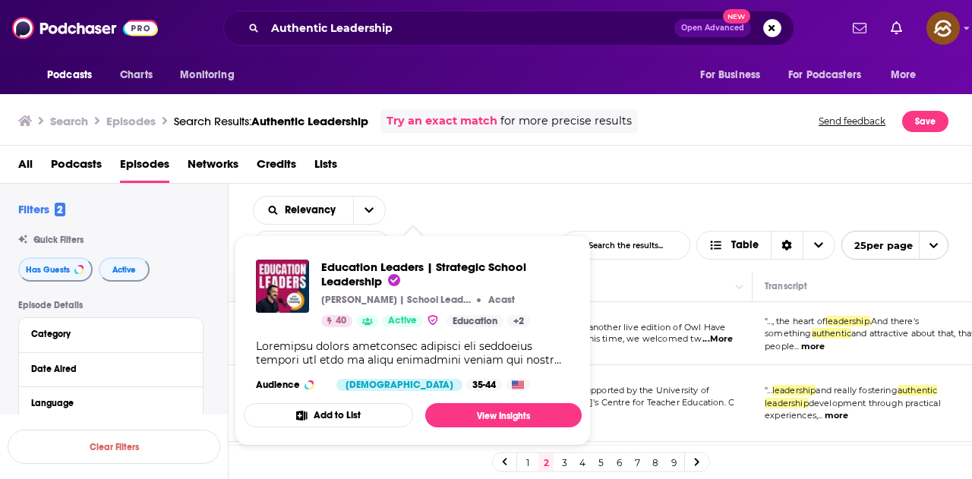
click at [552, 153] on div "All Podcasts Episodes Networks Credits Lists" at bounding box center [489, 167] width 943 height 31
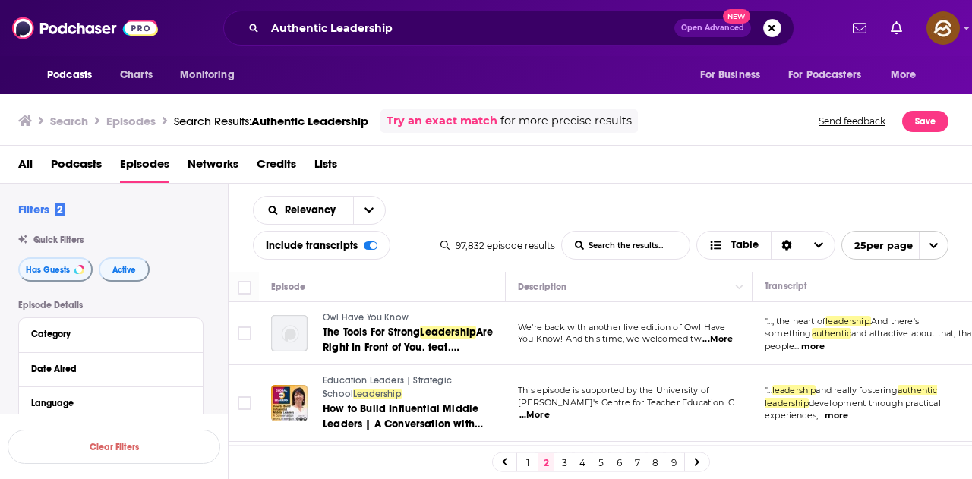
scroll to position [76, 0]
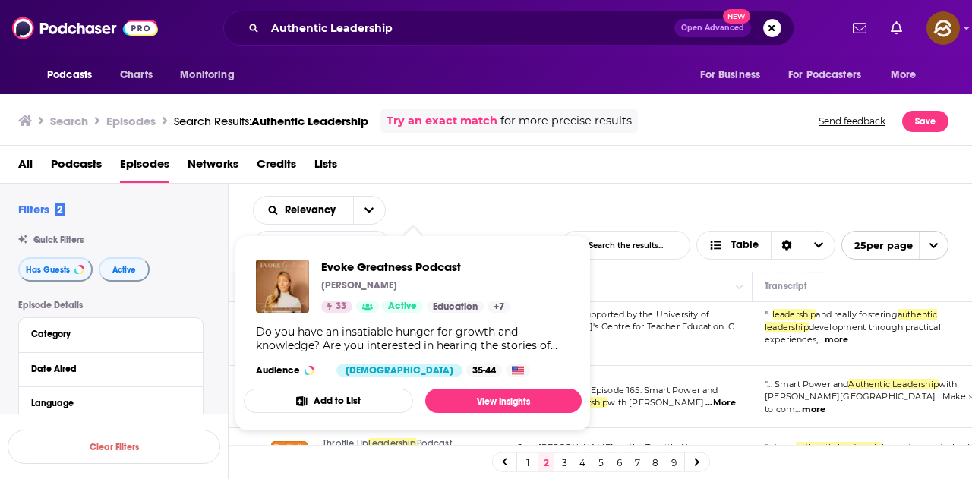
click at [486, 194] on div "Relevancy List Search Input Search the results... Include transcripts Table 97,…" at bounding box center [601, 228] width 745 height 88
drag, startPoint x: 327, startPoint y: 387, endPoint x: 700, endPoint y: 188, distance: 421.8
click at [699, 184] on div "Relevancy List Search Input Search the results... Include transcripts Table 97,…" at bounding box center [601, 228] width 745 height 88
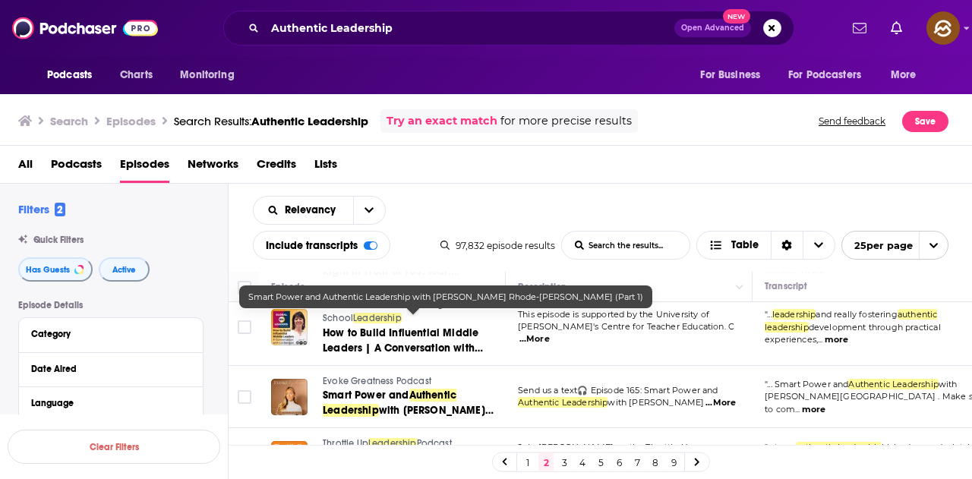
scroll to position [152, 0]
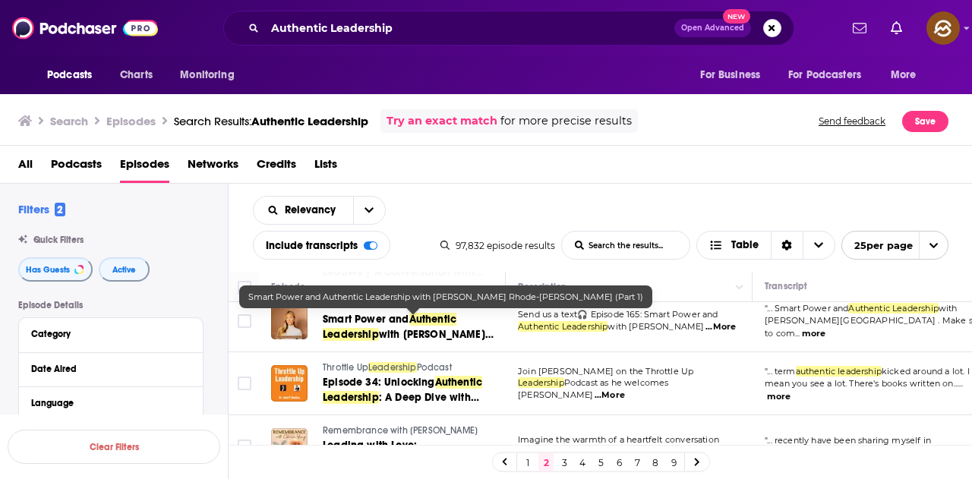
click at [583, 356] on td "Join Dr. John Dentico on the Throttle Up Leadership Podcast as he welcomes Erin…" at bounding box center [629, 384] width 247 height 63
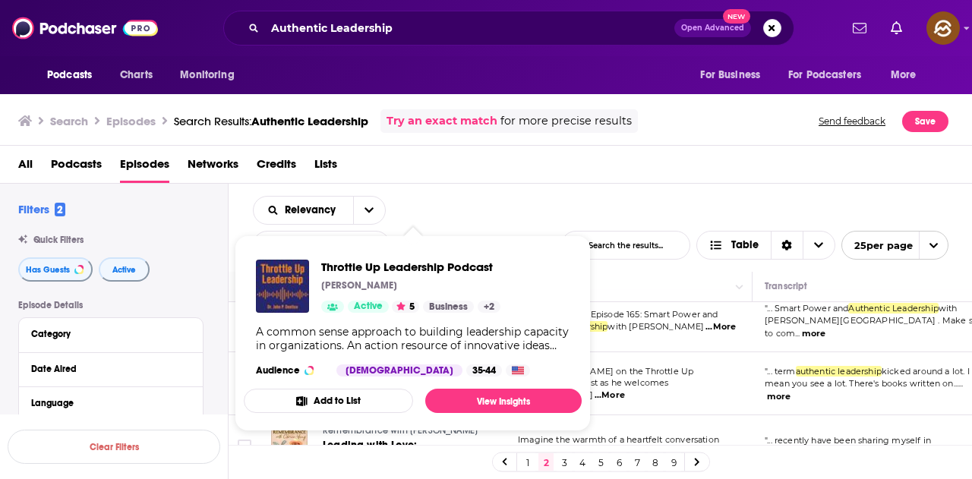
click at [615, 206] on div "Relevancy List Search Input Search the results... Include transcripts Table 97,…" at bounding box center [601, 228] width 745 height 88
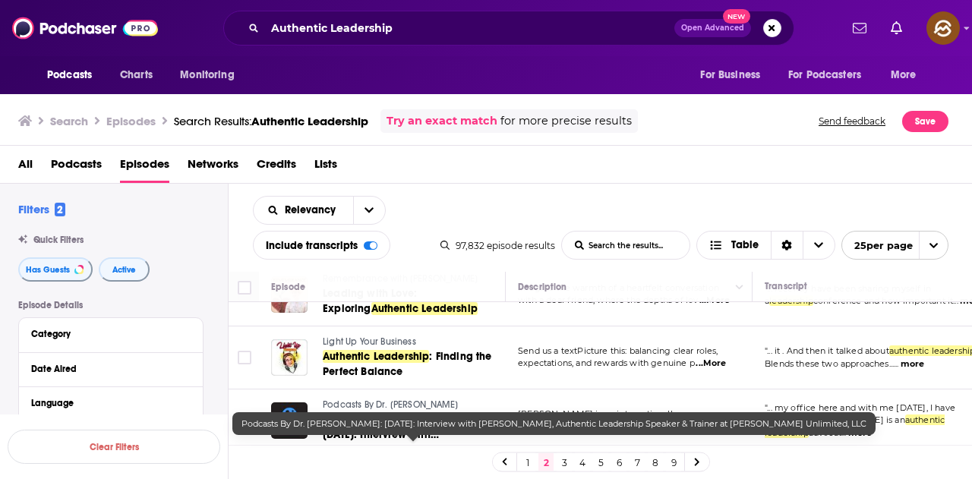
scroll to position [228, 0]
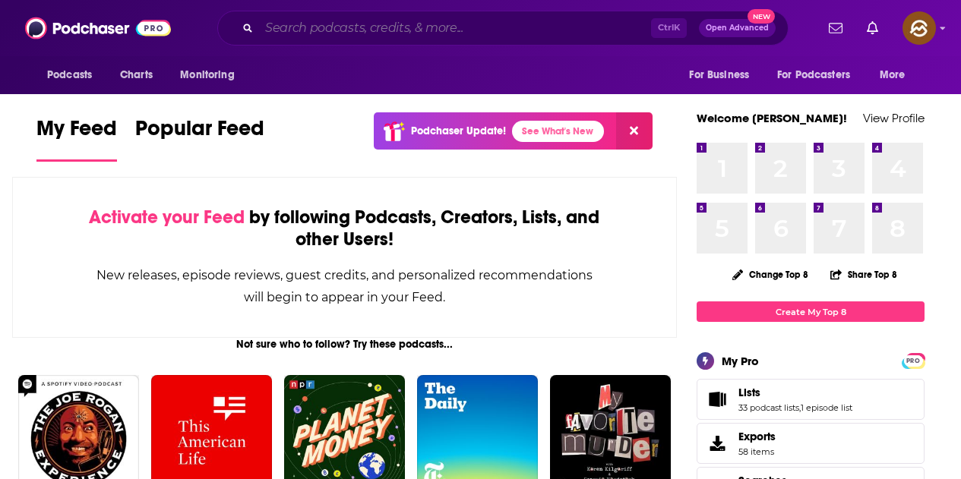
click at [419, 36] on input "Search podcasts, credits, & more..." at bounding box center [455, 28] width 392 height 24
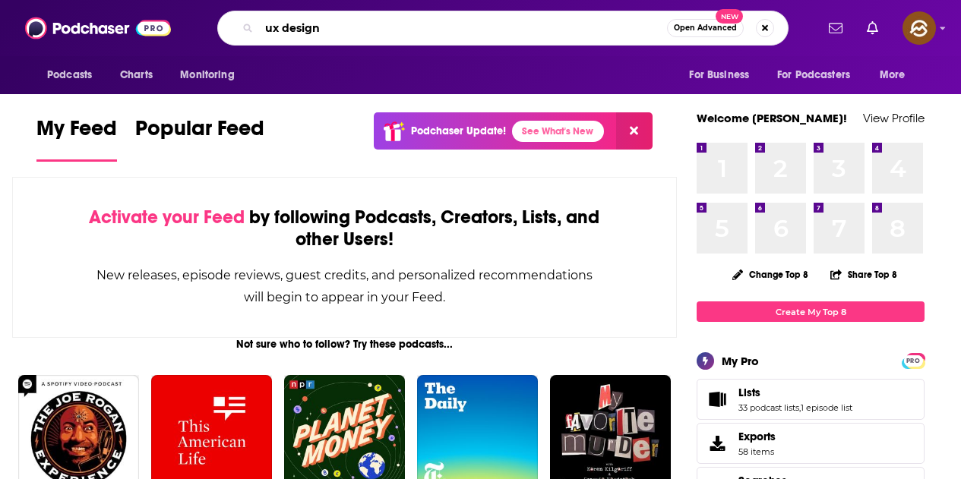
type input "ux design"
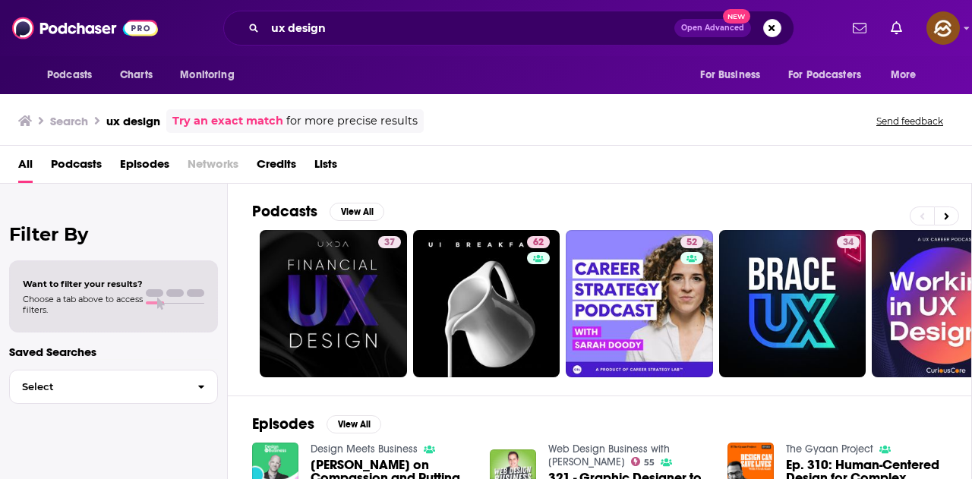
click at [128, 160] on span "Episodes" at bounding box center [144, 167] width 49 height 31
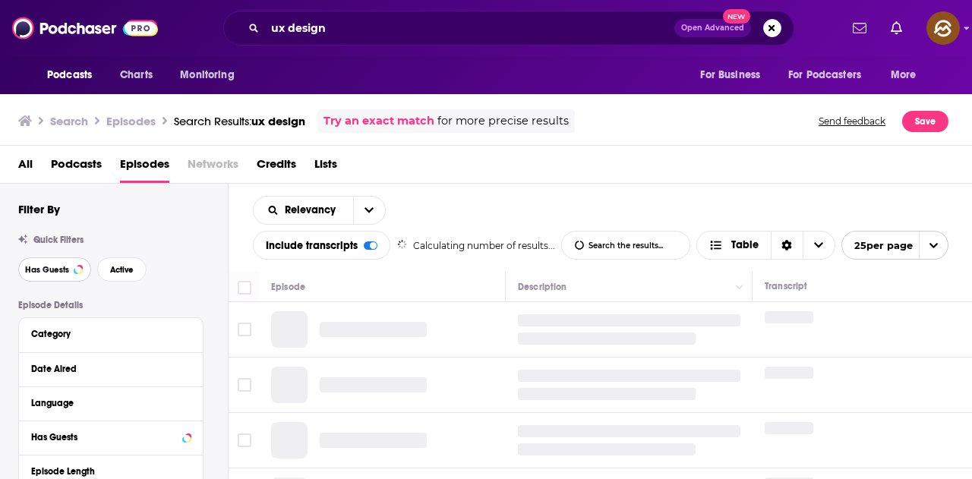
click at [52, 274] on span "Has Guests" at bounding box center [47, 270] width 44 height 8
click at [129, 274] on span "Active" at bounding box center [122, 270] width 24 height 8
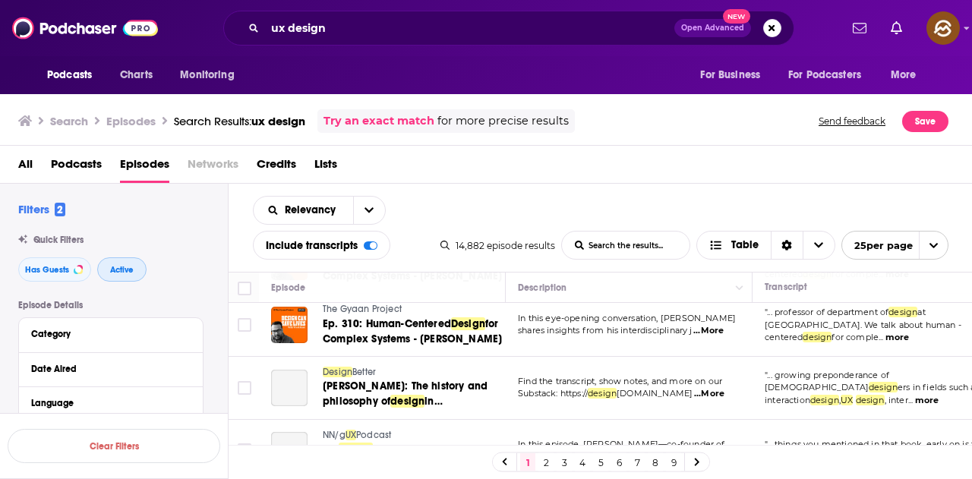
scroll to position [152, 0]
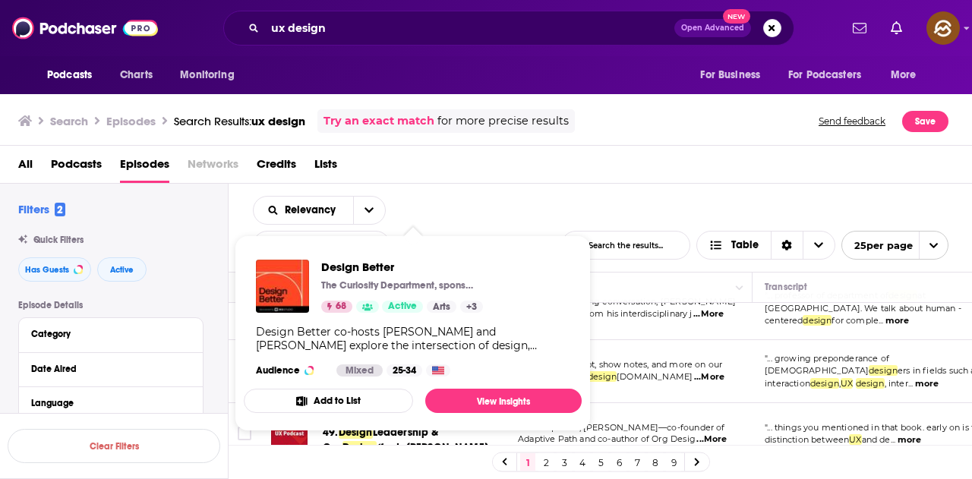
click at [550, 198] on div "Relevancy List Search Input Search the results... Include transcripts Table 14,…" at bounding box center [601, 228] width 745 height 88
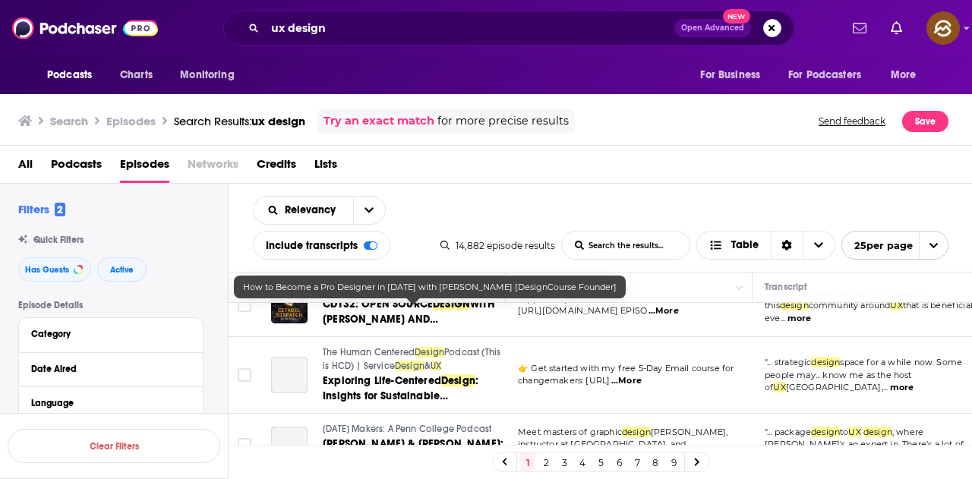
scroll to position [456, 0]
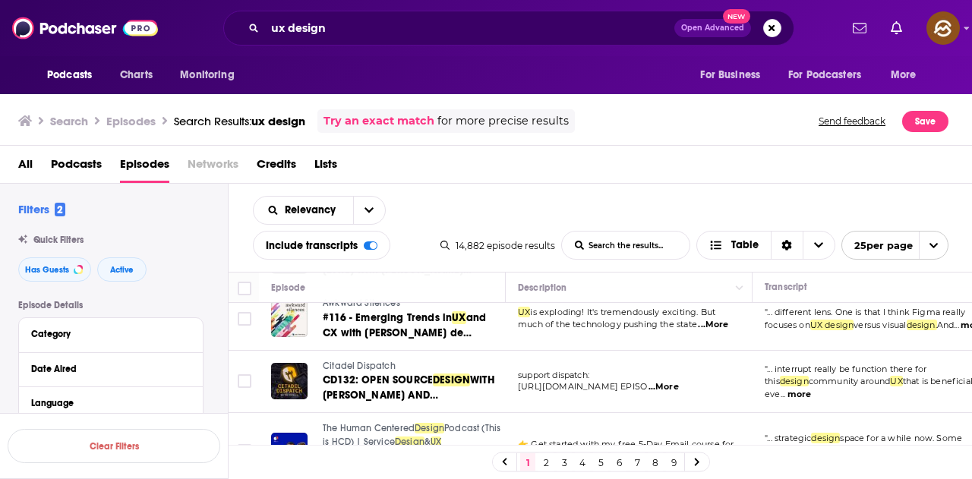
click at [593, 171] on div "All Podcasts Episodes Networks Credits Lists" at bounding box center [489, 167] width 943 height 31
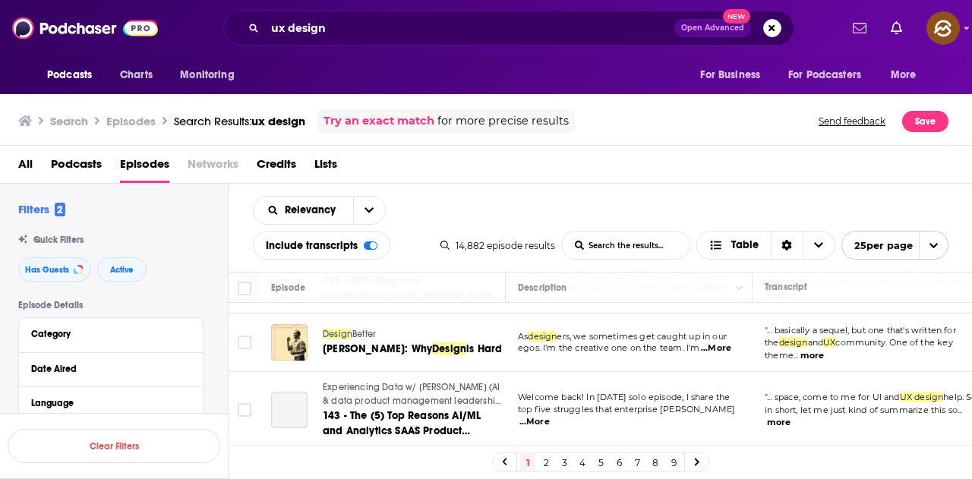
scroll to position [760, 0]
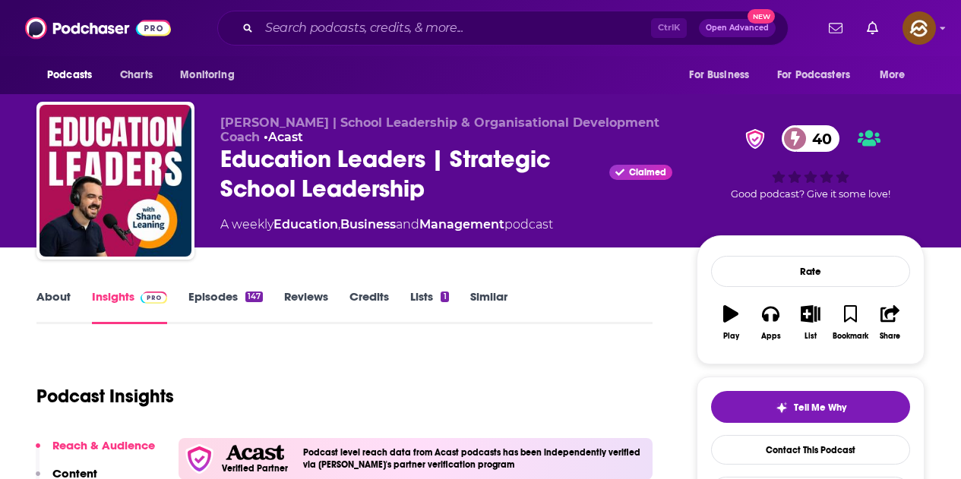
click at [469, 185] on div "[PERSON_NAME] | School Leadership & Organisational Development Coach • Acast Ed…" at bounding box center [480, 184] width 888 height 164
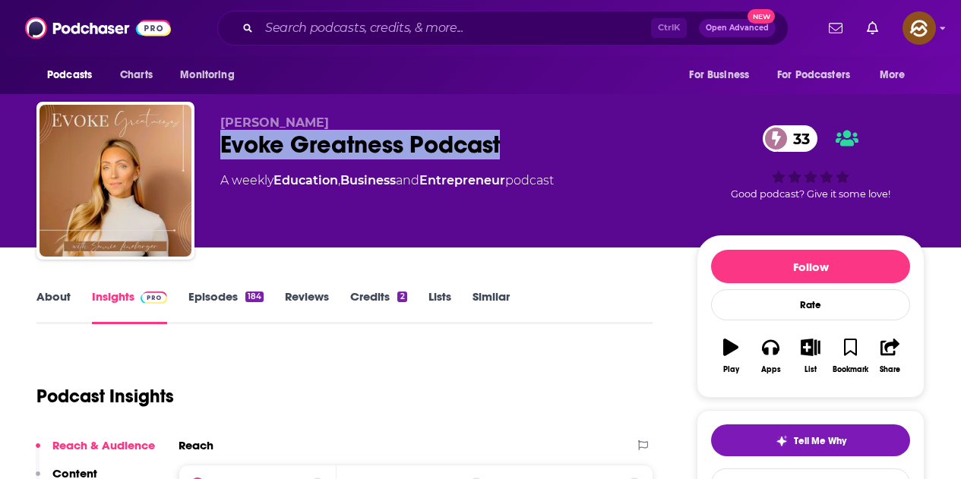
click at [507, 144] on div "Evoke Greatness Podcast 33" at bounding box center [446, 145] width 452 height 30
click at [311, 157] on div "Evoke Greatness Podcast 33" at bounding box center [446, 145] width 452 height 30
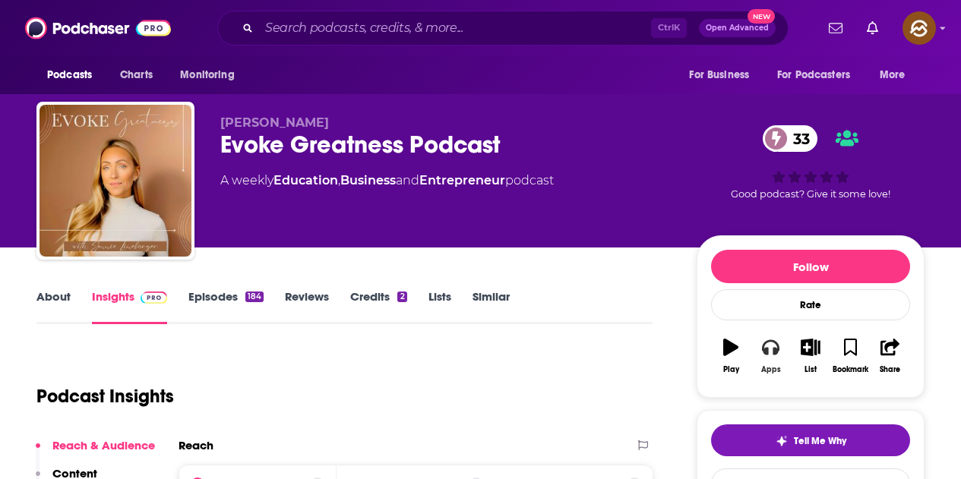
click at [767, 359] on button "Apps" at bounding box center [771, 356] width 40 height 55
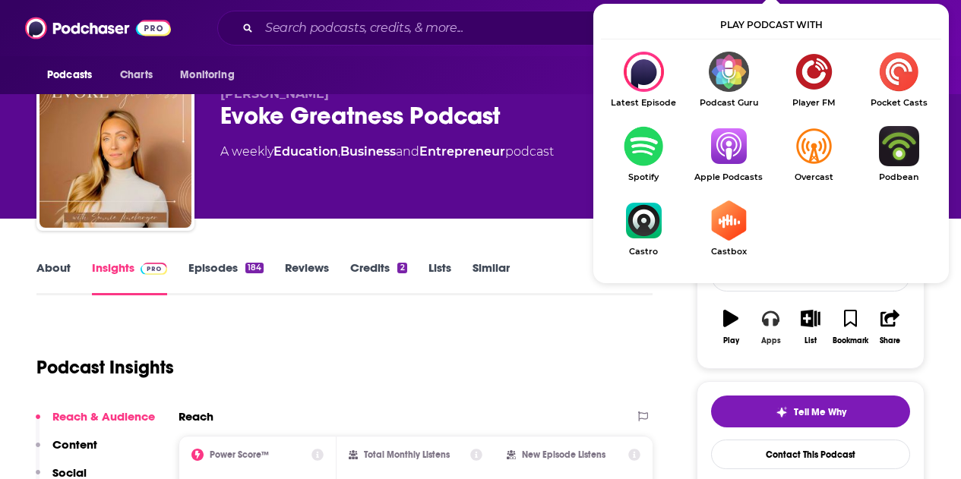
scroll to position [76, 0]
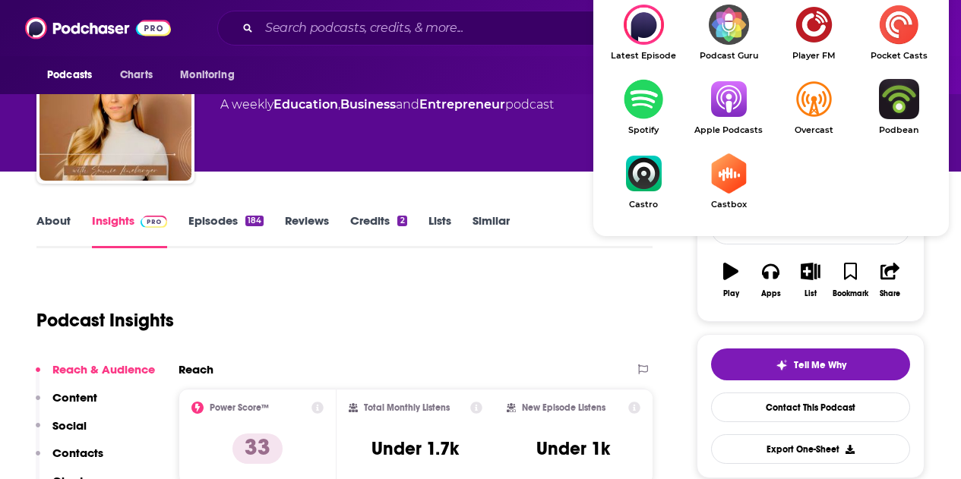
click at [735, 113] on img "Show Listen On dropdown" at bounding box center [728, 99] width 85 height 40
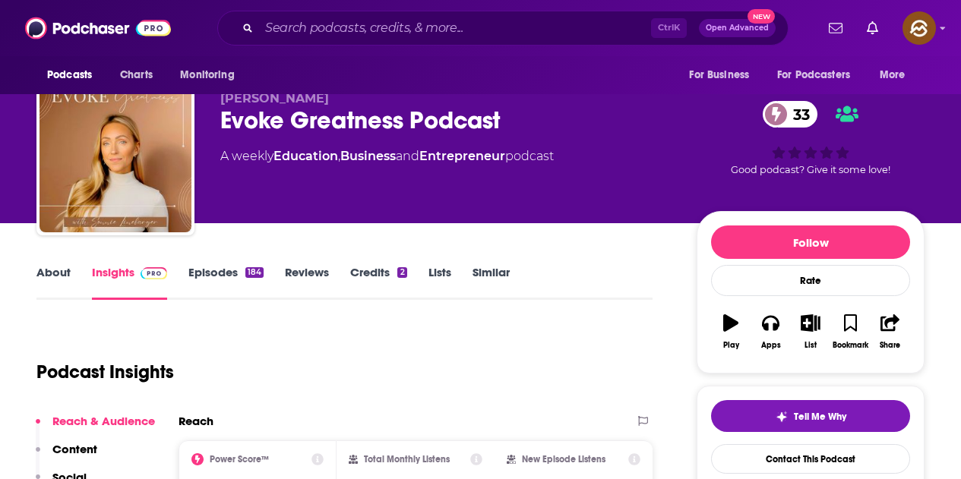
scroll to position [0, 0]
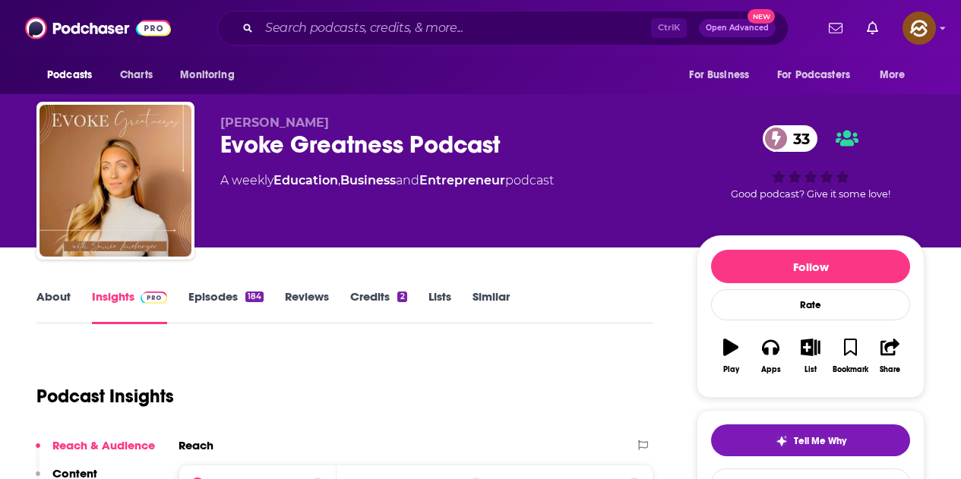
drag, startPoint x: 211, startPoint y: 125, endPoint x: 357, endPoint y: 125, distance: 145.9
click at [357, 125] on div "[PERSON_NAME] Evoke Greatness Podcast 33 A weekly Education , Business and Entr…" at bounding box center [480, 184] width 888 height 164
click at [295, 128] on span "[PERSON_NAME]" at bounding box center [274, 122] width 109 height 14
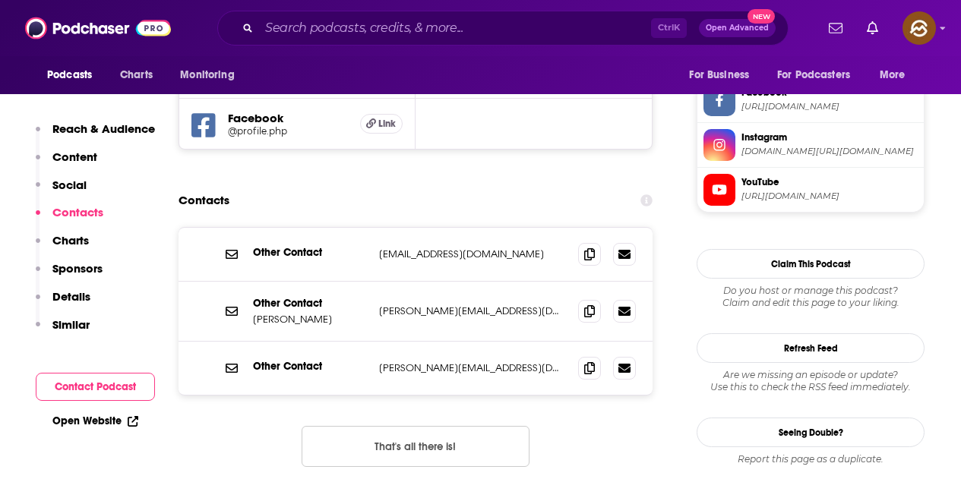
scroll to position [1292, 0]
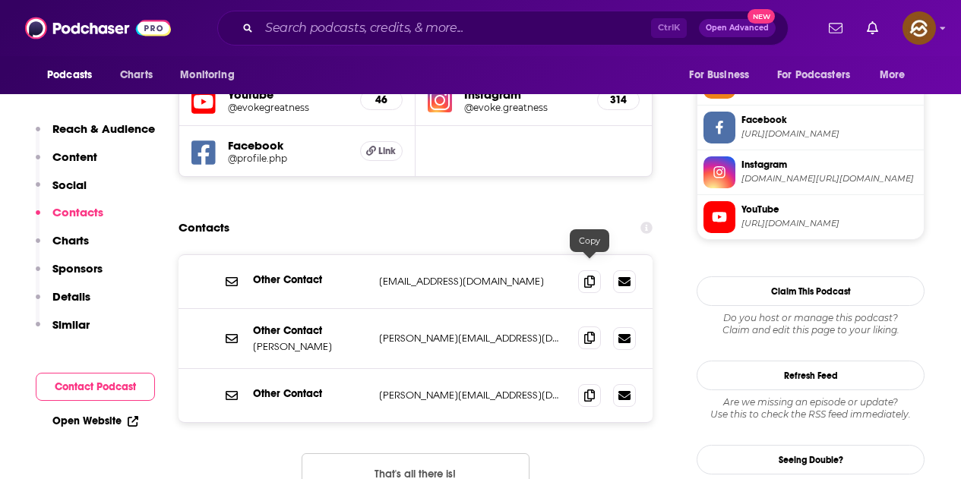
click at [592, 327] on span at bounding box center [589, 338] width 23 height 23
click at [590, 389] on icon at bounding box center [589, 395] width 11 height 12
click at [591, 275] on icon at bounding box center [589, 281] width 11 height 12
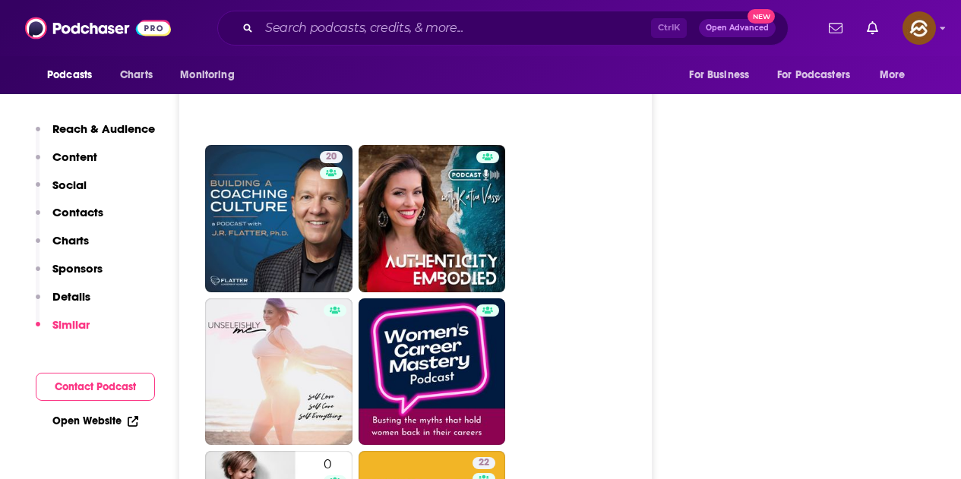
scroll to position [3039, 0]
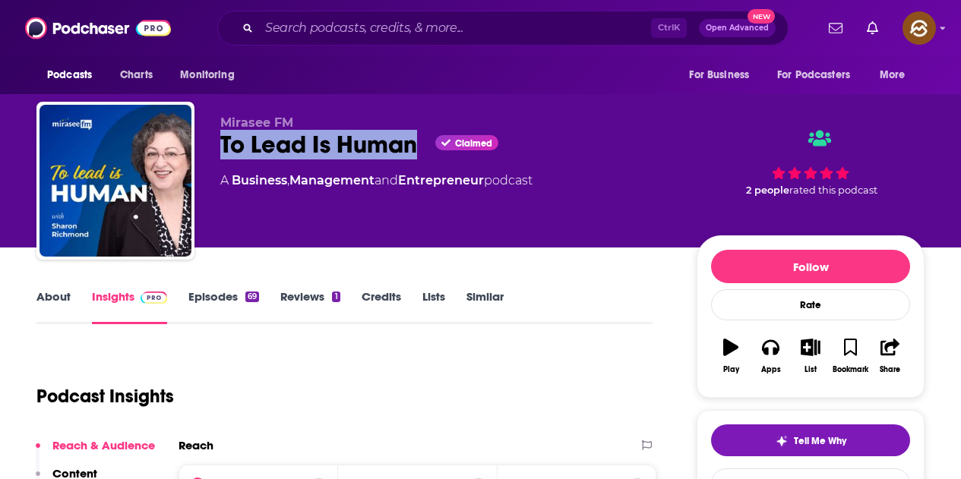
drag, startPoint x: 223, startPoint y: 153, endPoint x: 418, endPoint y: 158, distance: 195.3
click at [418, 158] on div "To Lead Is Human Claimed" at bounding box center [446, 145] width 452 height 30
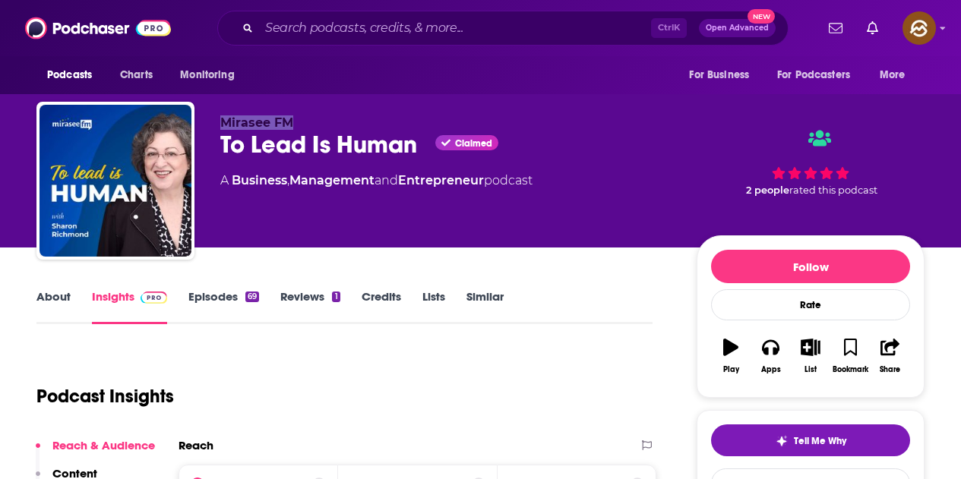
drag, startPoint x: 223, startPoint y: 119, endPoint x: 338, endPoint y: 117, distance: 115.5
click at [338, 117] on p "Mirasee FM" at bounding box center [446, 122] width 452 height 14
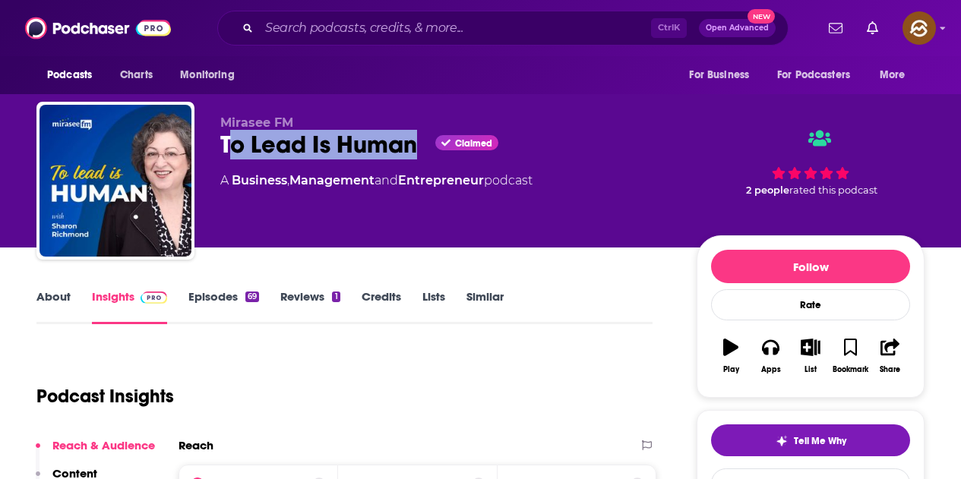
drag, startPoint x: 226, startPoint y: 146, endPoint x: 421, endPoint y: 154, distance: 195.4
click at [421, 154] on div "To Lead Is Human Claimed" at bounding box center [446, 145] width 452 height 30
click at [286, 154] on div "To Lead Is Human Claimed" at bounding box center [446, 145] width 452 height 30
drag, startPoint x: 222, startPoint y: 145, endPoint x: 432, endPoint y: 145, distance: 210.4
click at [432, 145] on div "To Lead Is Human Claimed" at bounding box center [446, 145] width 452 height 30
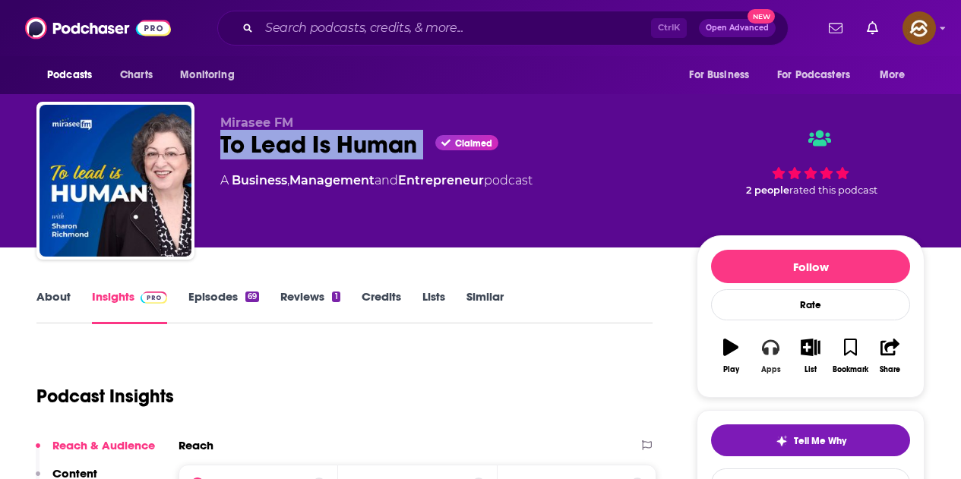
click at [757, 368] on button "Apps" at bounding box center [771, 356] width 40 height 55
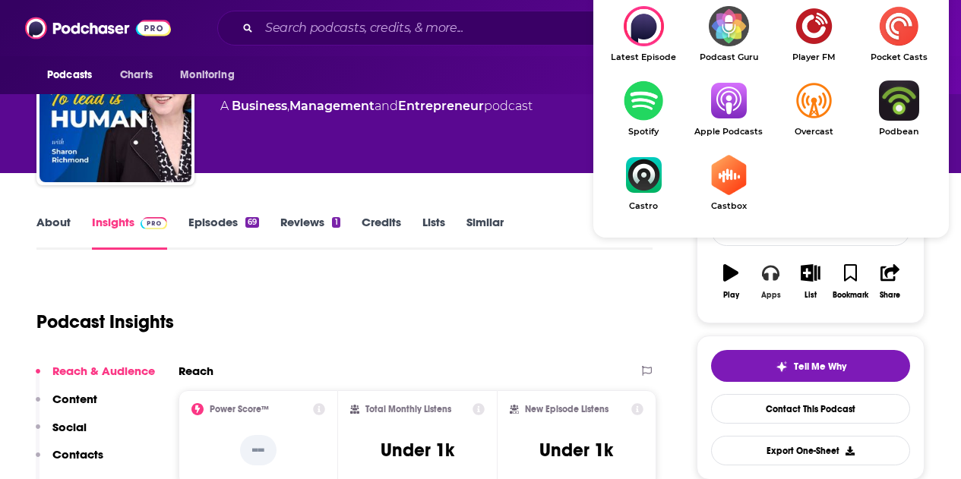
scroll to position [76, 0]
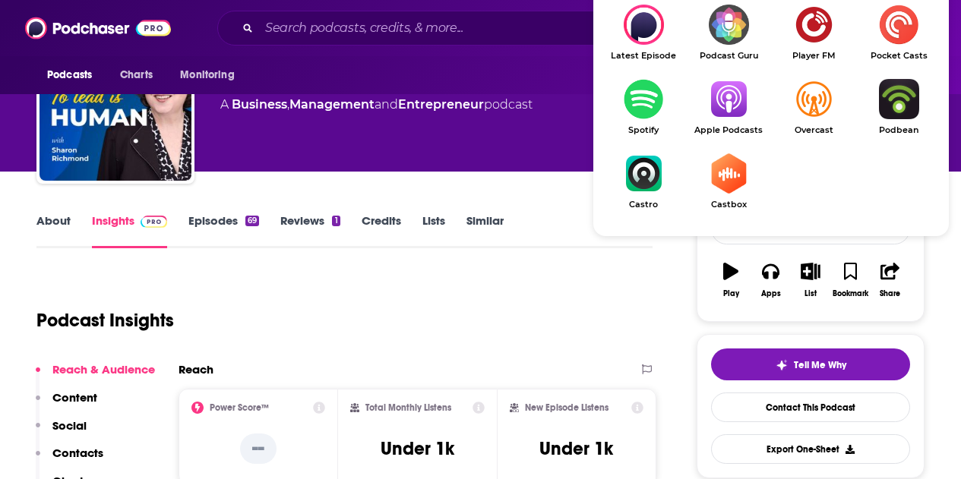
click at [743, 119] on img "Show Listen On dropdown" at bounding box center [728, 99] width 85 height 40
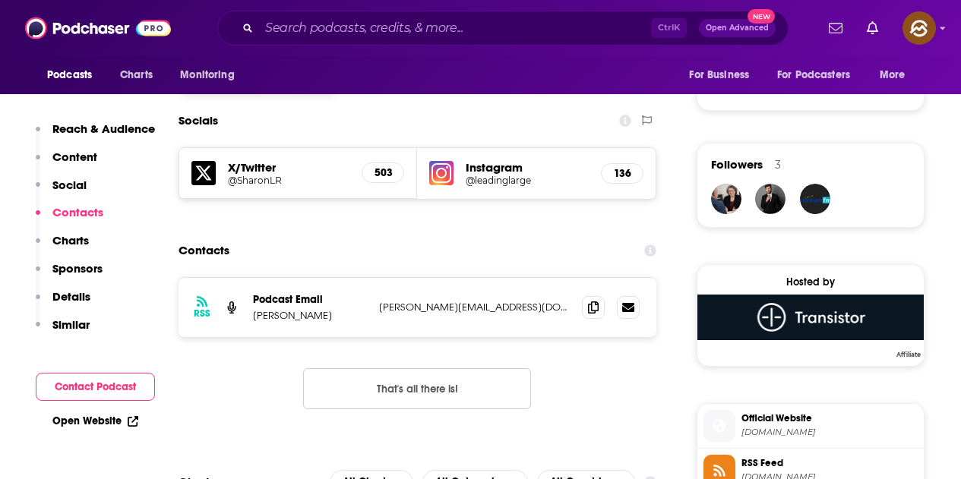
scroll to position [1140, 0]
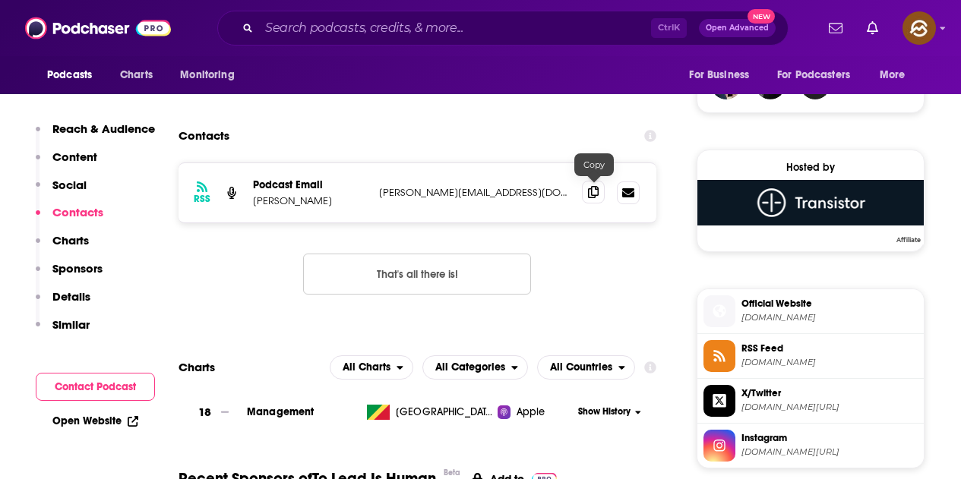
click at [591, 200] on span at bounding box center [593, 192] width 23 height 23
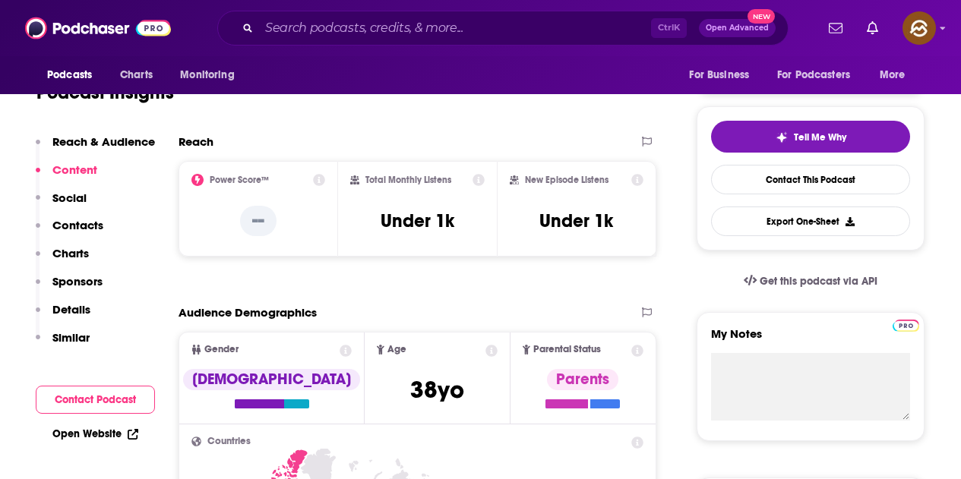
scroll to position [76, 0]
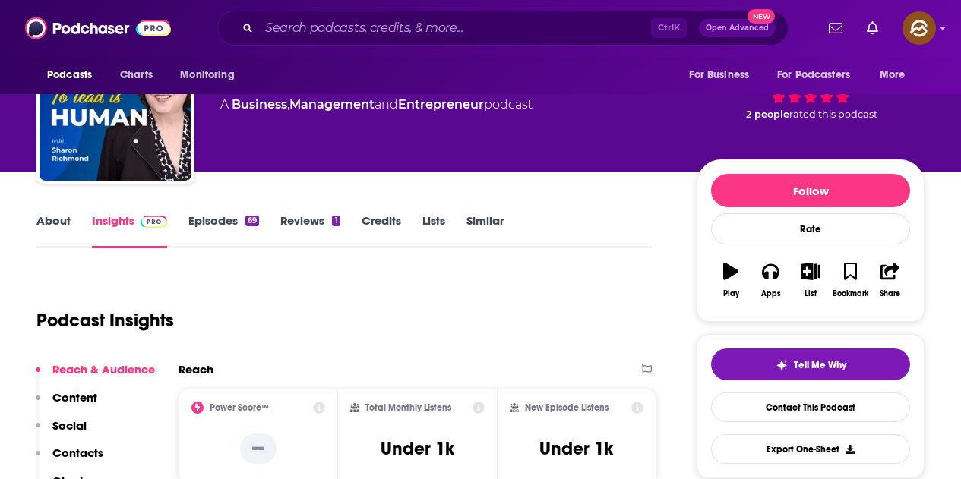
click at [220, 221] on link "Episodes 69" at bounding box center [223, 230] width 71 height 35
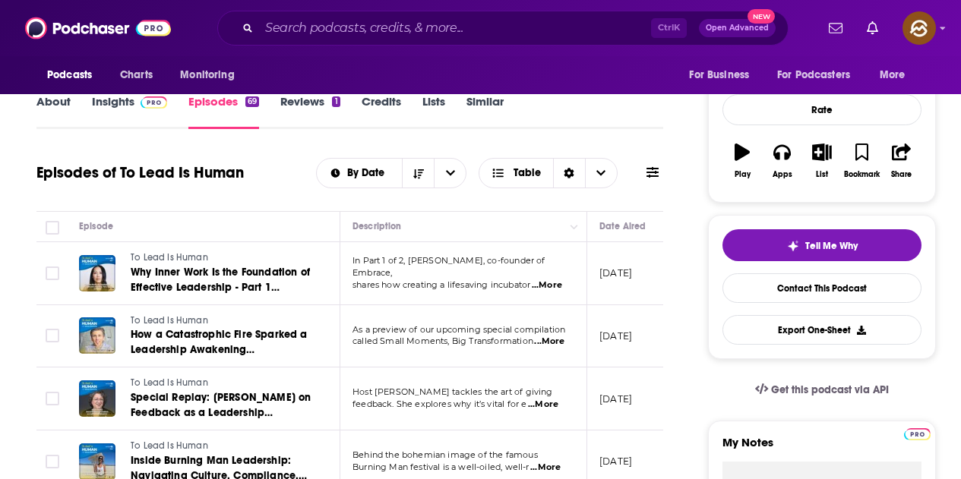
scroll to position [76, 0]
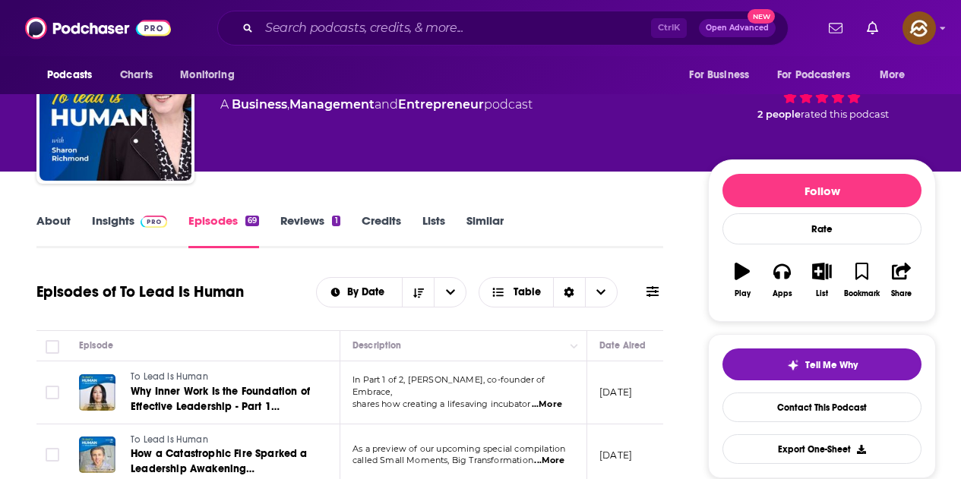
click at [650, 299] on span at bounding box center [653, 292] width 12 height 14
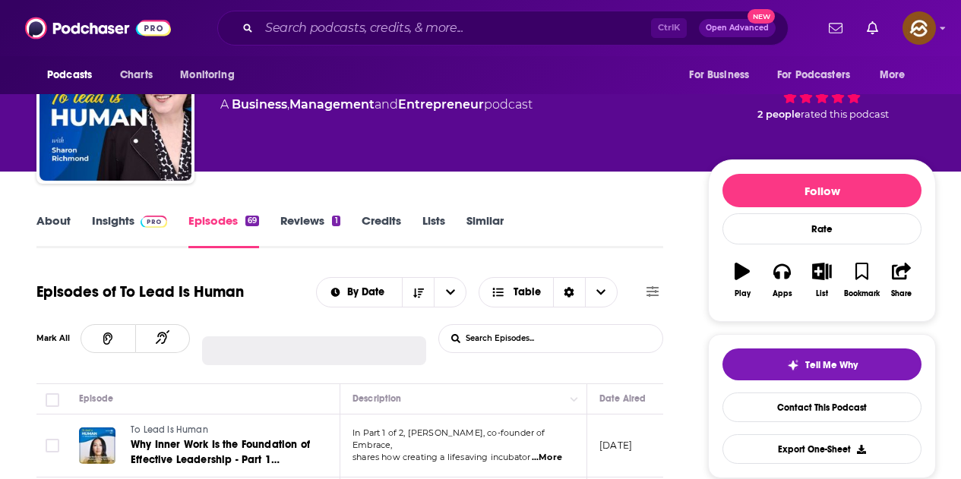
click at [489, 342] on input "List Search Input" at bounding box center [518, 338] width 159 height 27
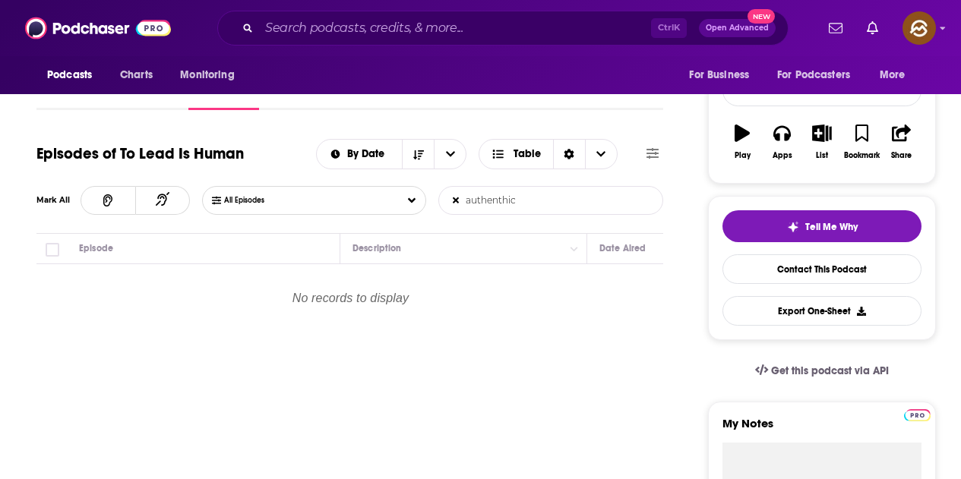
scroll to position [228, 0]
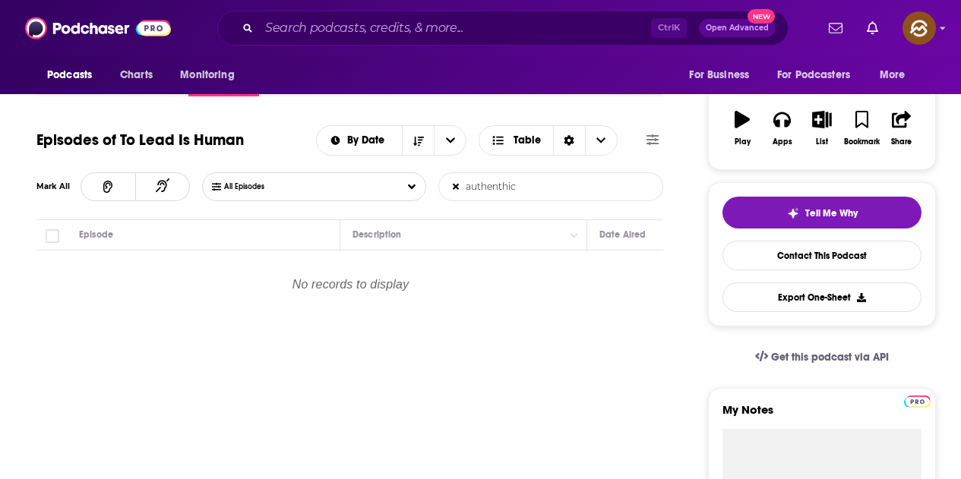
type input "authenthic"
click at [454, 186] on icon at bounding box center [456, 187] width 6 height 6
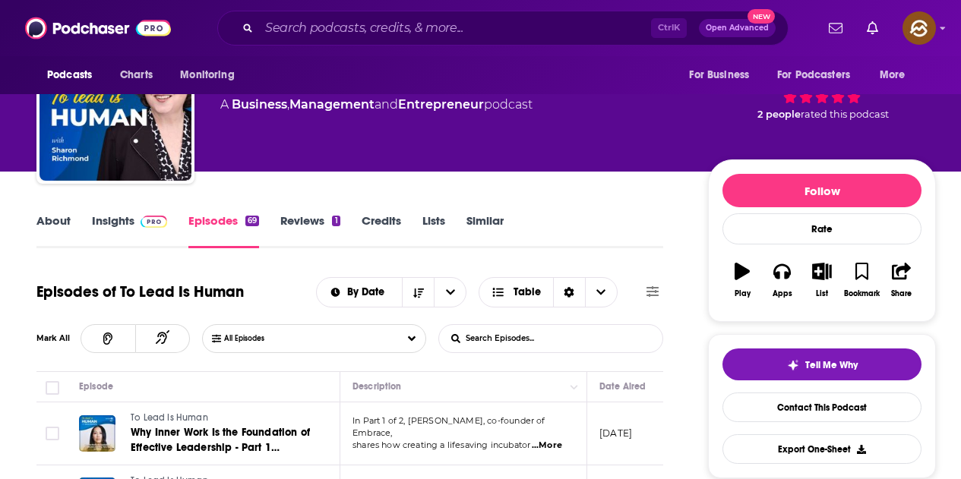
scroll to position [0, 0]
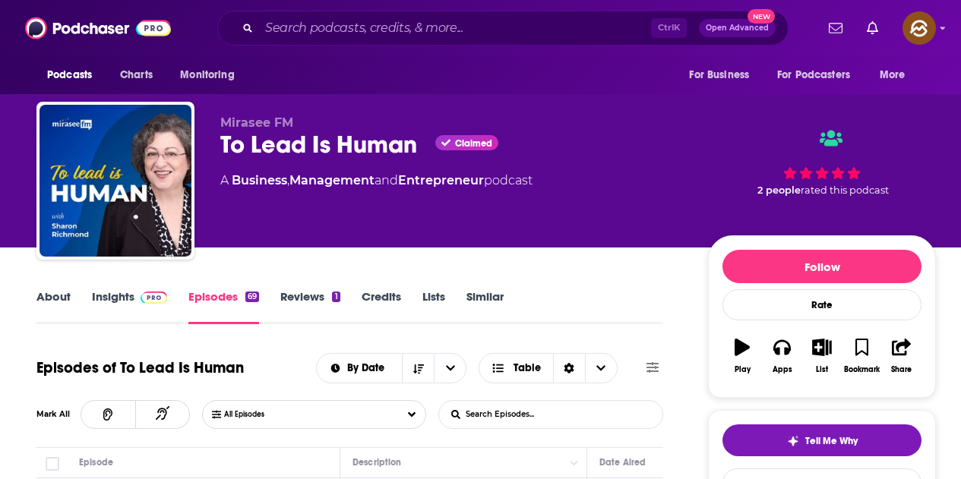
click at [93, 294] on link "Insights" at bounding box center [129, 306] width 75 height 35
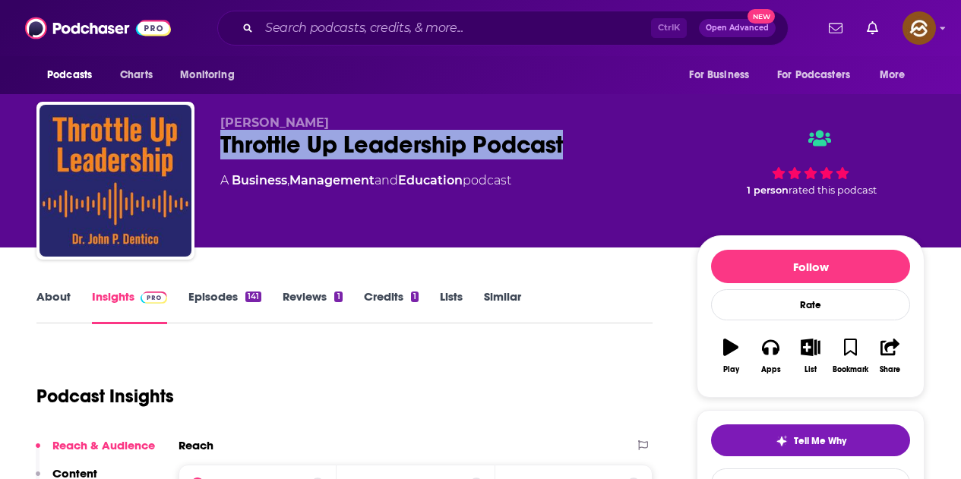
drag, startPoint x: 221, startPoint y: 137, endPoint x: 569, endPoint y: 141, distance: 348.0
click at [569, 141] on div "Throttle Up Leadership Podcast" at bounding box center [446, 145] width 452 height 30
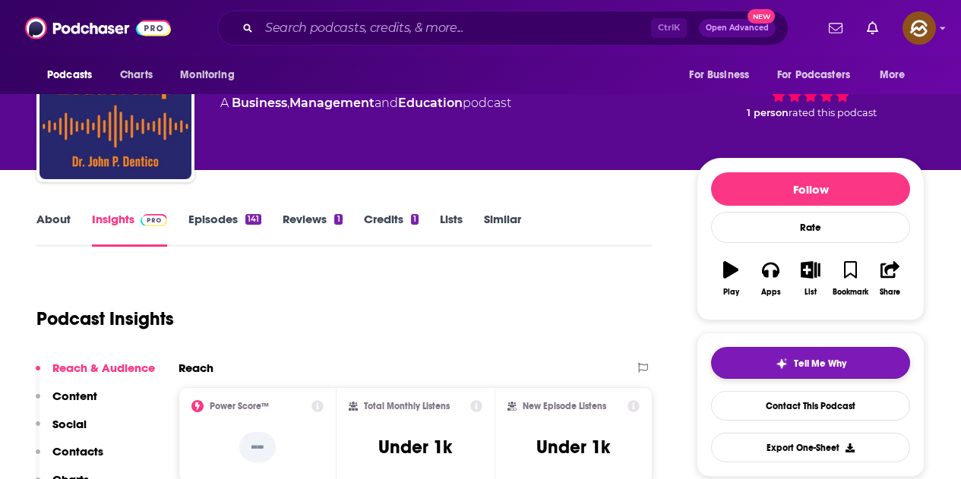
scroll to position [152, 0]
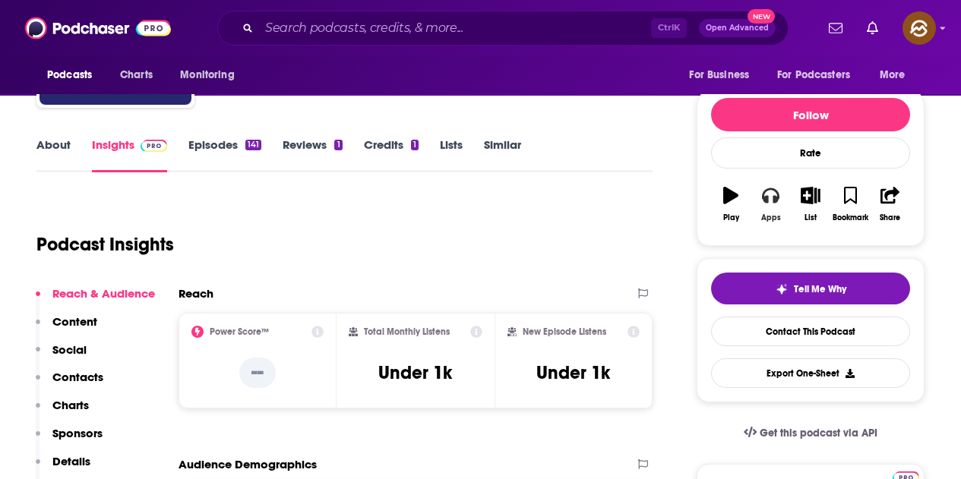
click at [771, 217] on div "Apps" at bounding box center [771, 217] width 20 height 9
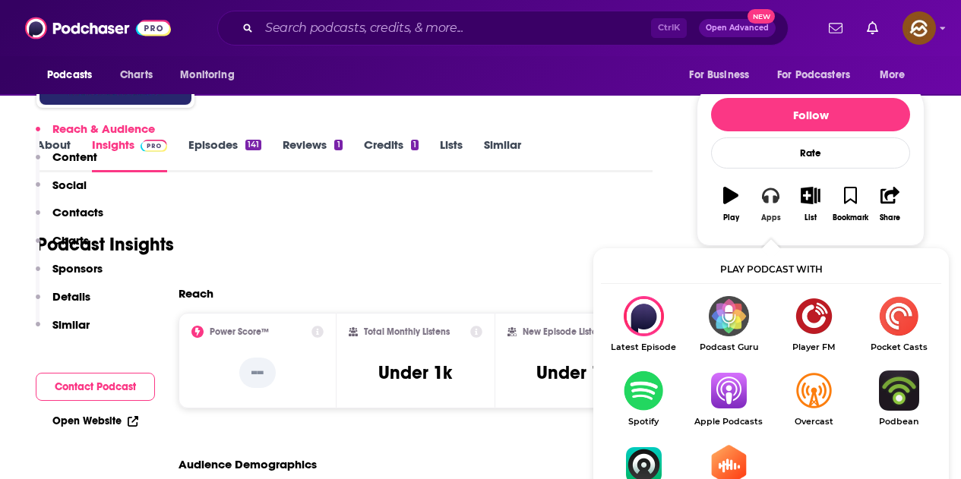
scroll to position [304, 0]
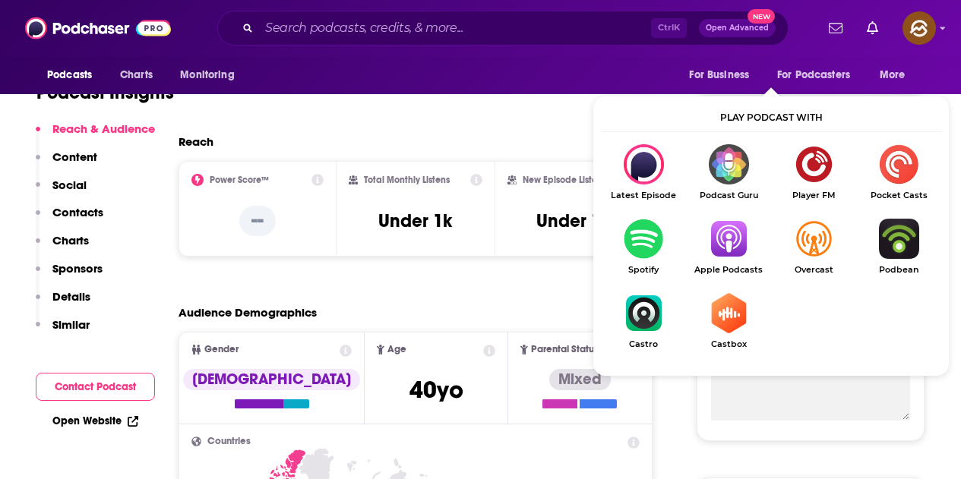
click at [723, 244] on img "Show Listen On dropdown" at bounding box center [728, 239] width 85 height 40
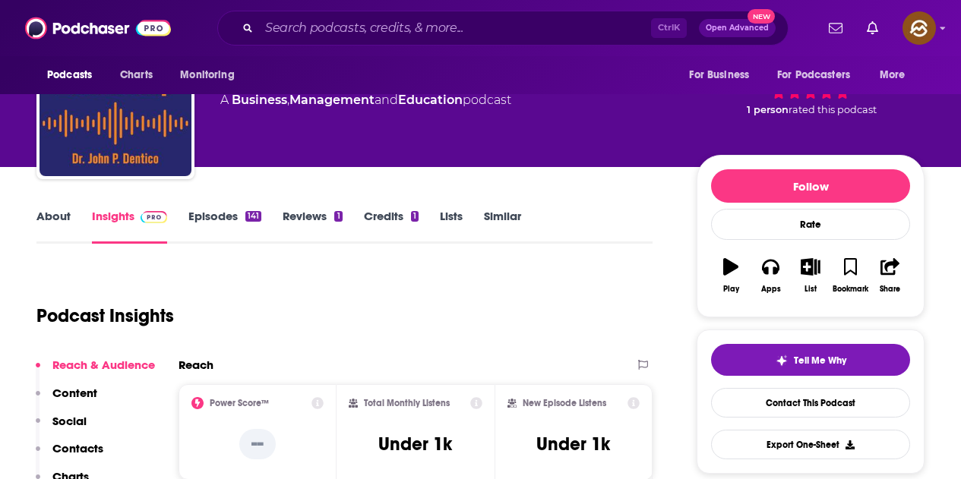
scroll to position [0, 0]
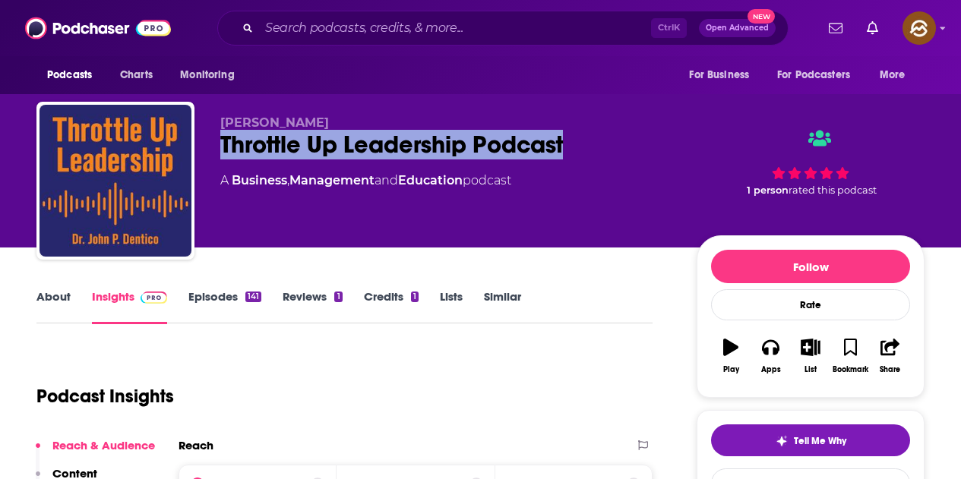
drag, startPoint x: 220, startPoint y: 118, endPoint x: 452, endPoint y: 124, distance: 232.6
click at [451, 123] on div "[PERSON_NAME] Throttle Up Leadership Podcast A Business , Management and Educat…" at bounding box center [480, 184] width 888 height 164
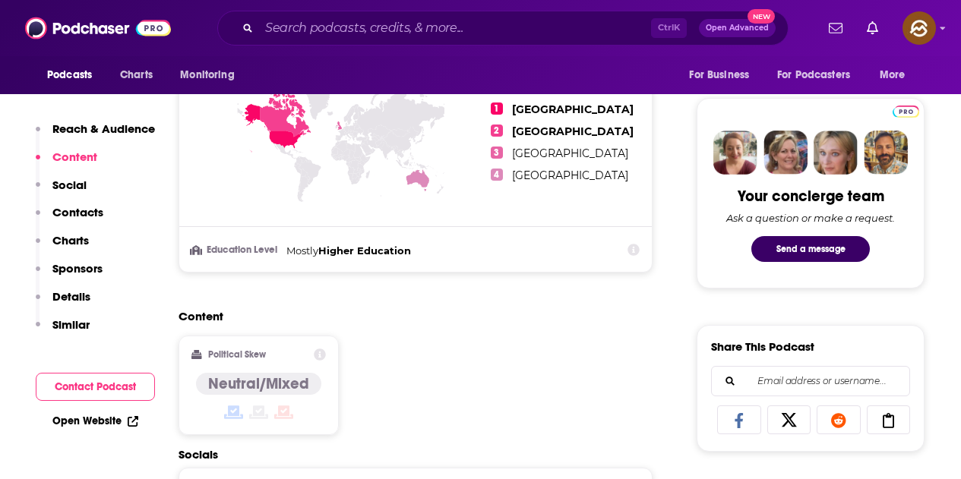
scroll to position [1140, 0]
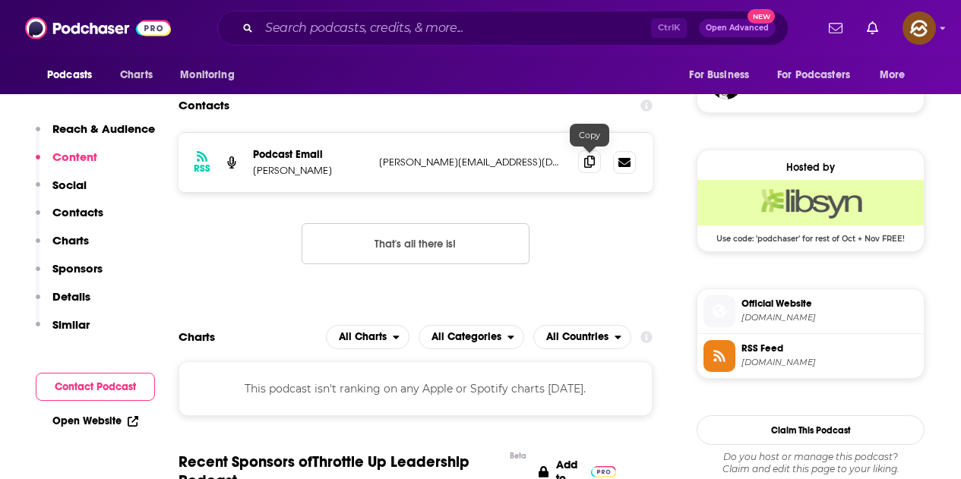
click at [583, 159] on span at bounding box center [589, 161] width 23 height 23
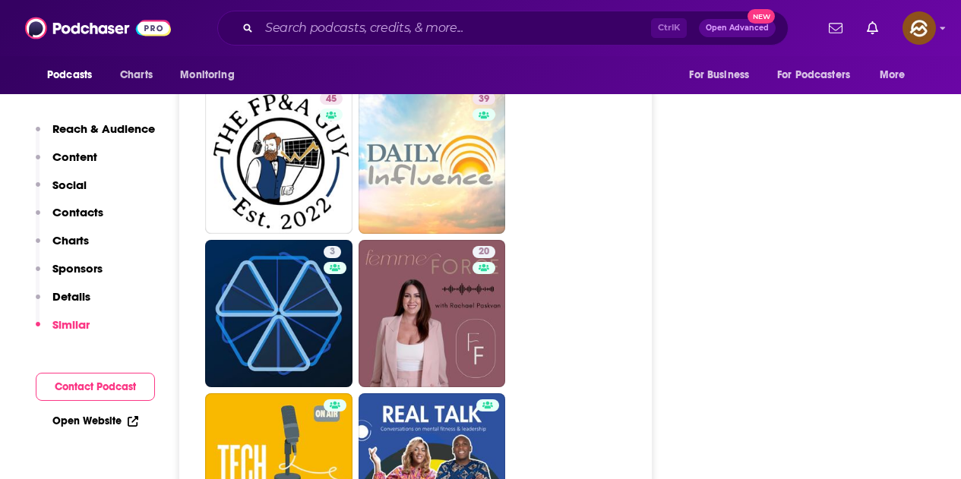
scroll to position [2963, 0]
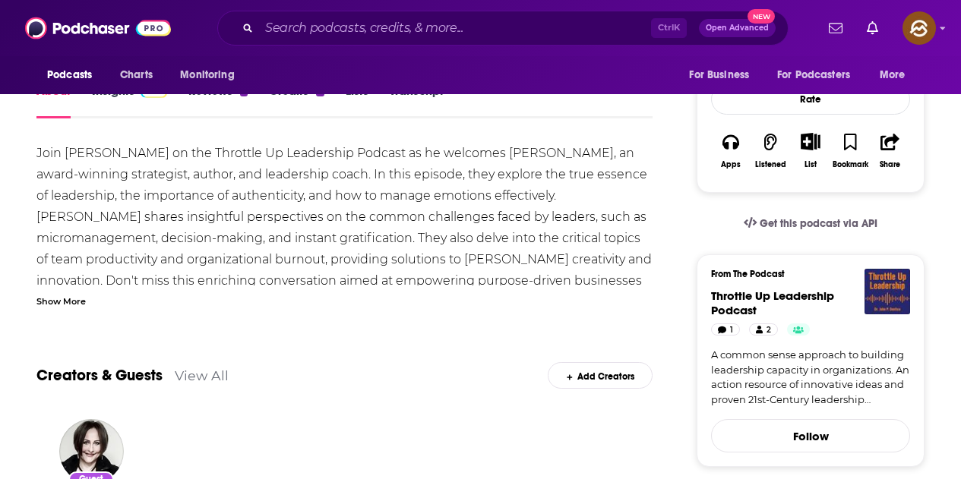
scroll to position [304, 0]
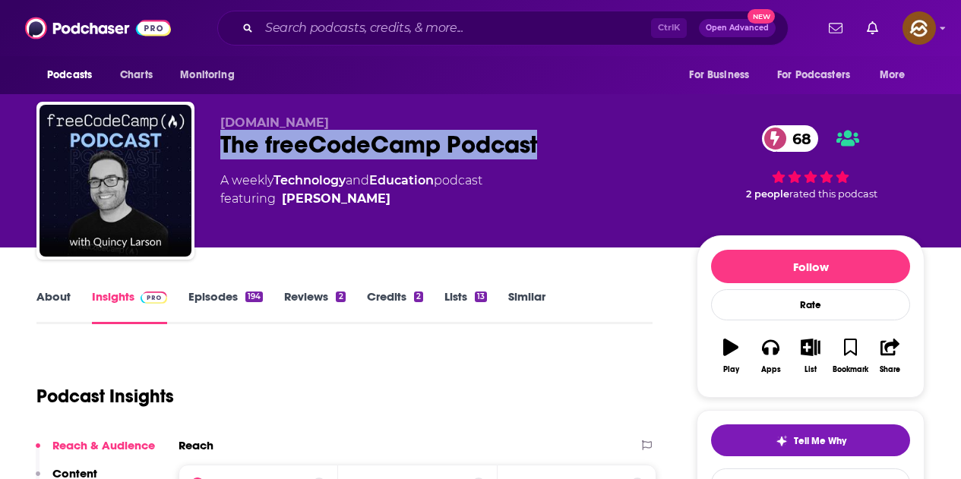
drag, startPoint x: 215, startPoint y: 153, endPoint x: 542, endPoint y: 153, distance: 327.4
click at [542, 153] on div "[DOMAIN_NAME] The freeCodeCamp Podcast 68 A weekly Technology and Education pod…" at bounding box center [480, 184] width 888 height 164
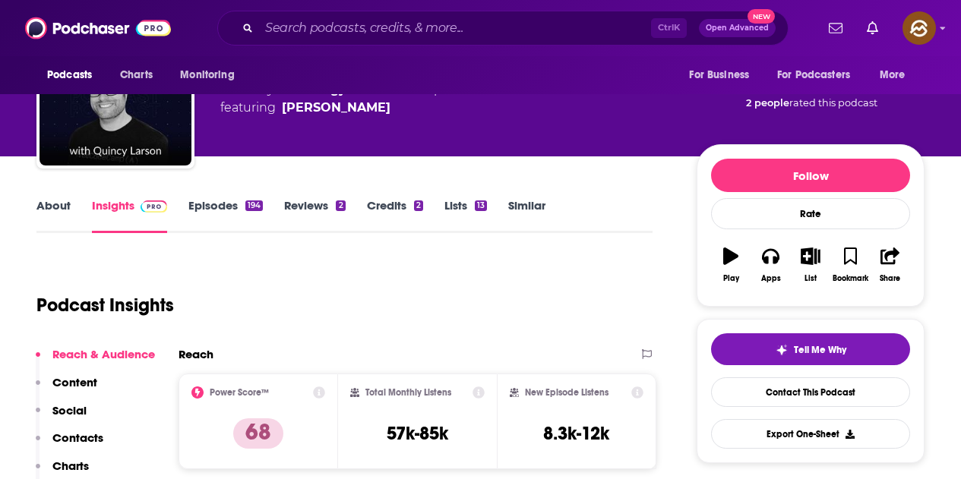
scroll to position [152, 0]
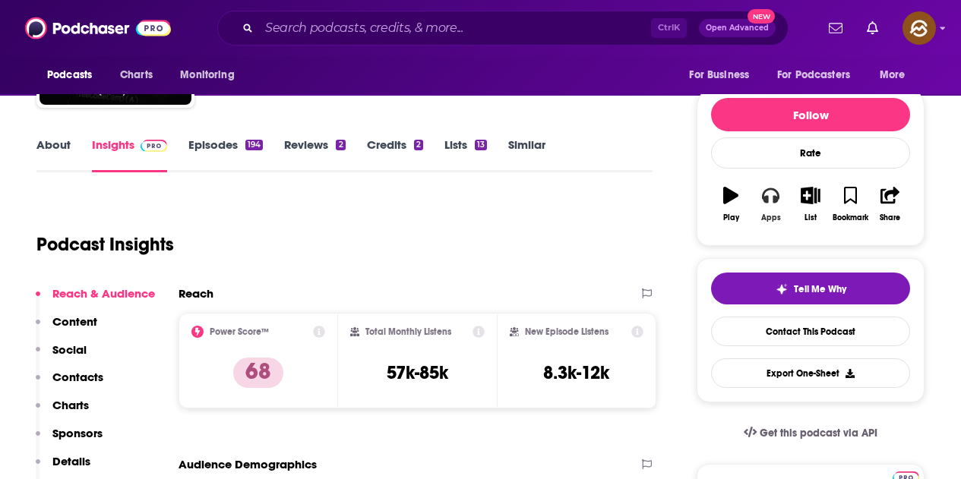
click at [767, 211] on button "Apps" at bounding box center [771, 204] width 40 height 55
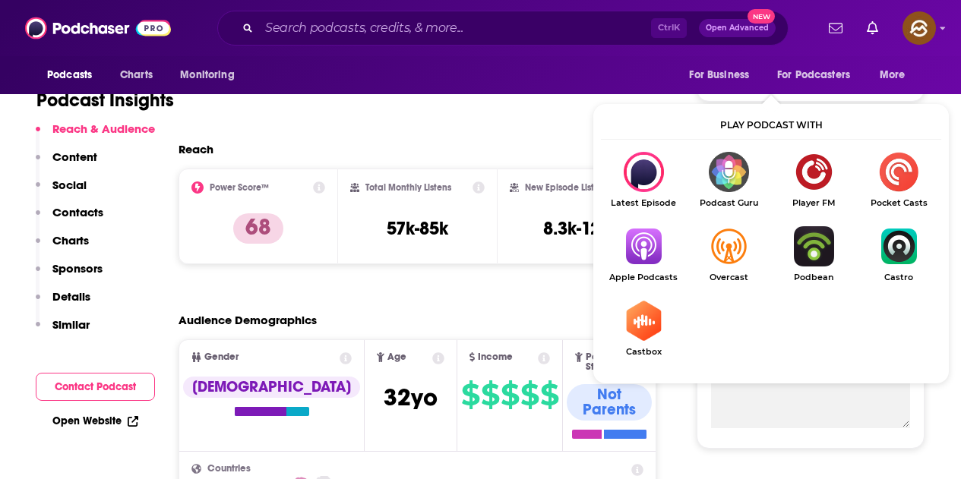
scroll to position [304, 0]
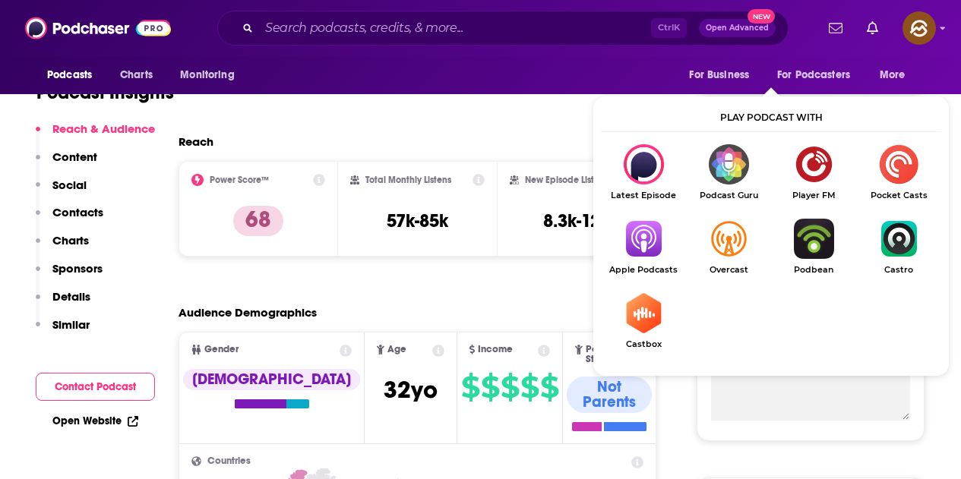
click at [645, 248] on img "Show Listen On dropdown" at bounding box center [643, 239] width 85 height 40
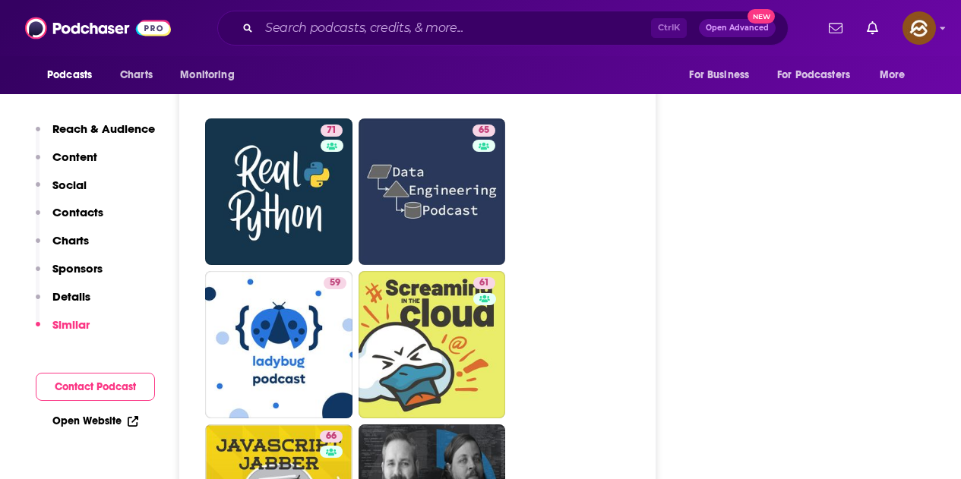
scroll to position [4710, 0]
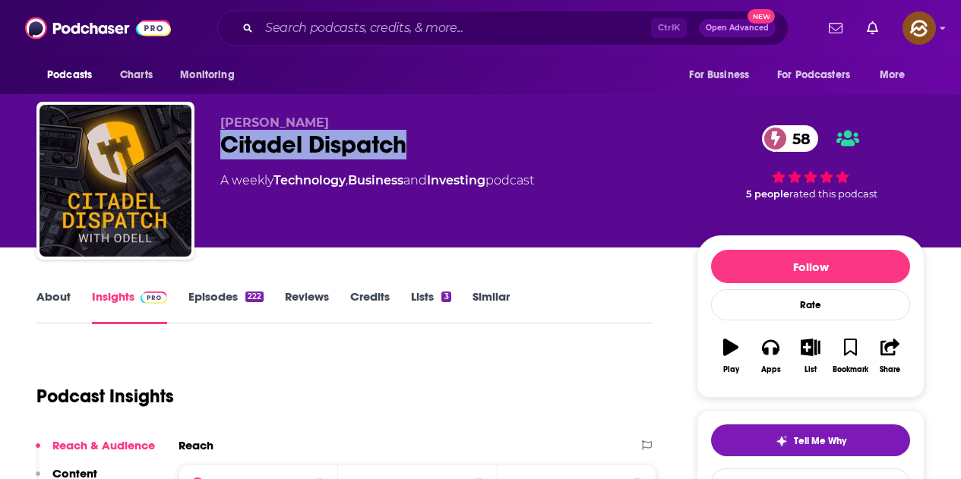
drag, startPoint x: 220, startPoint y: 150, endPoint x: 417, endPoint y: 140, distance: 197.1
click at [417, 140] on div "Citadel Dispatch 58" at bounding box center [446, 145] width 452 height 30
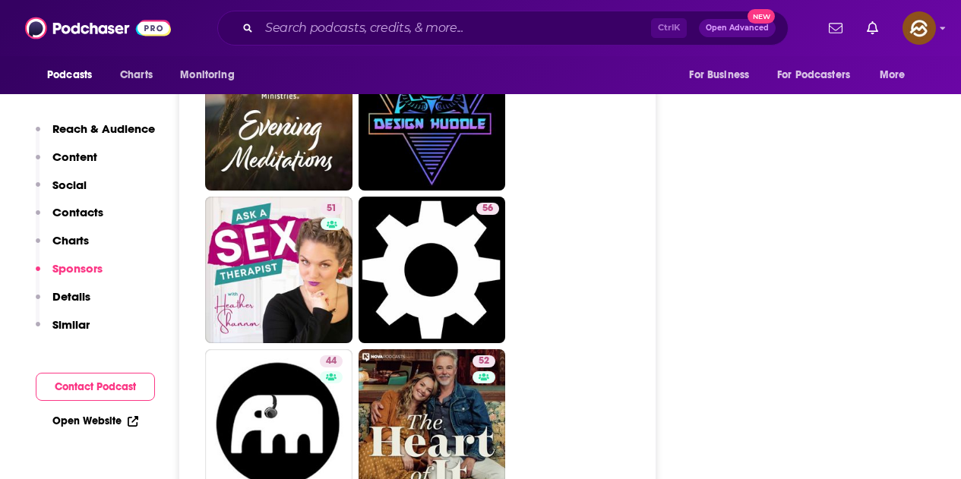
scroll to position [4330, 0]
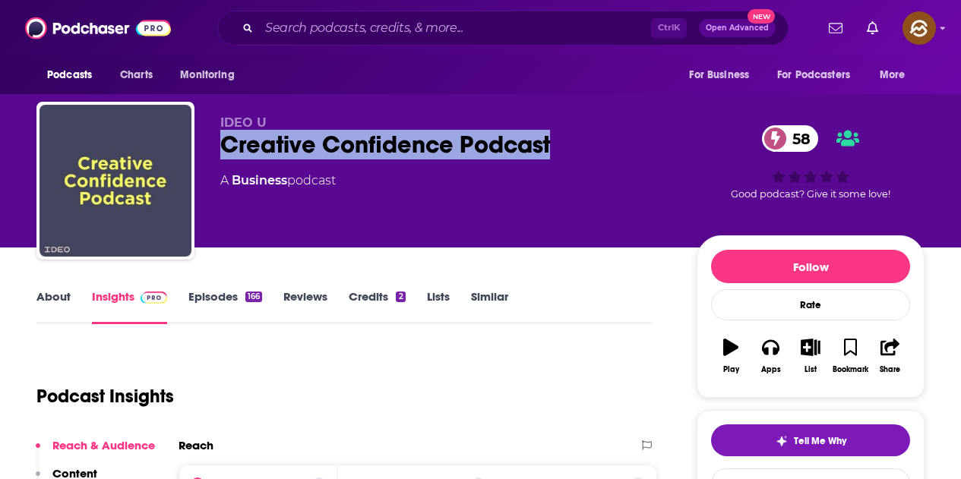
drag, startPoint x: 229, startPoint y: 141, endPoint x: 552, endPoint y: 150, distance: 323.8
click at [552, 150] on div "Creative Confidence Podcast 58" at bounding box center [446, 145] width 452 height 30
click at [767, 346] on icon "button" at bounding box center [770, 347] width 17 height 17
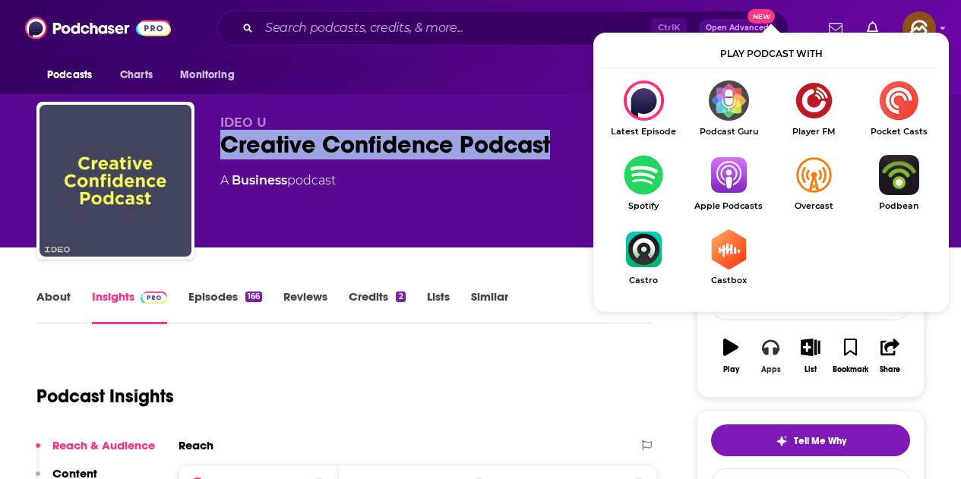
scroll to position [152, 0]
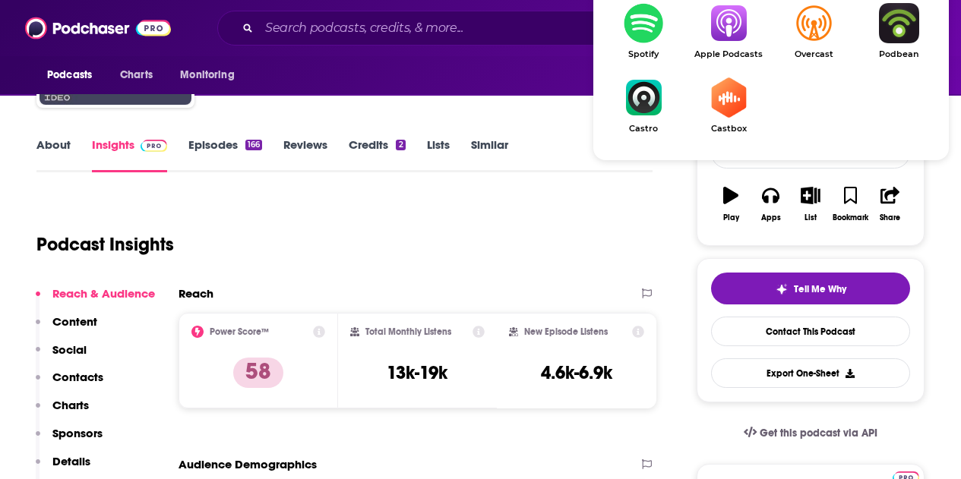
click at [735, 37] on img "Show Listen On dropdown" at bounding box center [728, 23] width 85 height 40
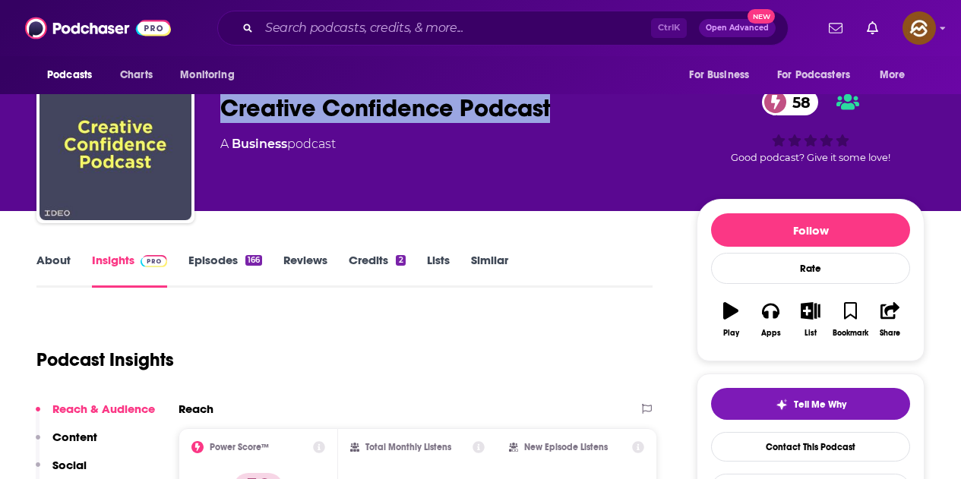
scroll to position [0, 0]
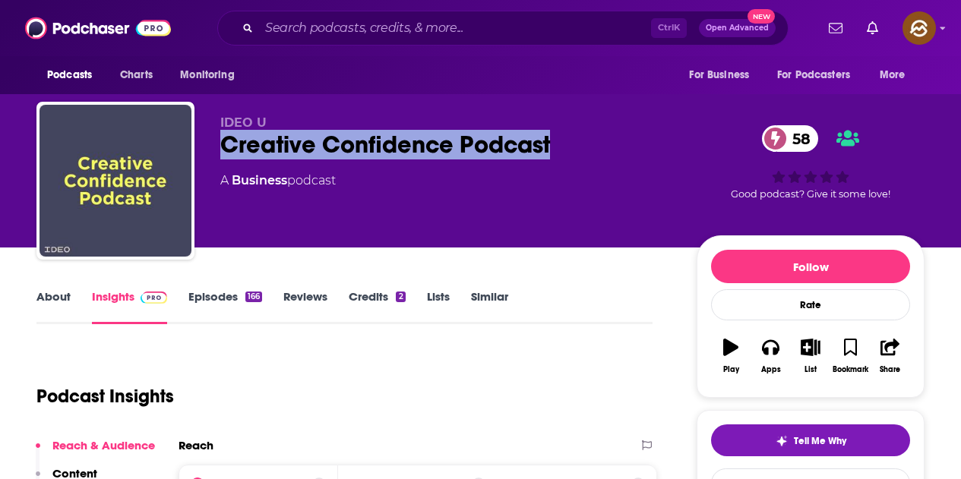
click at [228, 295] on link "Episodes 166" at bounding box center [225, 306] width 74 height 35
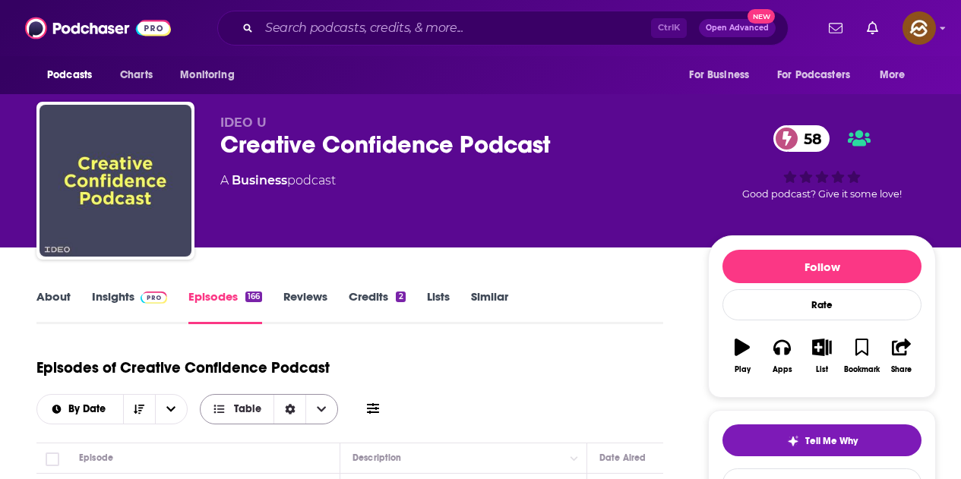
scroll to position [76, 0]
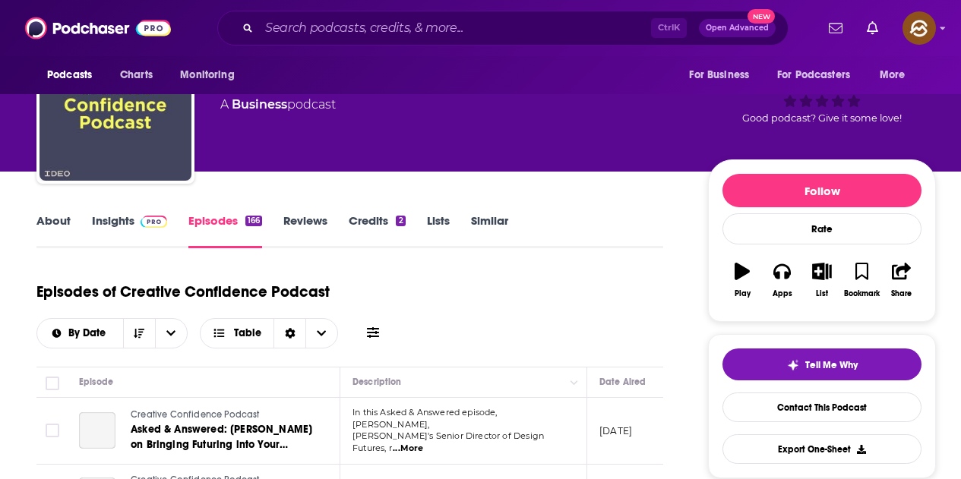
click at [372, 327] on icon at bounding box center [373, 332] width 12 height 11
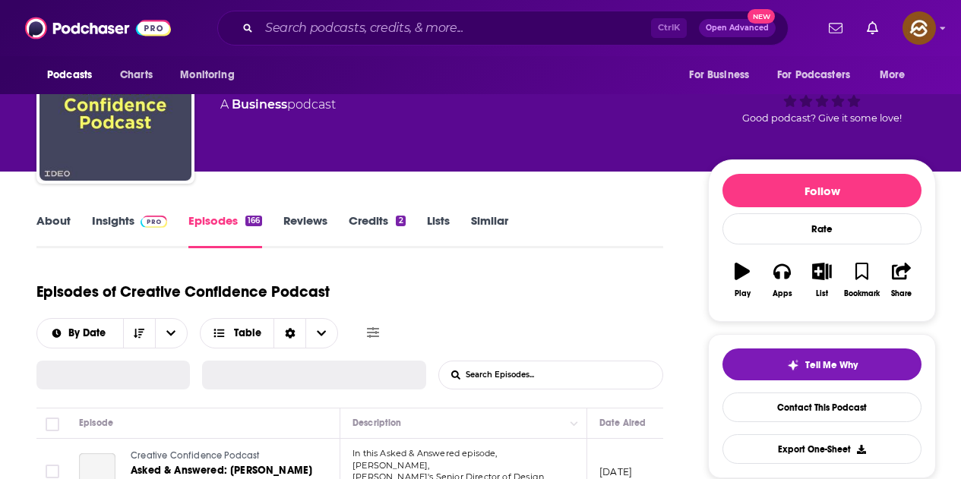
click at [501, 362] on input "List Search Input" at bounding box center [518, 375] width 159 height 27
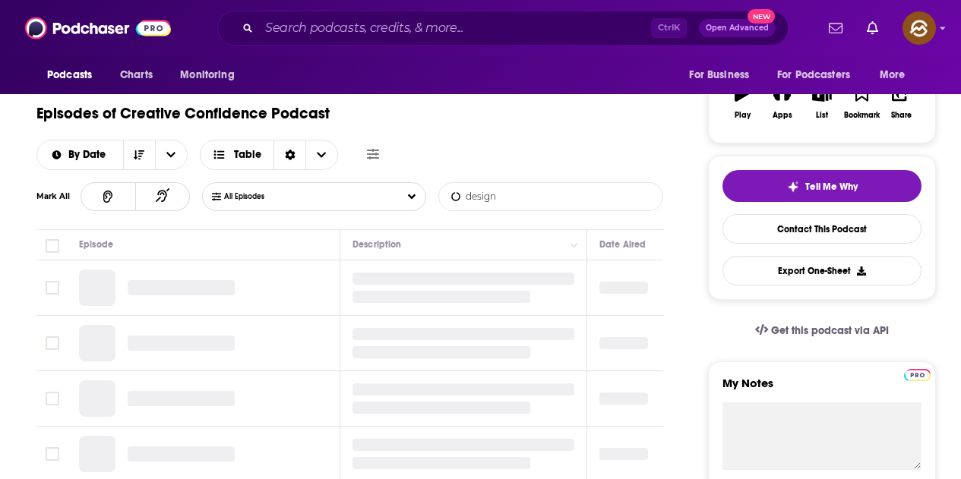
scroll to position [304, 0]
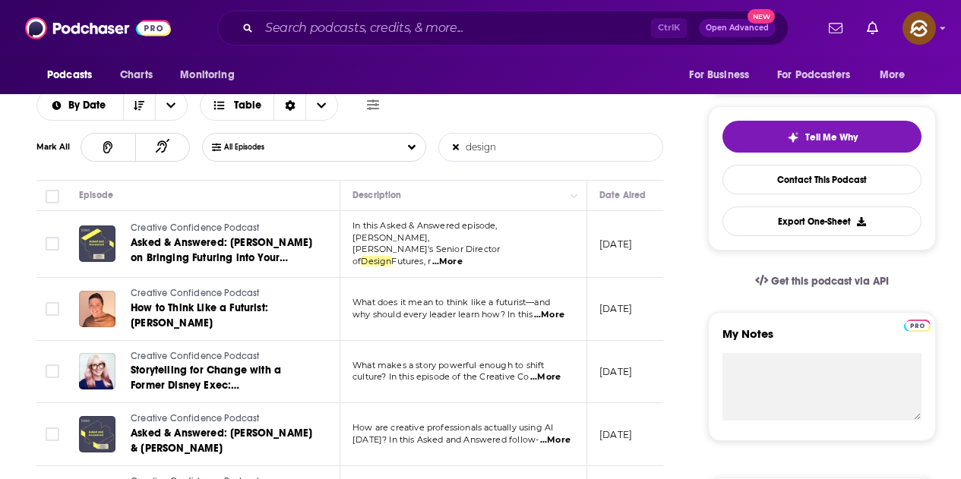
type input "design"
click at [463, 256] on span "...More" at bounding box center [447, 262] width 30 height 12
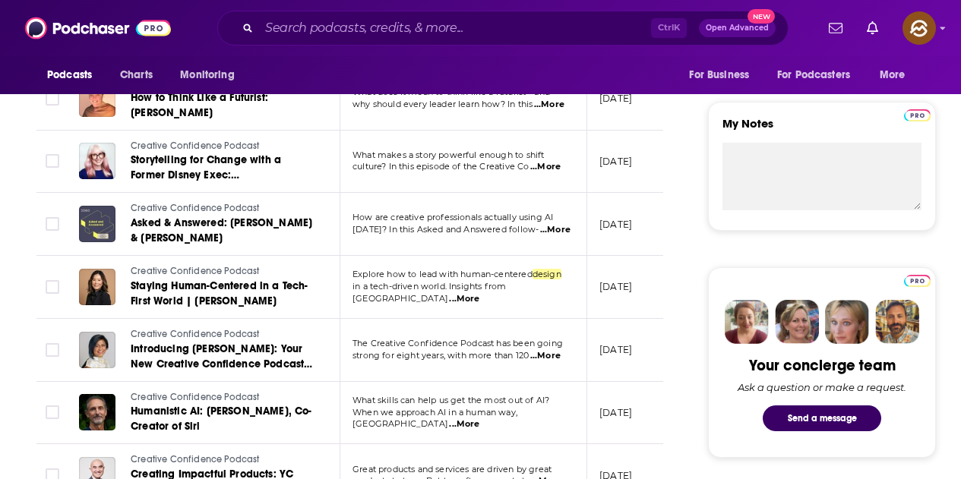
scroll to position [532, 0]
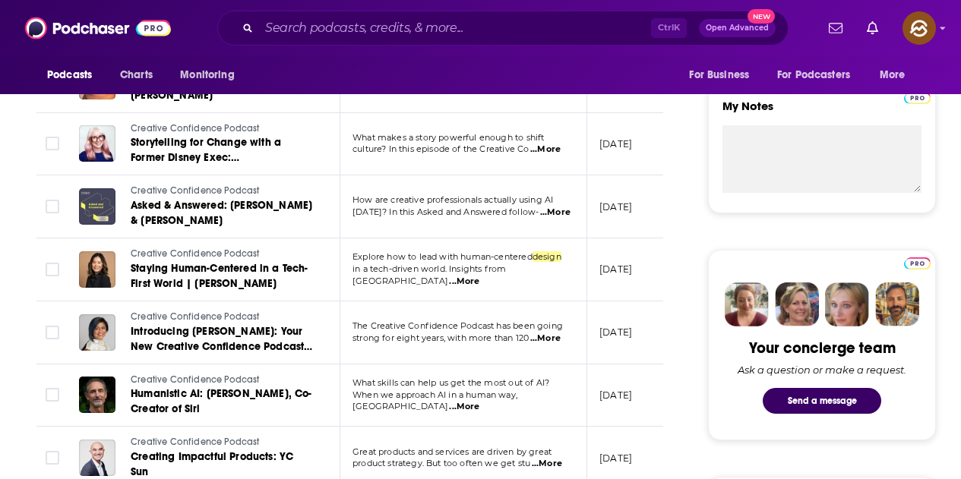
click at [479, 276] on span "...More" at bounding box center [464, 282] width 30 height 12
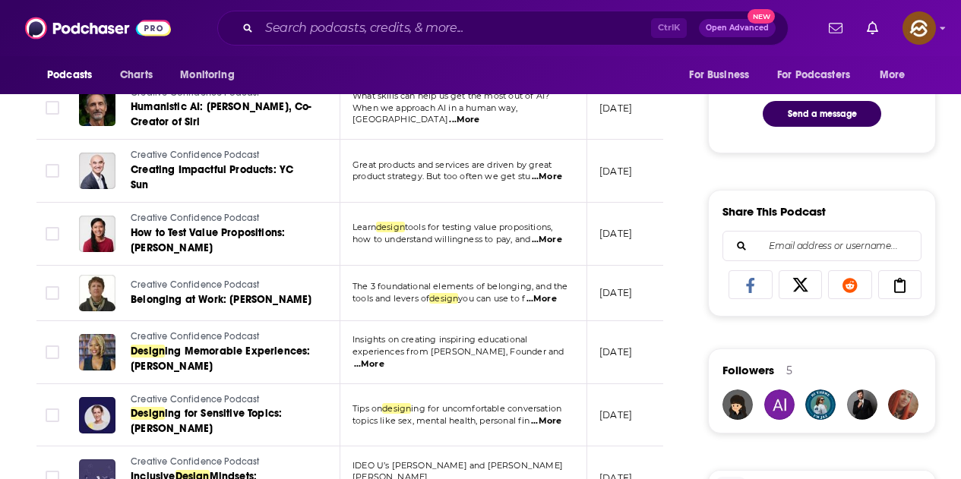
scroll to position [912, 0]
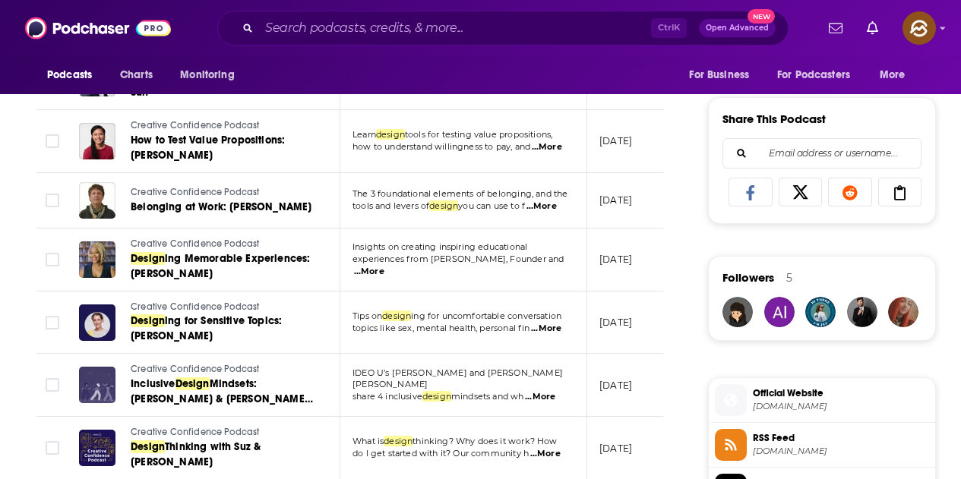
click at [557, 201] on span "...More" at bounding box center [541, 207] width 30 height 12
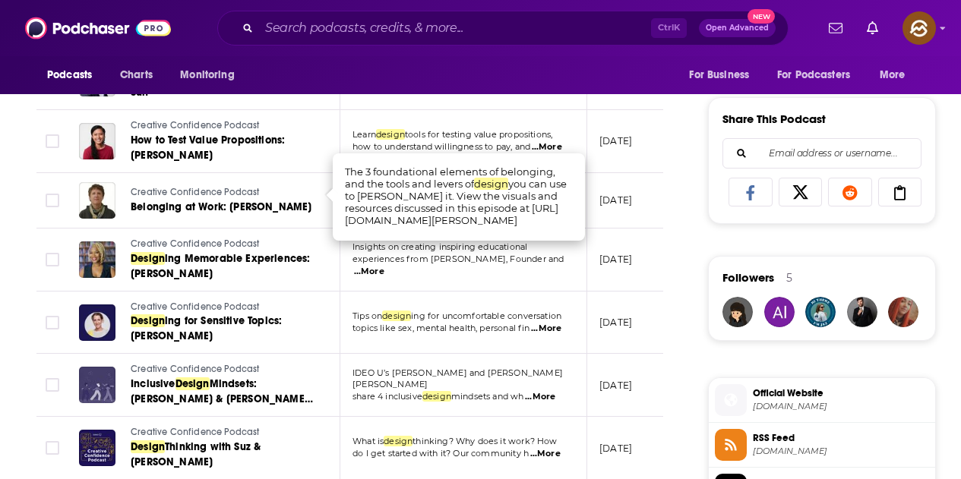
click at [693, 220] on div "About Insights Episodes 166 Reviews Credits 2 Lists Similar Episodes of Creativ…" at bounding box center [360, 373] width 696 height 1994
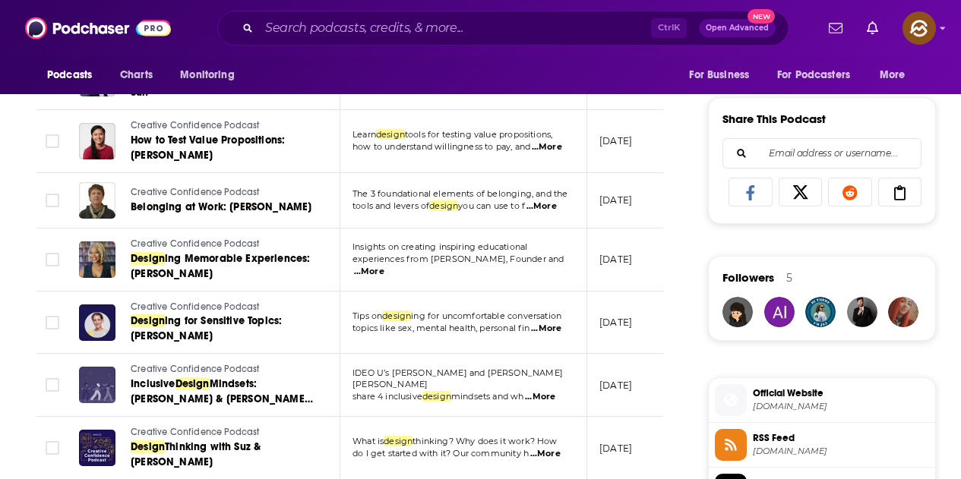
click at [557, 324] on span "...More" at bounding box center [546, 329] width 30 height 12
click at [674, 280] on div "About Insights Episodes 166 Reviews Credits 2 Lists Similar Episodes of Creativ…" at bounding box center [360, 373] width 696 height 1994
click at [539, 201] on span "...More" at bounding box center [541, 207] width 30 height 12
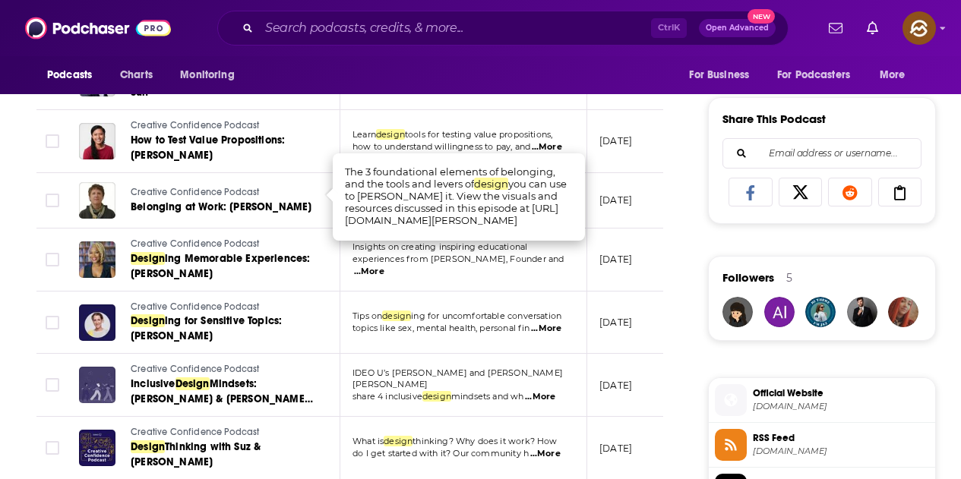
click at [691, 248] on div "About Insights Episodes 166 Reviews Credits 2 Lists Similar Episodes of Creativ…" at bounding box center [360, 373] width 696 height 1994
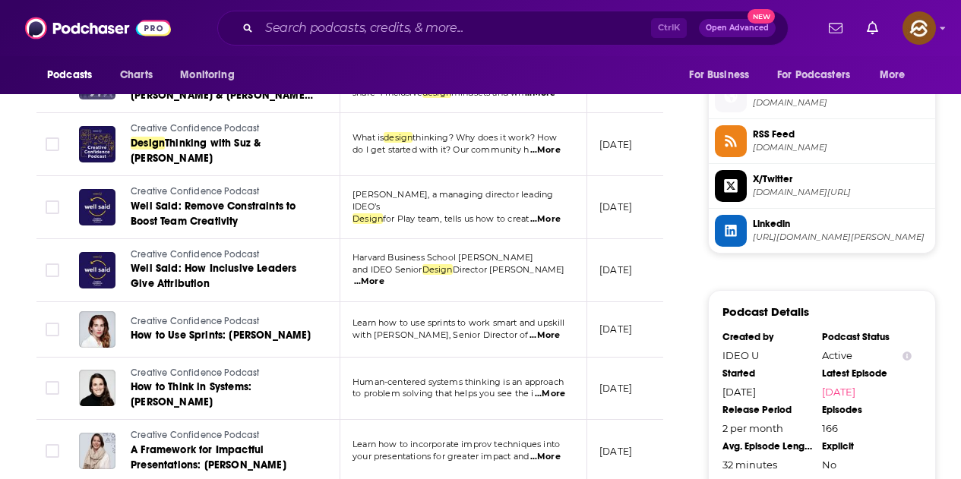
scroll to position [1292, 0]
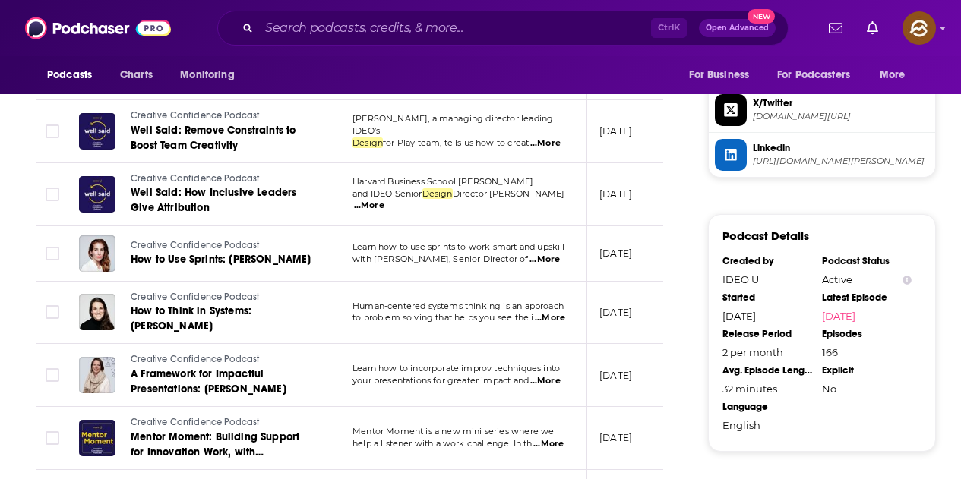
click at [547, 312] on span "...More" at bounding box center [550, 318] width 30 height 12
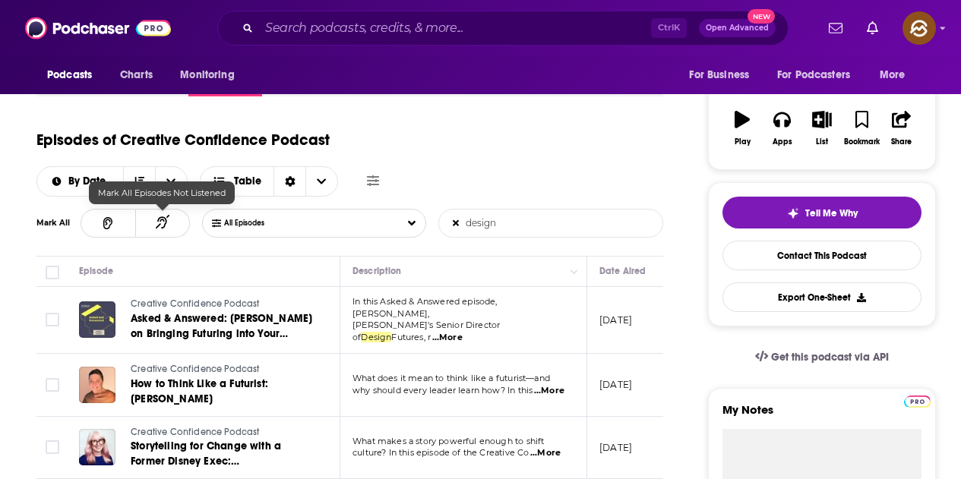
scroll to position [76, 0]
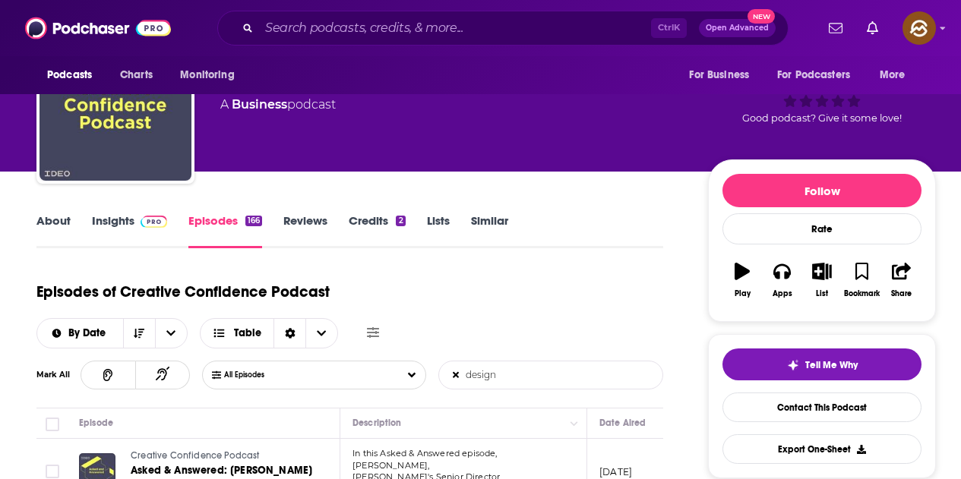
drag, startPoint x: 134, startPoint y: 217, endPoint x: 467, endPoint y: 3, distance: 396.0
click at [134, 217] on span at bounding box center [150, 220] width 33 height 14
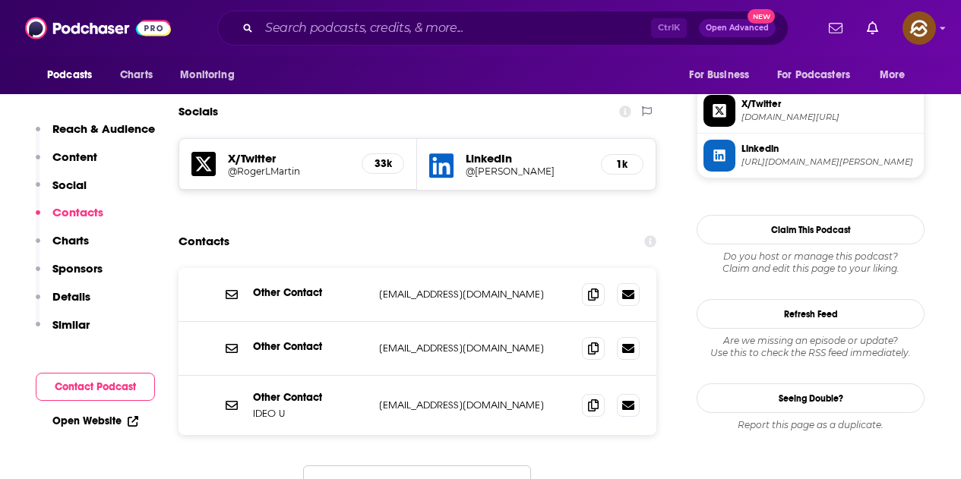
scroll to position [1292, 0]
click at [587, 282] on span at bounding box center [593, 293] width 23 height 23
click at [596, 398] on icon at bounding box center [593, 404] width 11 height 12
click at [590, 341] on icon at bounding box center [593, 347] width 11 height 12
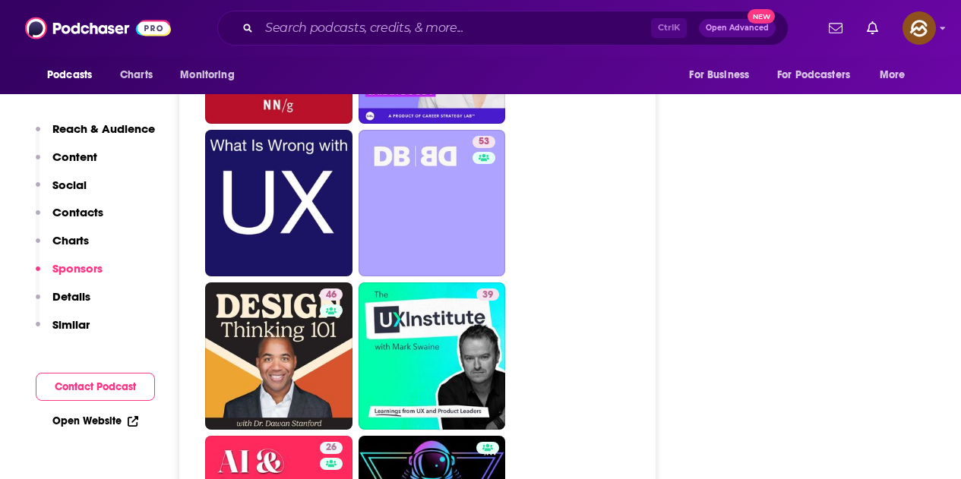
scroll to position [4027, 0]
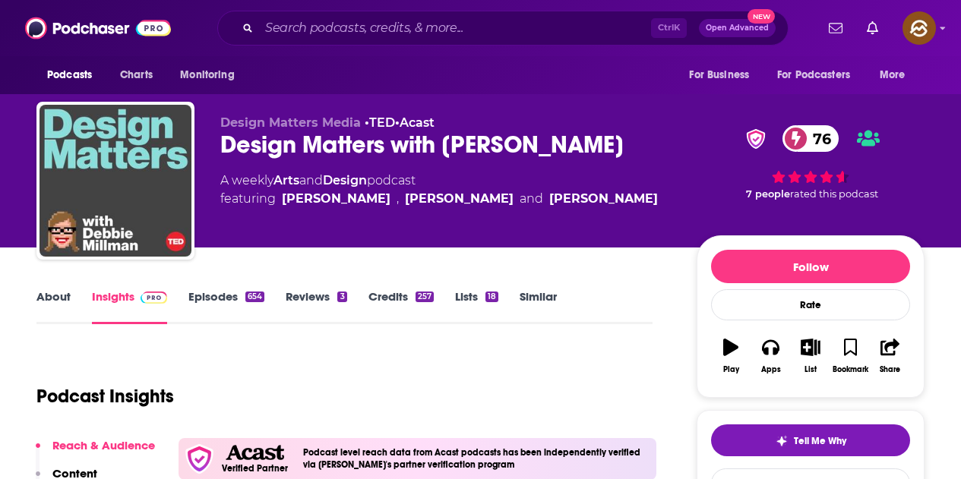
drag, startPoint x: 299, startPoint y: 144, endPoint x: 616, endPoint y: 150, distance: 317.6
click at [616, 150] on div "Design Matters with [PERSON_NAME] 76" at bounding box center [446, 145] width 452 height 30
click at [251, 140] on div "Design Matters with [PERSON_NAME] 76" at bounding box center [446, 145] width 452 height 30
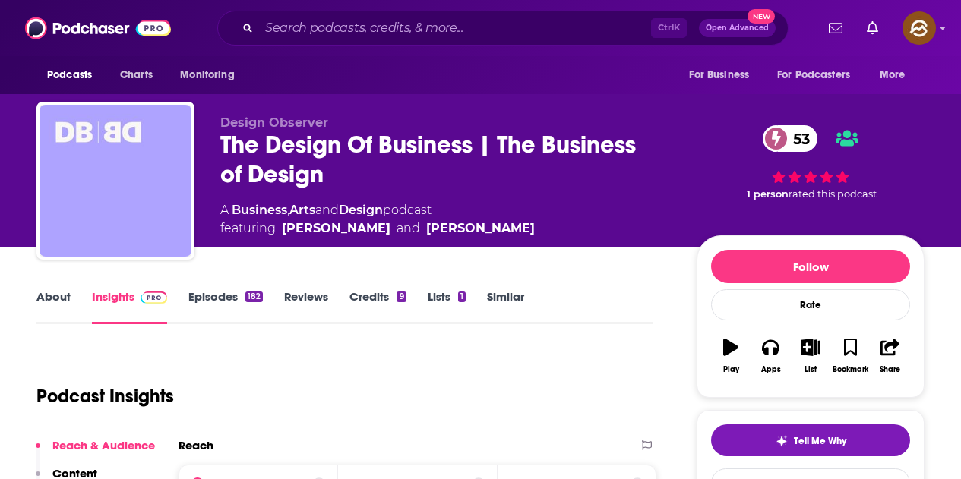
drag, startPoint x: 224, startPoint y: 144, endPoint x: 332, endPoint y: 175, distance: 112.3
click at [332, 175] on div "The Design Of Business | The Business of Design 53" at bounding box center [446, 159] width 452 height 59
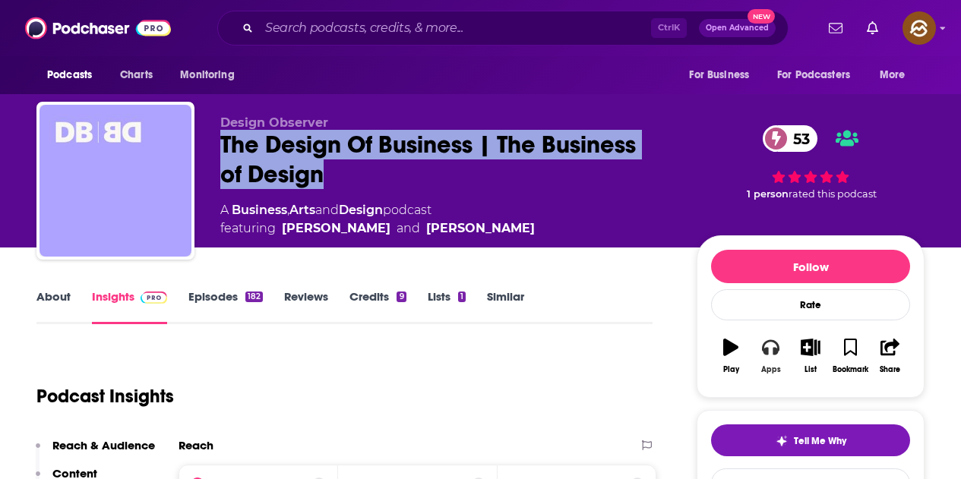
click at [763, 343] on icon "button" at bounding box center [770, 347] width 17 height 17
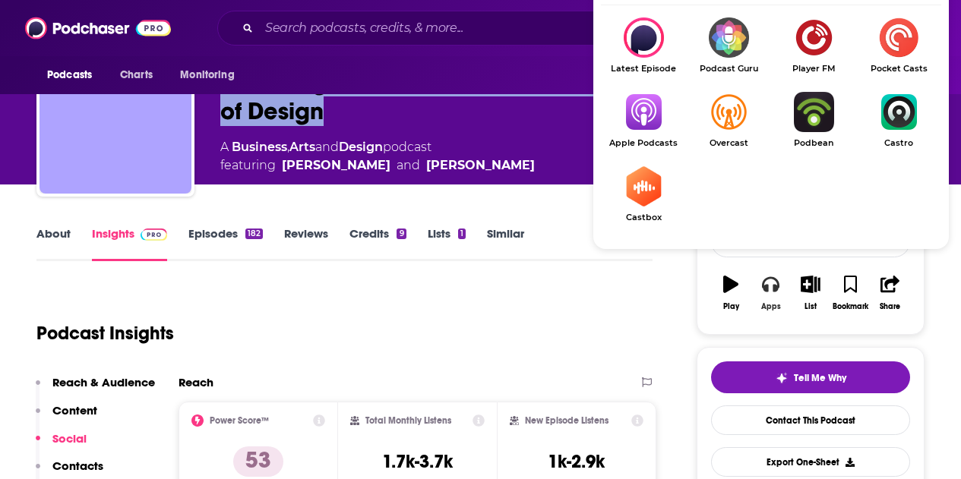
scroll to position [76, 0]
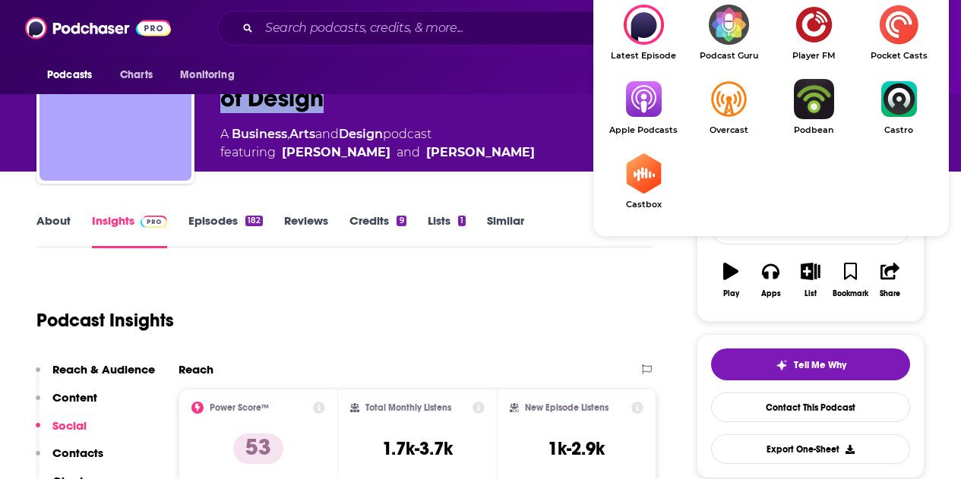
click at [631, 104] on img "Show Listen On dropdown" at bounding box center [643, 99] width 85 height 40
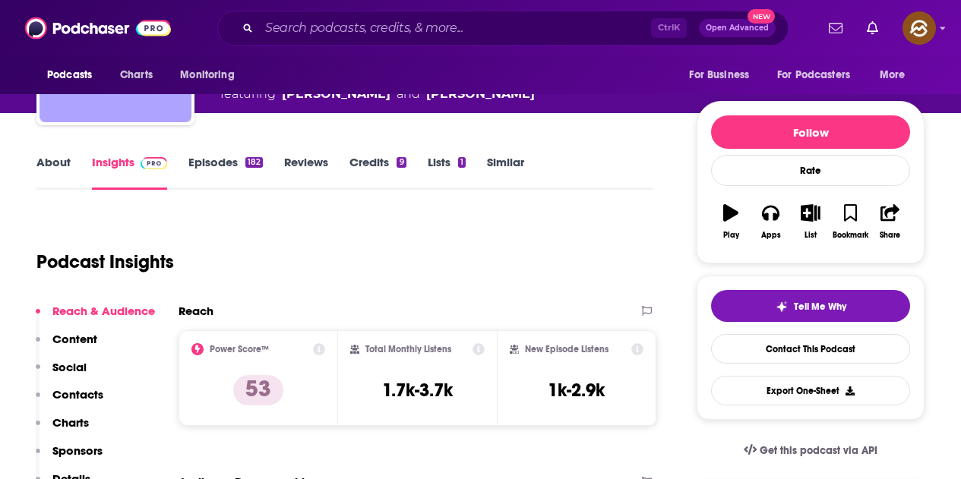
scroll to position [0, 0]
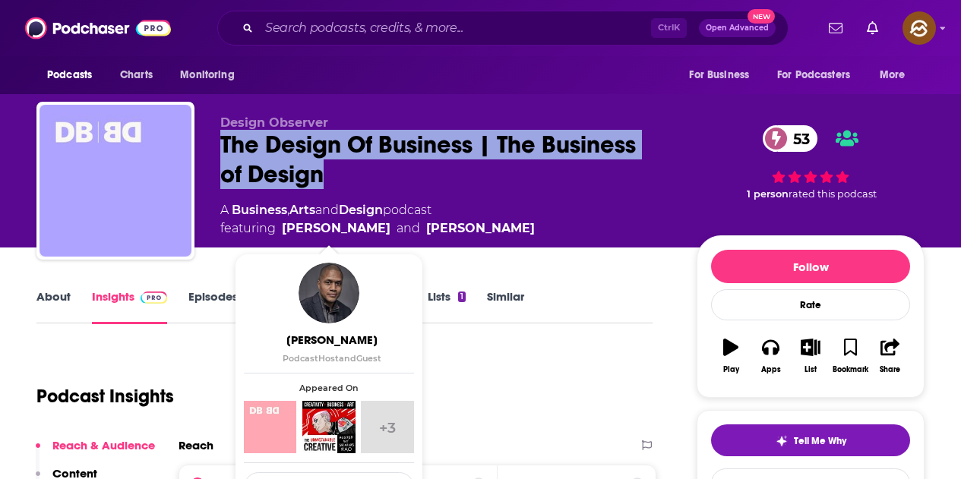
drag, startPoint x: 538, startPoint y: 234, endPoint x: 285, endPoint y: 235, distance: 253.0
click at [285, 235] on div "A Business , Arts and Design podcast featuring [PERSON_NAME] and [PERSON_NAME]" at bounding box center [446, 219] width 452 height 36
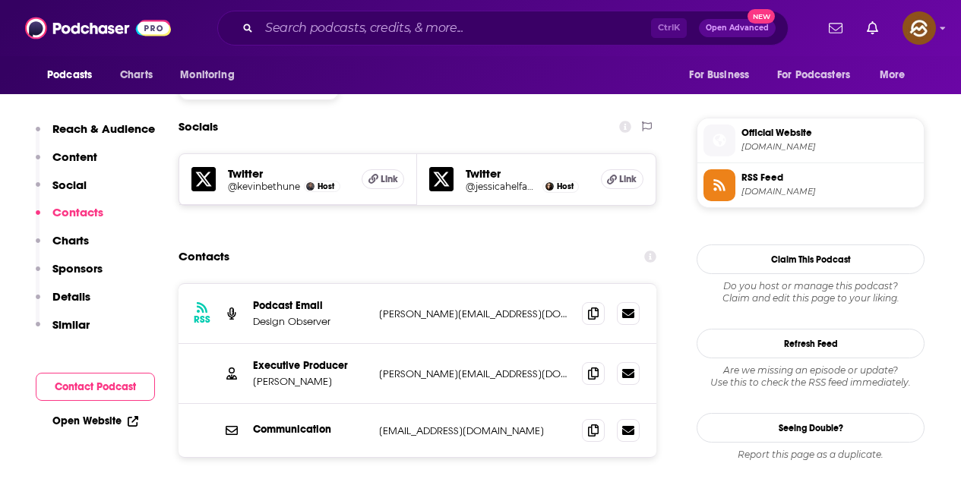
scroll to position [1368, 0]
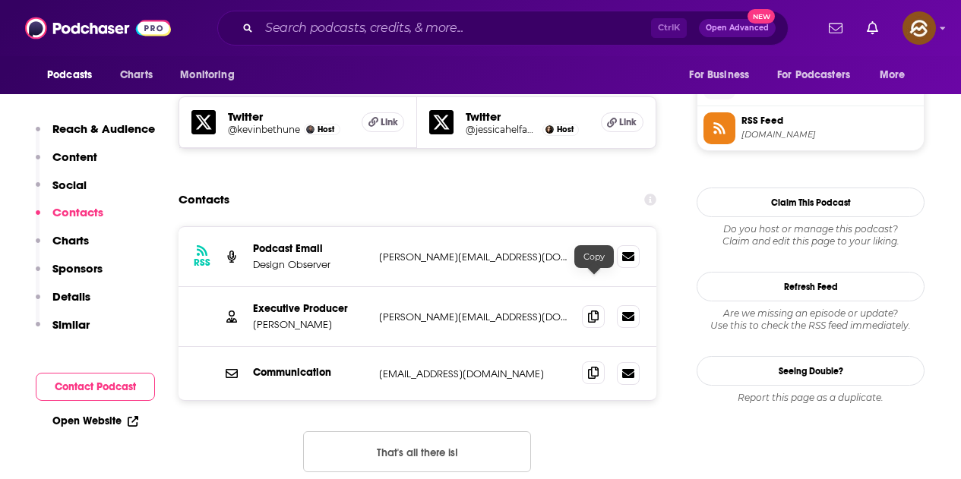
click at [595, 367] on icon at bounding box center [593, 373] width 11 height 12
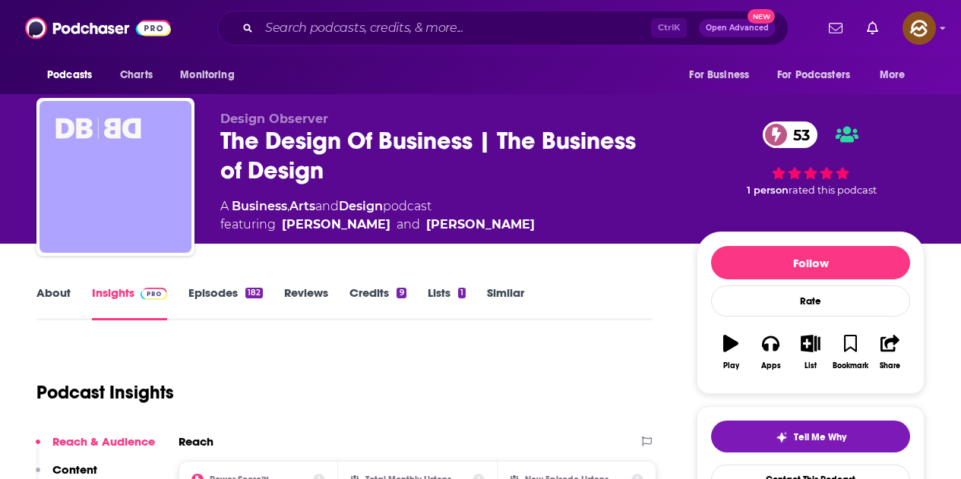
scroll to position [0, 0]
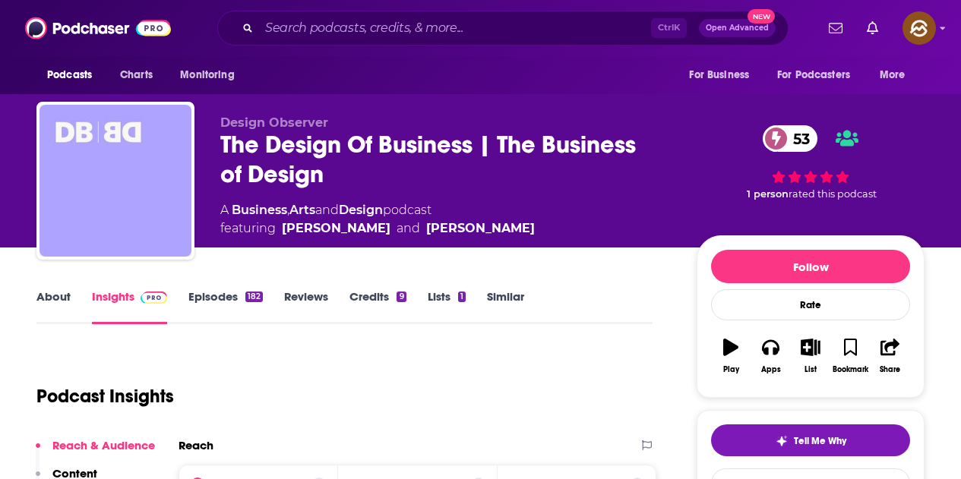
click at [205, 296] on link "Episodes 182" at bounding box center [225, 306] width 74 height 35
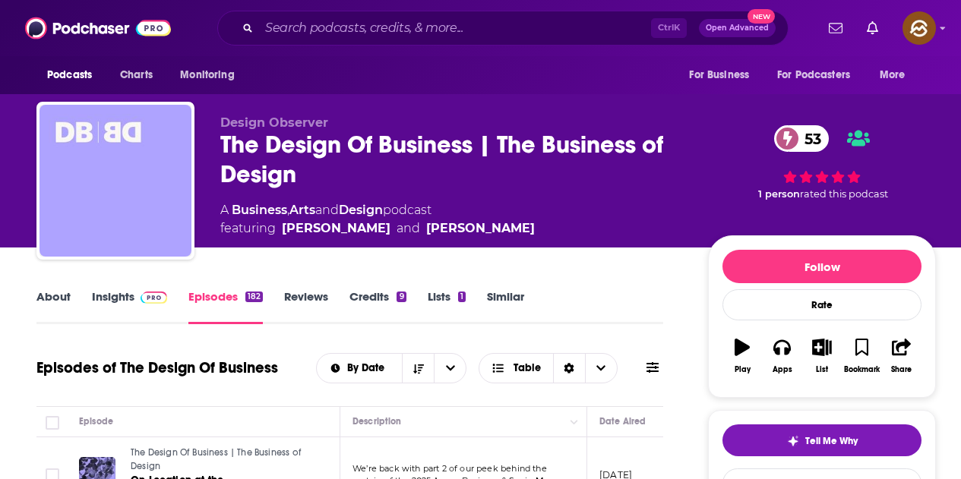
click at [138, 295] on span at bounding box center [150, 296] width 33 height 14
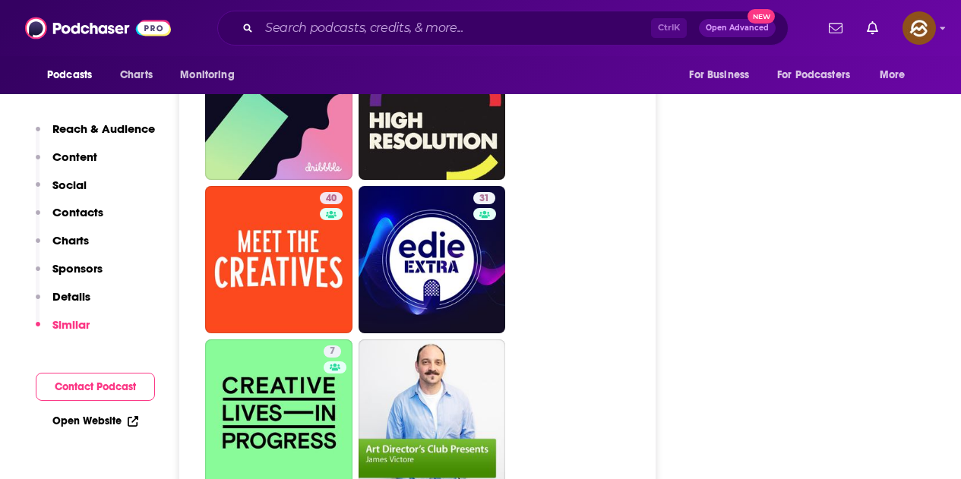
scroll to position [3343, 0]
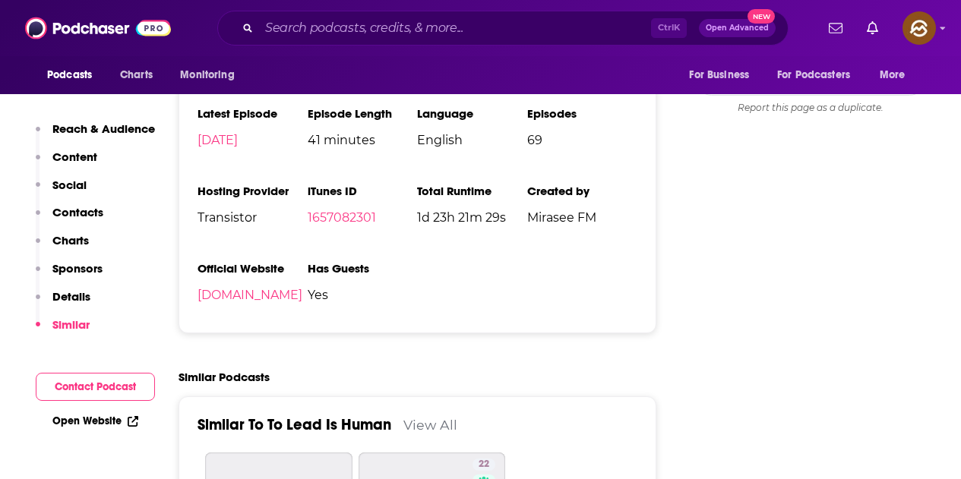
scroll to position [2051, 0]
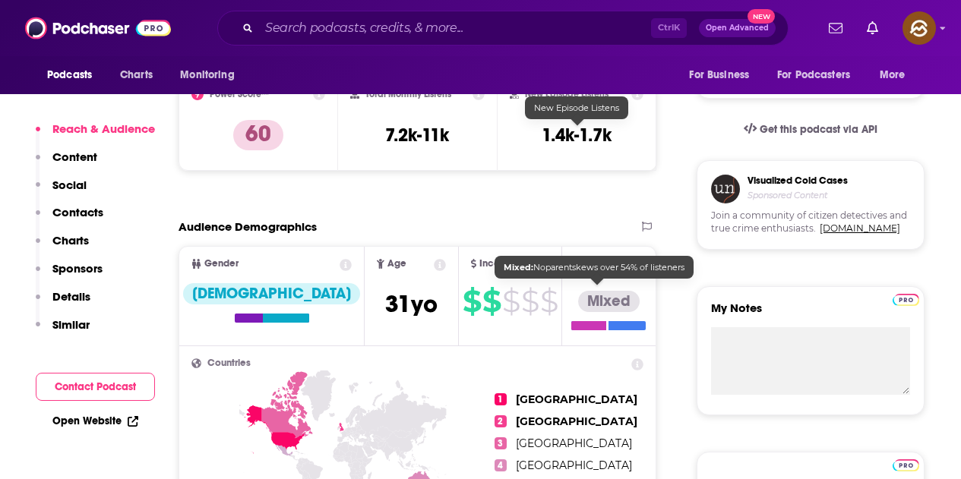
scroll to position [76, 0]
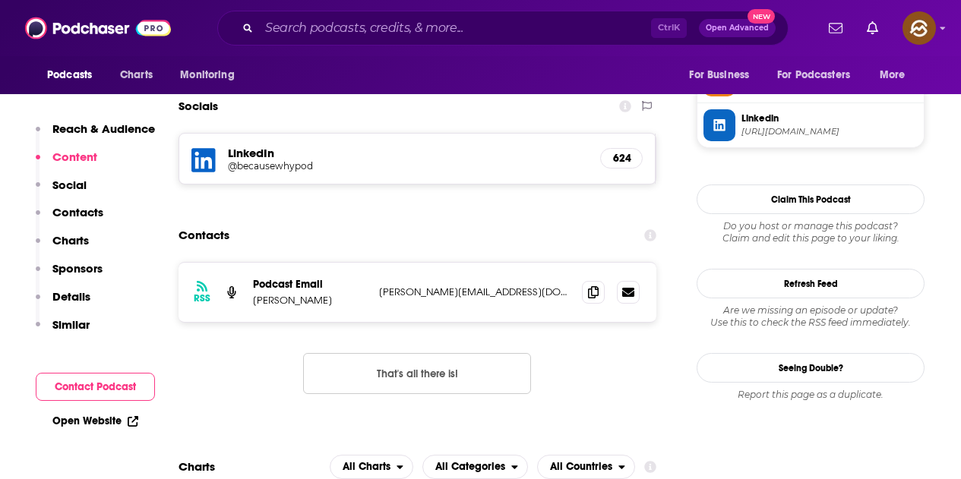
scroll to position [912, 0]
